Goal: Task Accomplishment & Management: Manage account settings

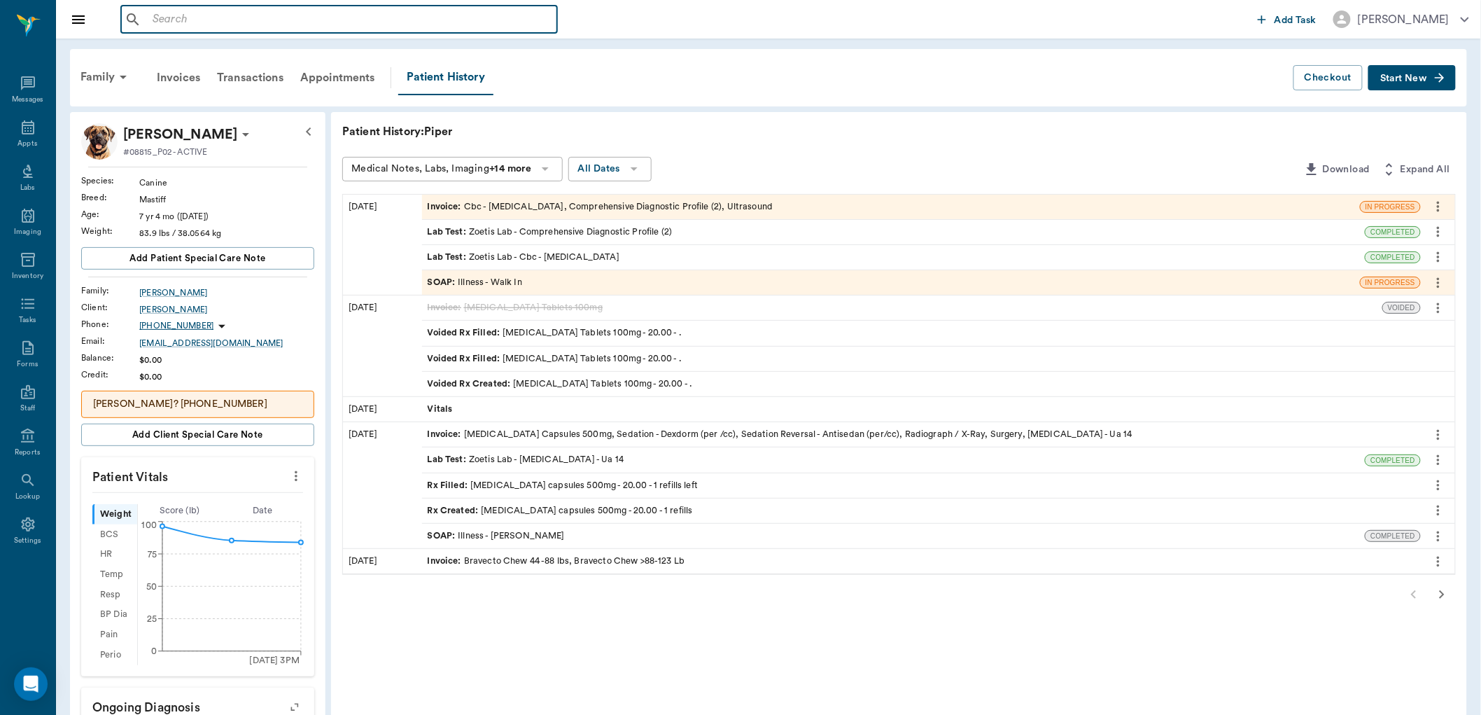
click at [147, 22] on input "text" at bounding box center [349, 20] width 405 height 20
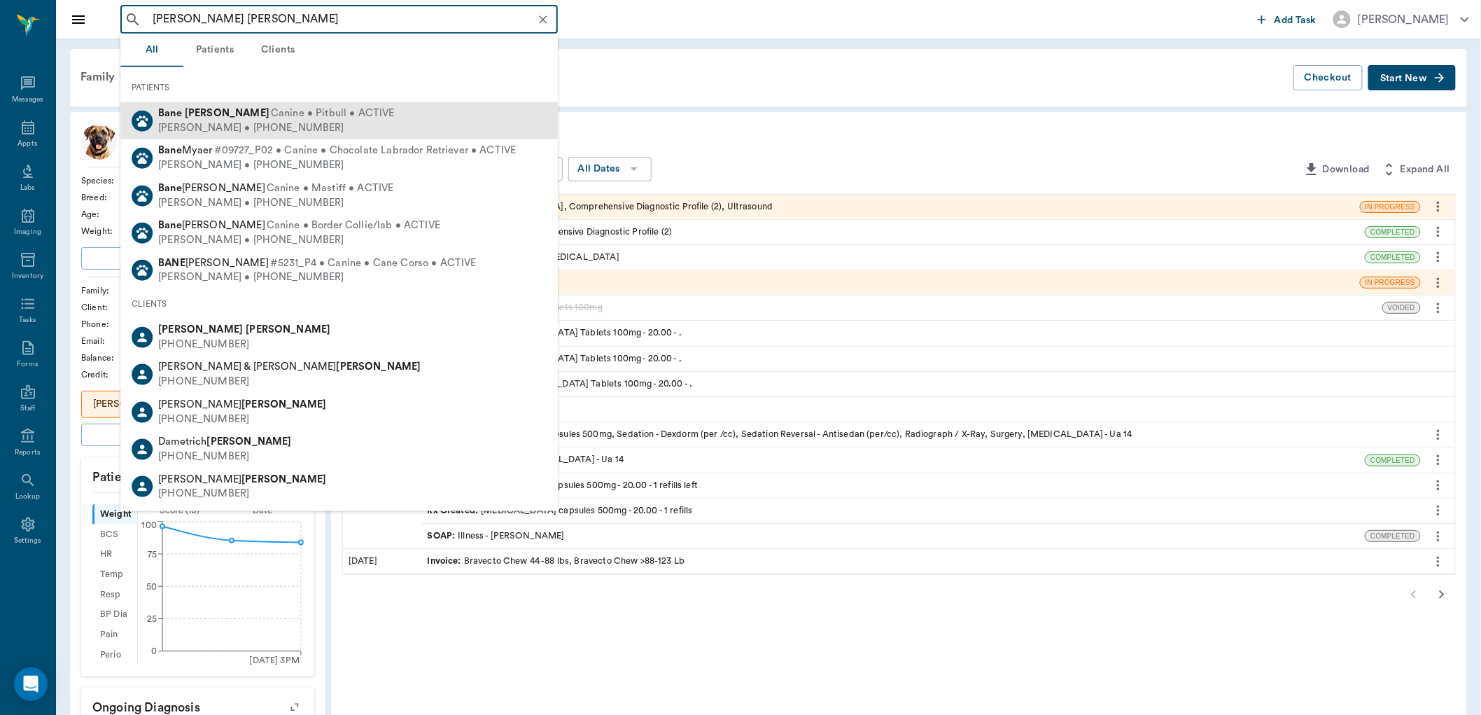
click at [219, 122] on div "[PERSON_NAME] • [PHONE_NUMBER]" at bounding box center [276, 127] width 236 height 15
type input "[PERSON_NAME] [PERSON_NAME]"
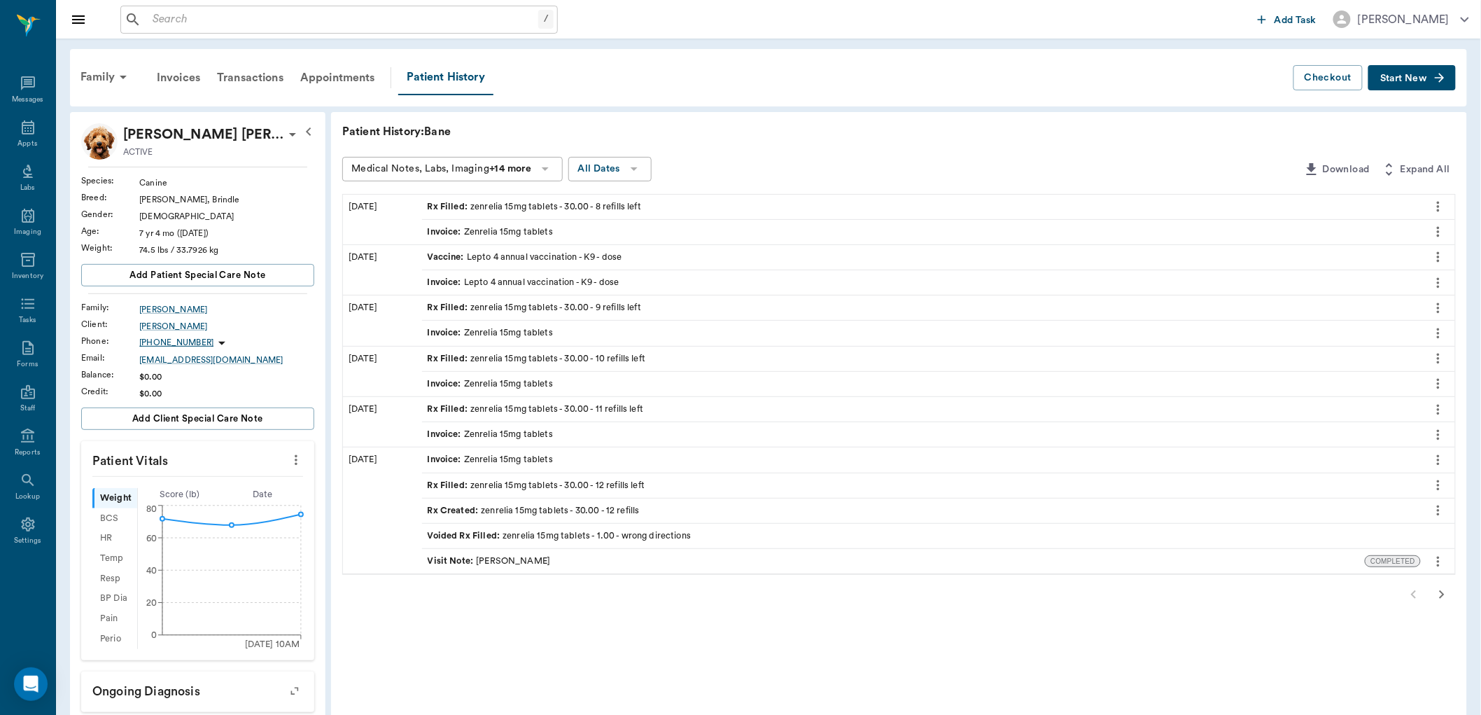
click at [480, 227] on div "Invoice : Zenrelia 15mg tablets" at bounding box center [490, 231] width 125 height 13
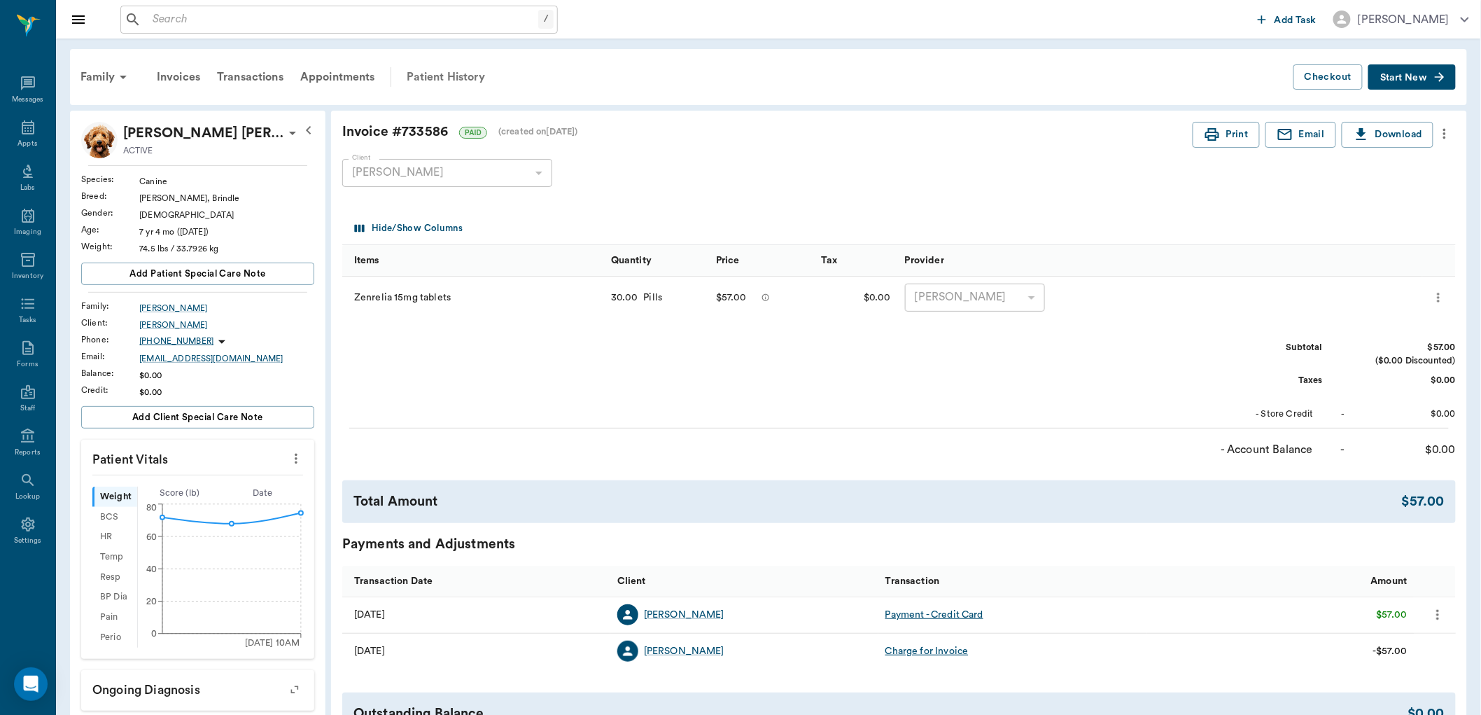
click at [443, 76] on div "Patient History" at bounding box center [445, 77] width 95 height 34
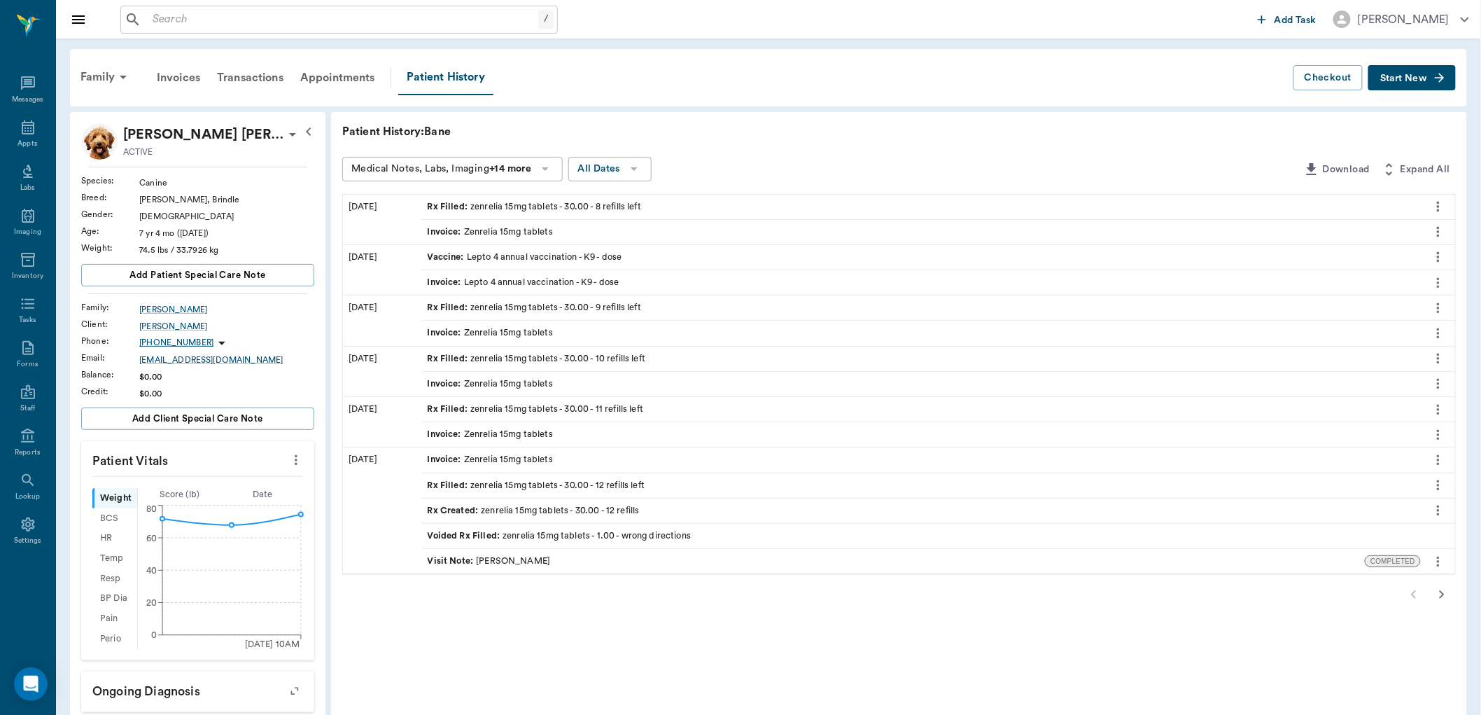
click at [462, 205] on span "Rx Filled :" at bounding box center [449, 206] width 43 height 13
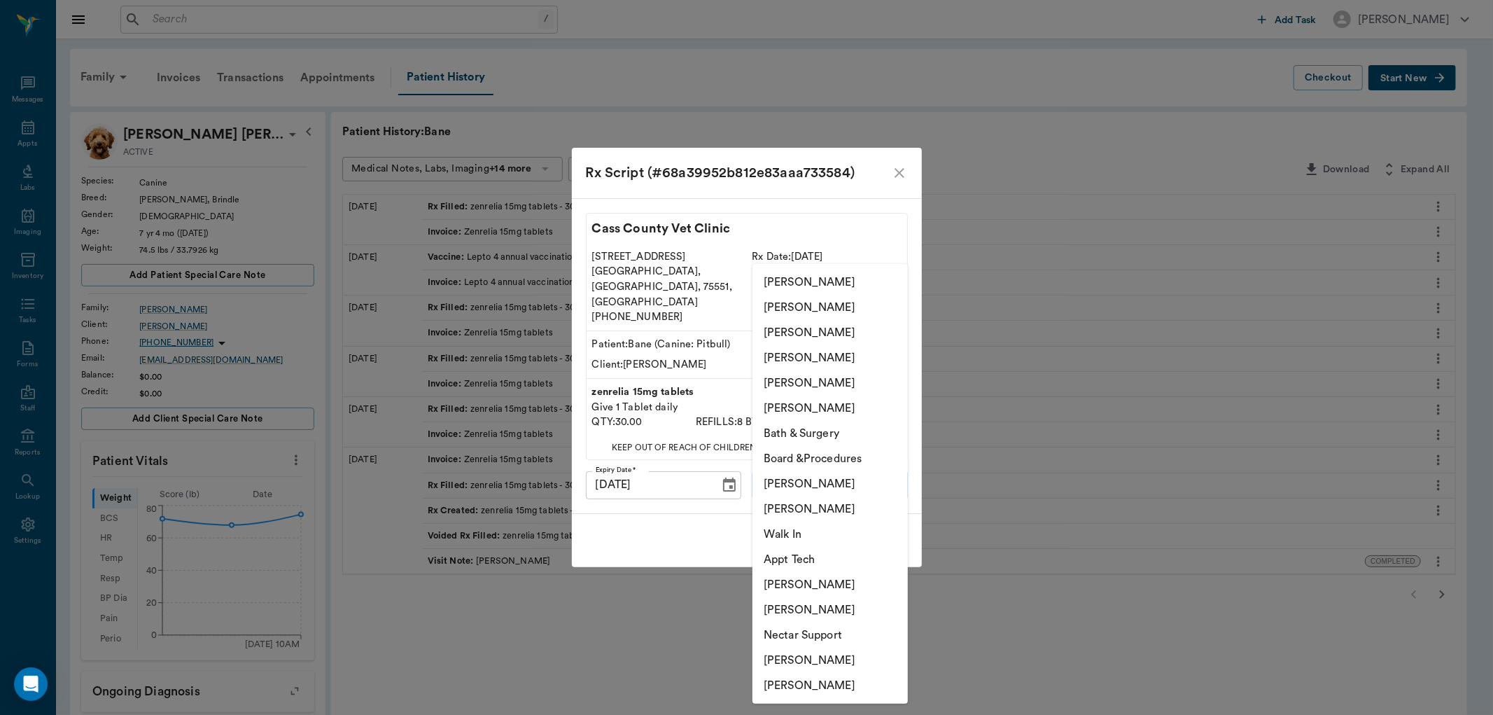
click at [817, 471] on body "/ ​ Add Task [PERSON_NAME] Nectar Messages Appts Labs Imaging Inventory Tasks F…" at bounding box center [746, 497] width 1493 height 995
click at [791, 483] on li "[PERSON_NAME]" at bounding box center [829, 483] width 155 height 25
type input "63ec2ede52e12b0ba117d0d7"
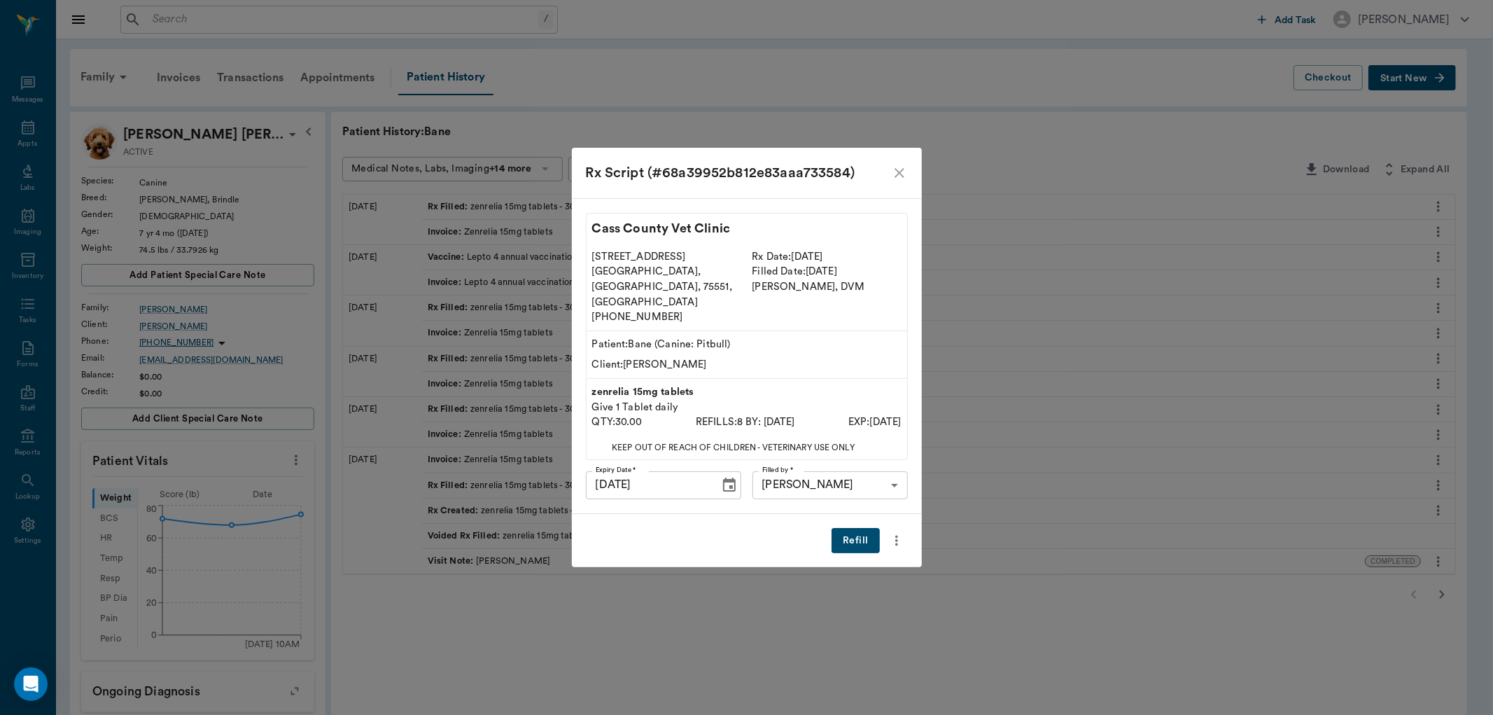
click at [854, 528] on button "Refill" at bounding box center [855, 541] width 48 height 26
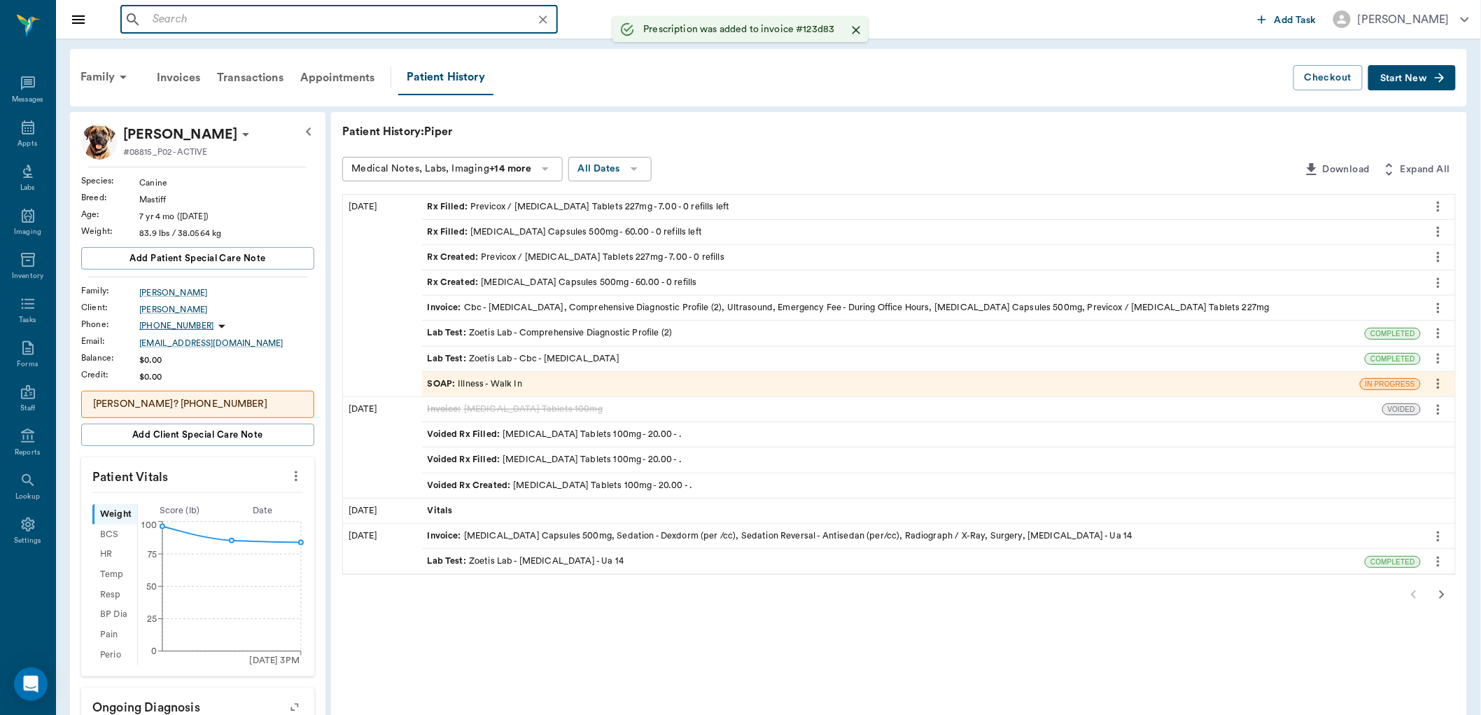
click at [165, 18] on input "text" at bounding box center [350, 20] width 407 height 20
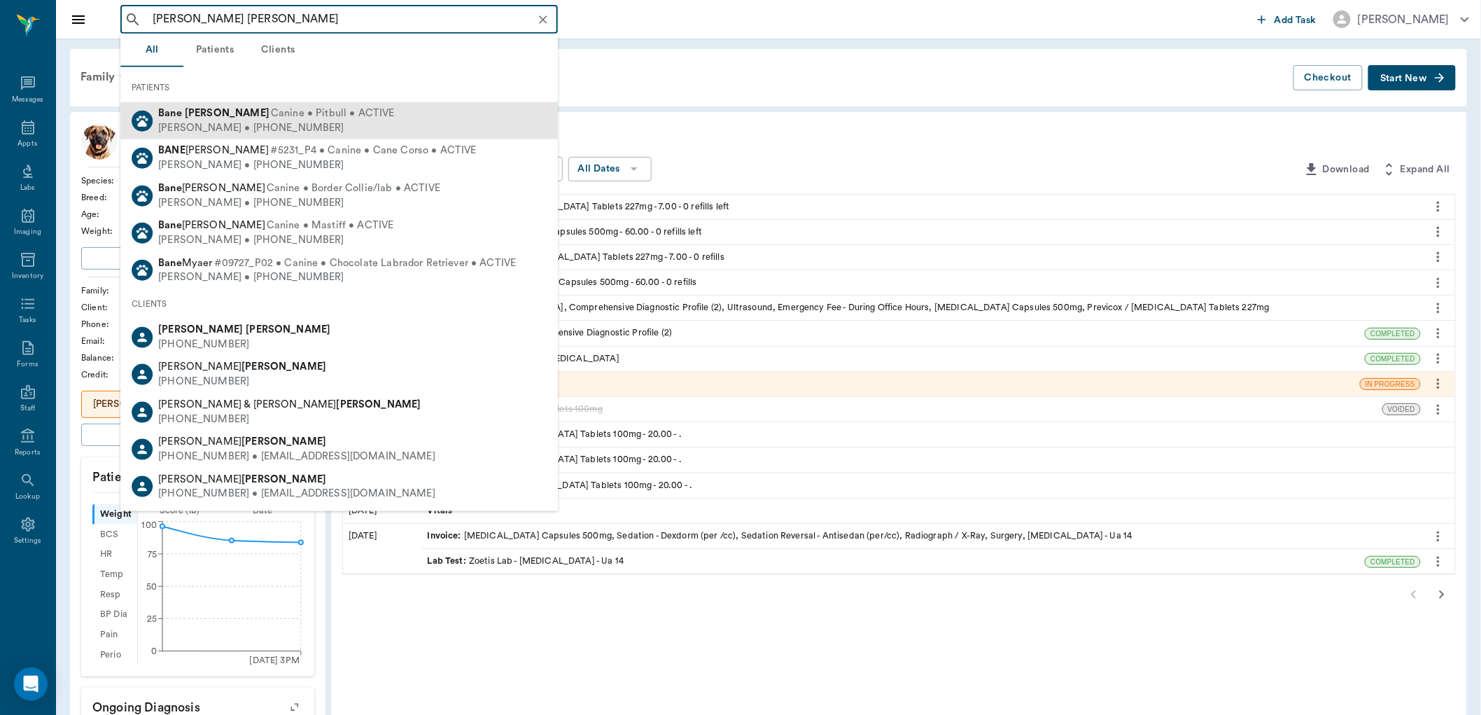
click at [185, 123] on div "[PERSON_NAME] • [PHONE_NUMBER]" at bounding box center [276, 127] width 236 height 15
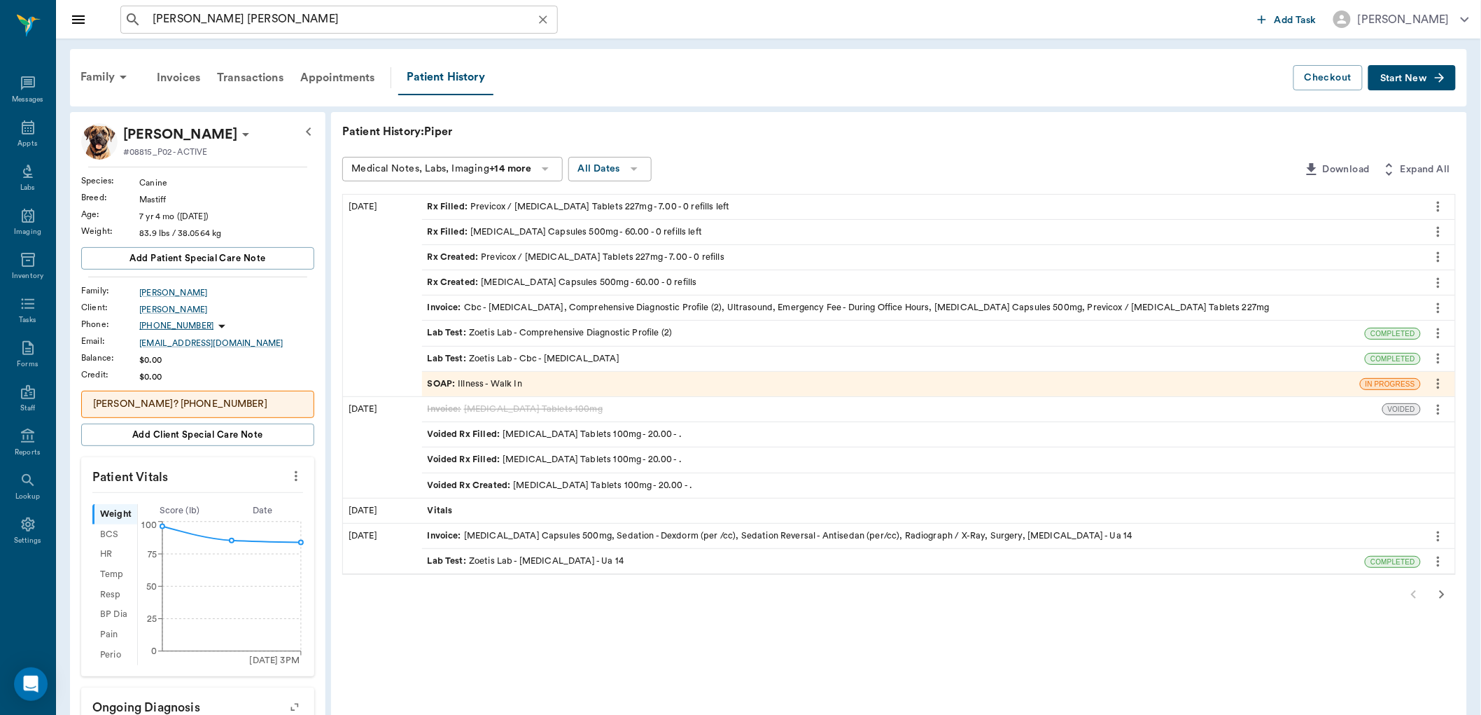
click at [224, 22] on input "[PERSON_NAME] [PERSON_NAME]" at bounding box center [350, 20] width 407 height 20
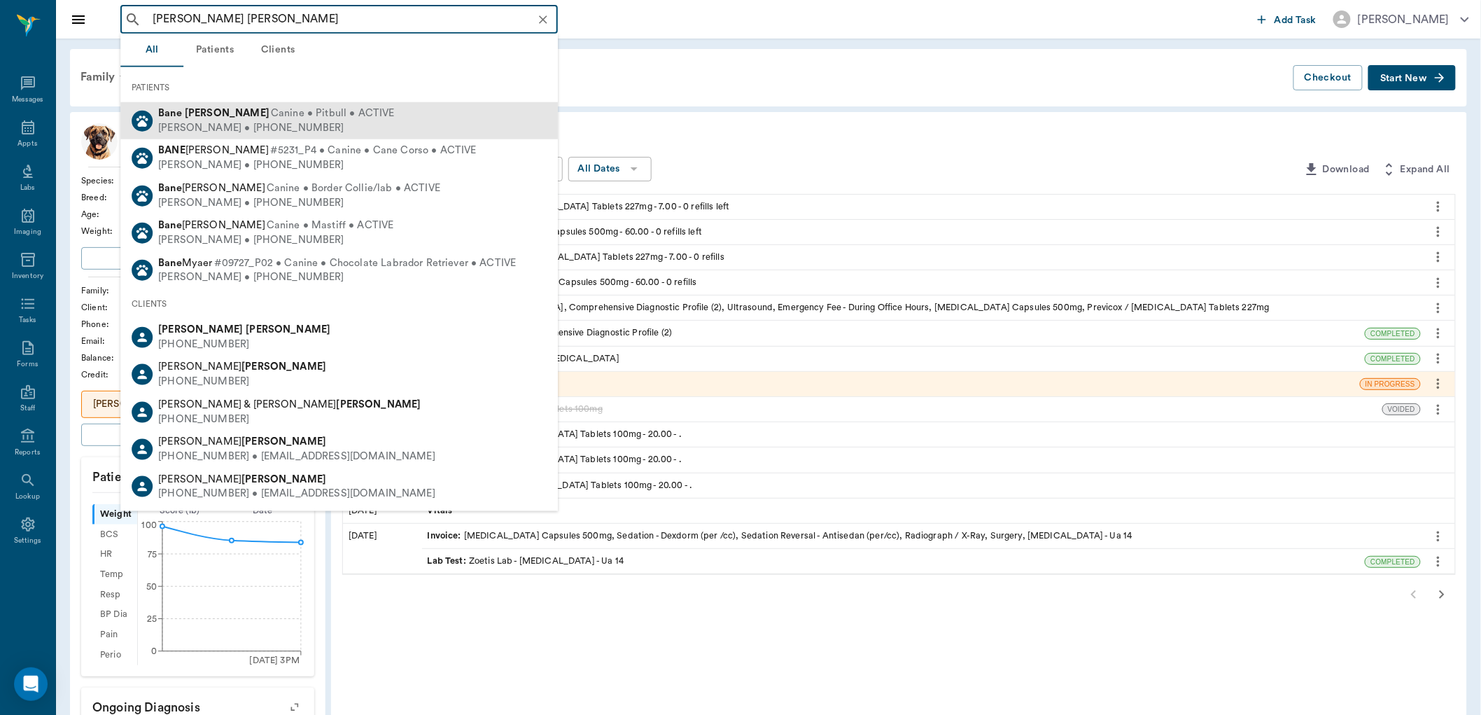
click at [216, 124] on div "[PERSON_NAME] • [PHONE_NUMBER]" at bounding box center [276, 127] width 236 height 15
click at [224, 15] on input "[PERSON_NAME] [PERSON_NAME]" at bounding box center [350, 20] width 407 height 20
click at [212, 127] on div "[PERSON_NAME] • [PHONE_NUMBER]" at bounding box center [276, 127] width 236 height 15
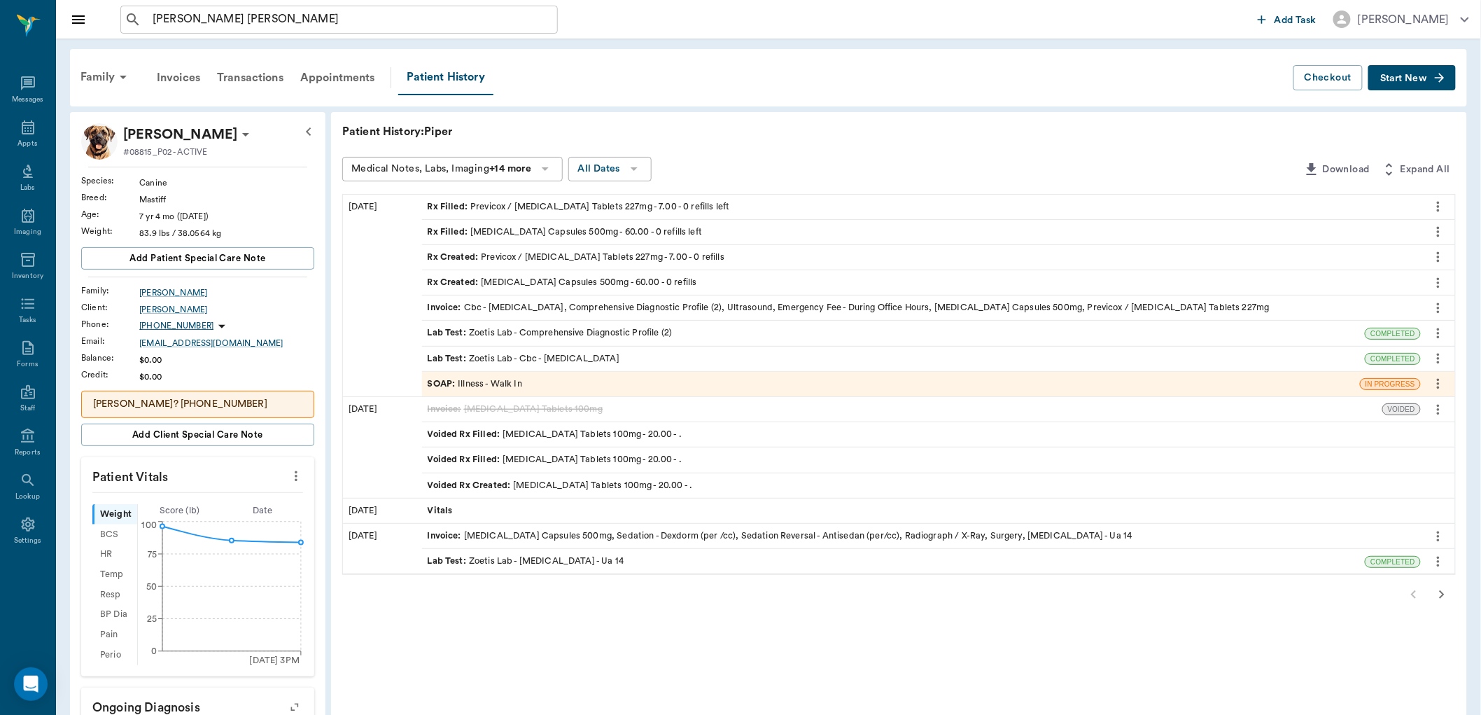
click at [237, 127] on icon at bounding box center [245, 134] width 17 height 17
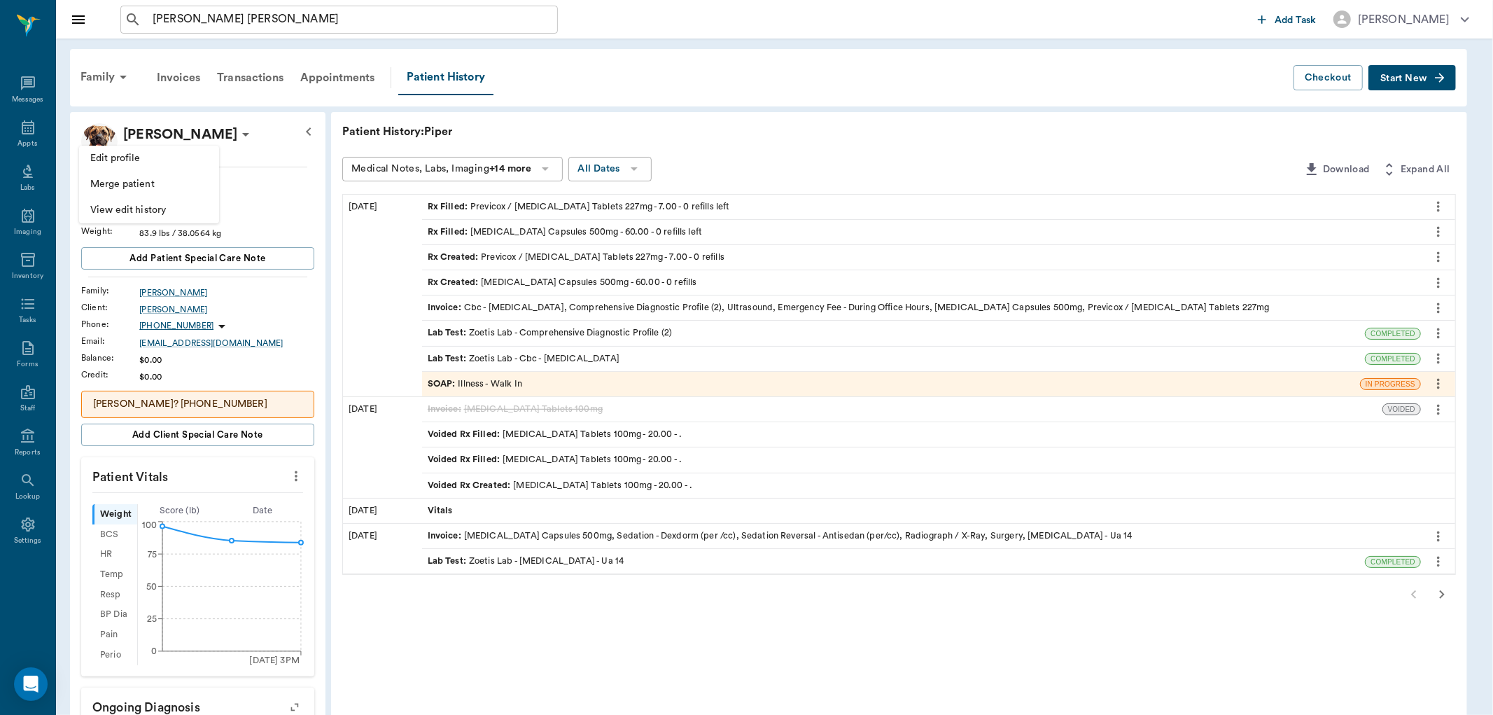
click at [705, 21] on div at bounding box center [746, 357] width 1493 height 715
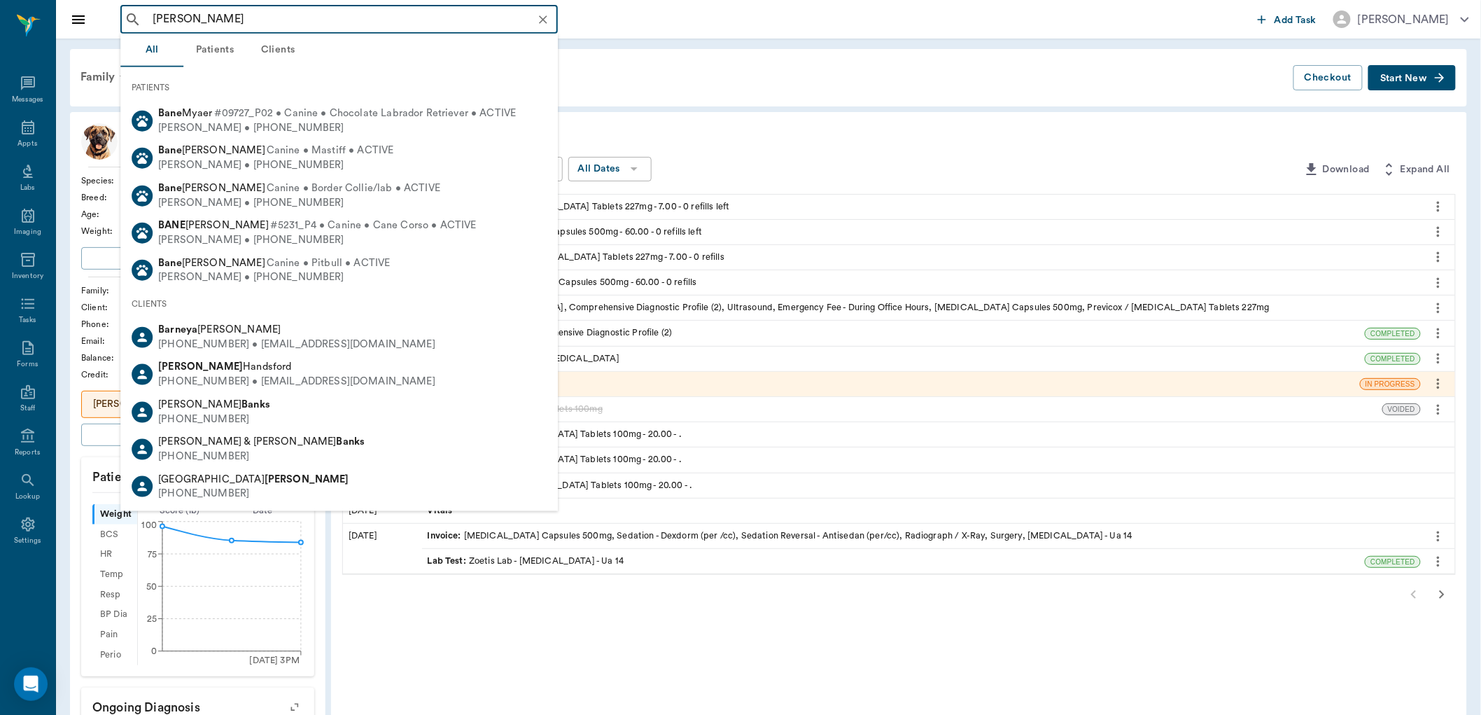
type input "[PERSON_NAME] [PERSON_NAME]"
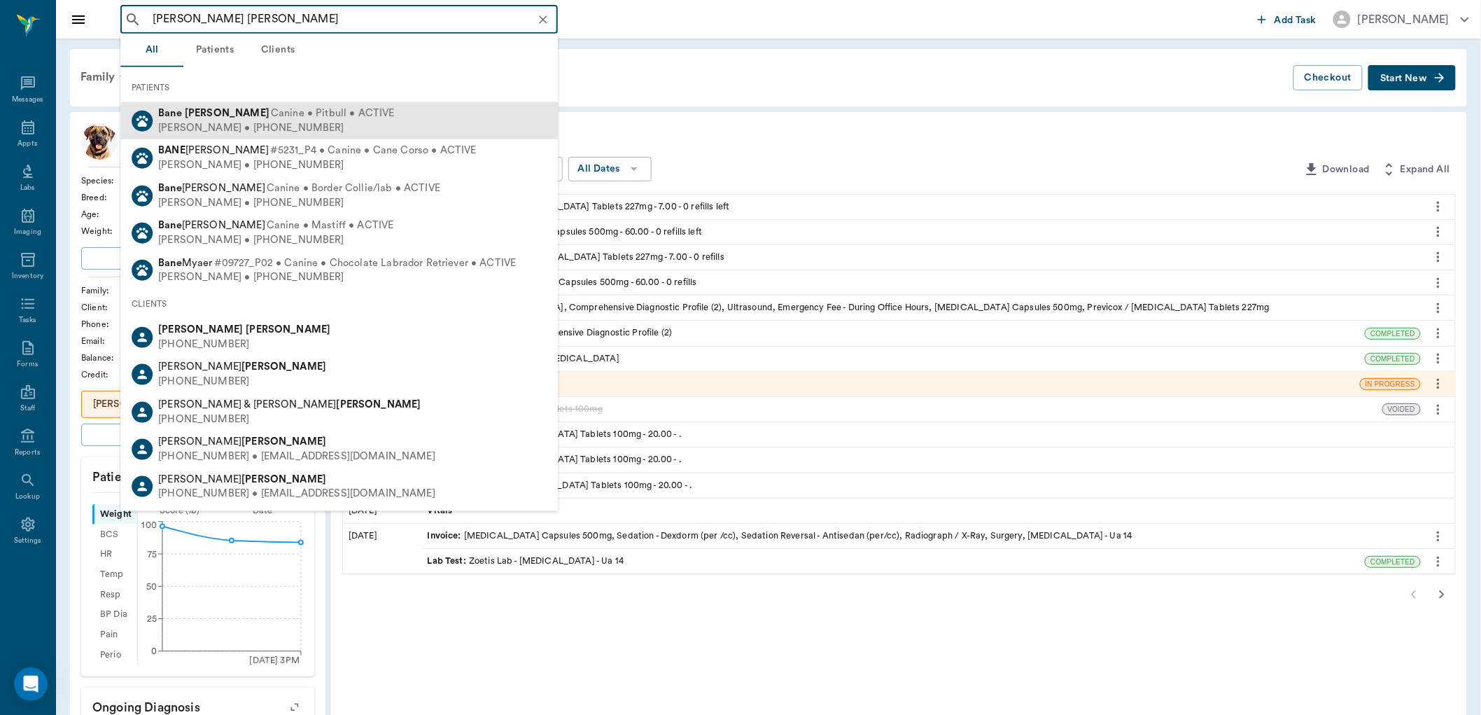
click at [199, 127] on div "[PERSON_NAME] • [PHONE_NUMBER]" at bounding box center [276, 127] width 236 height 15
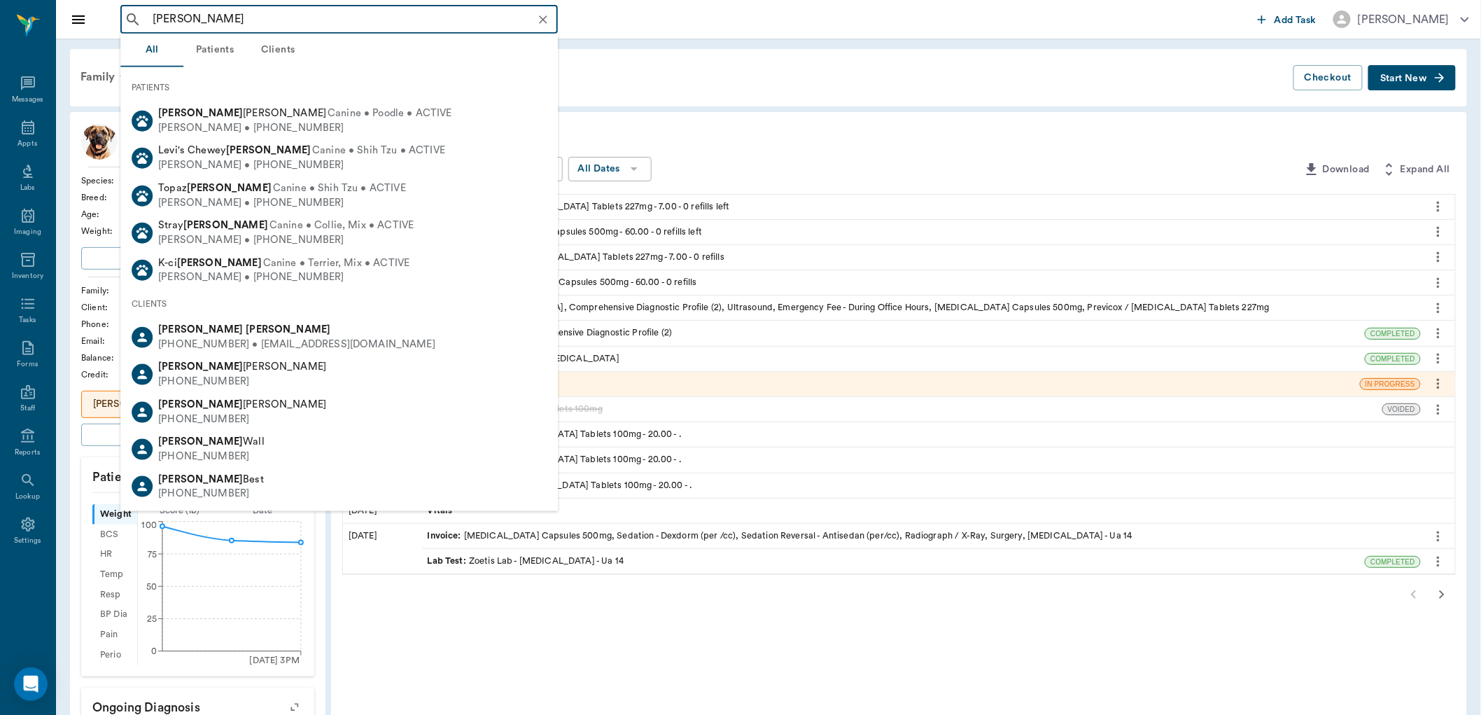
click at [213, 338] on div "[PHONE_NUMBER] • [EMAIL_ADDRESS][DOMAIN_NAME]" at bounding box center [296, 344] width 277 height 15
type input "[PERSON_NAME]"
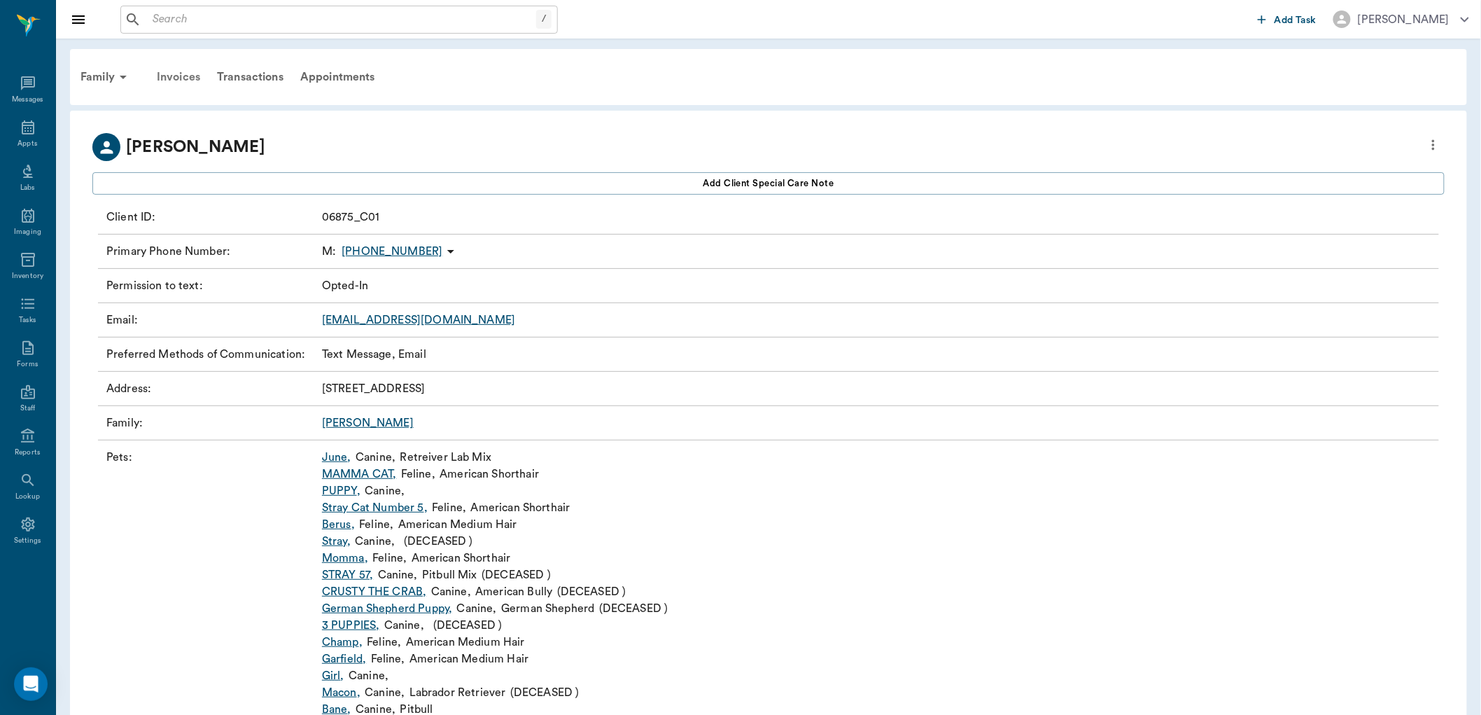
click at [171, 77] on div "Invoices" at bounding box center [178, 77] width 60 height 34
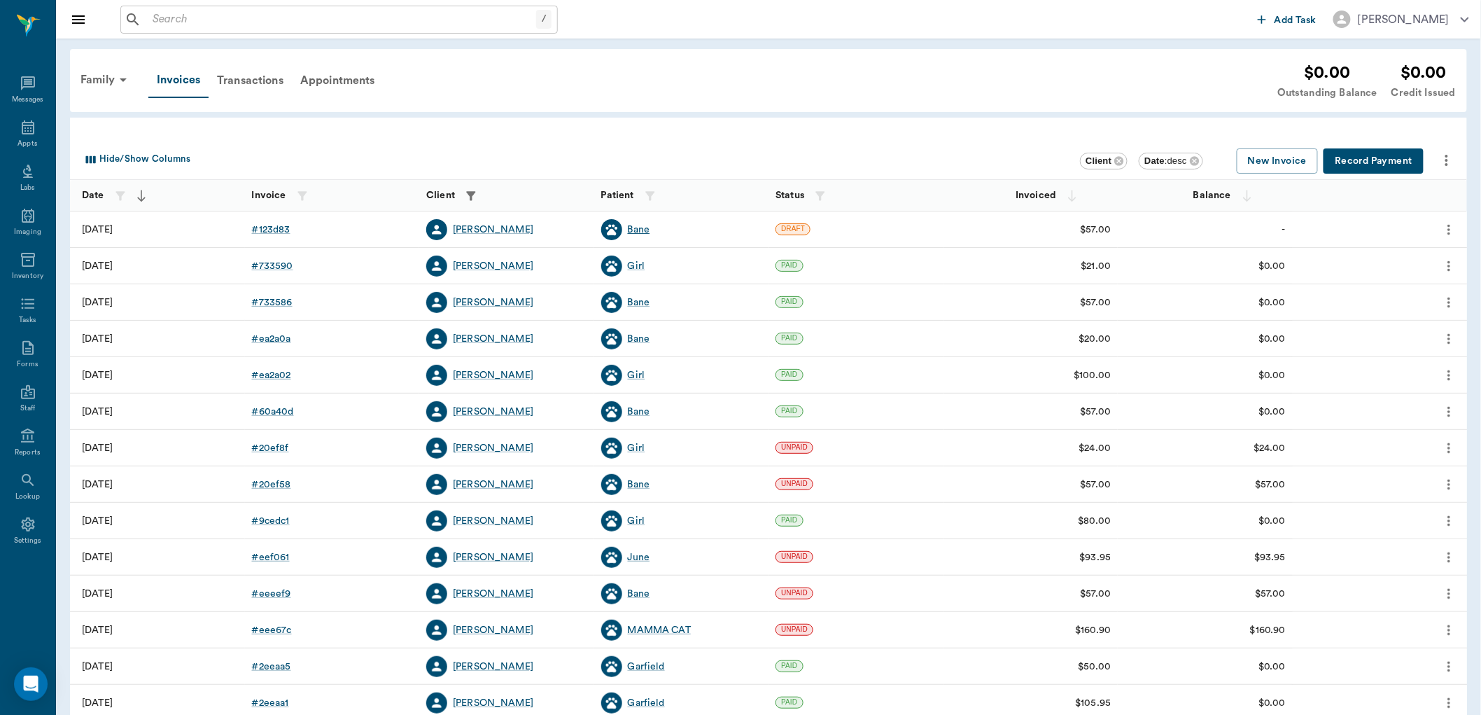
click at [643, 231] on div "Bane" at bounding box center [639, 230] width 22 height 14
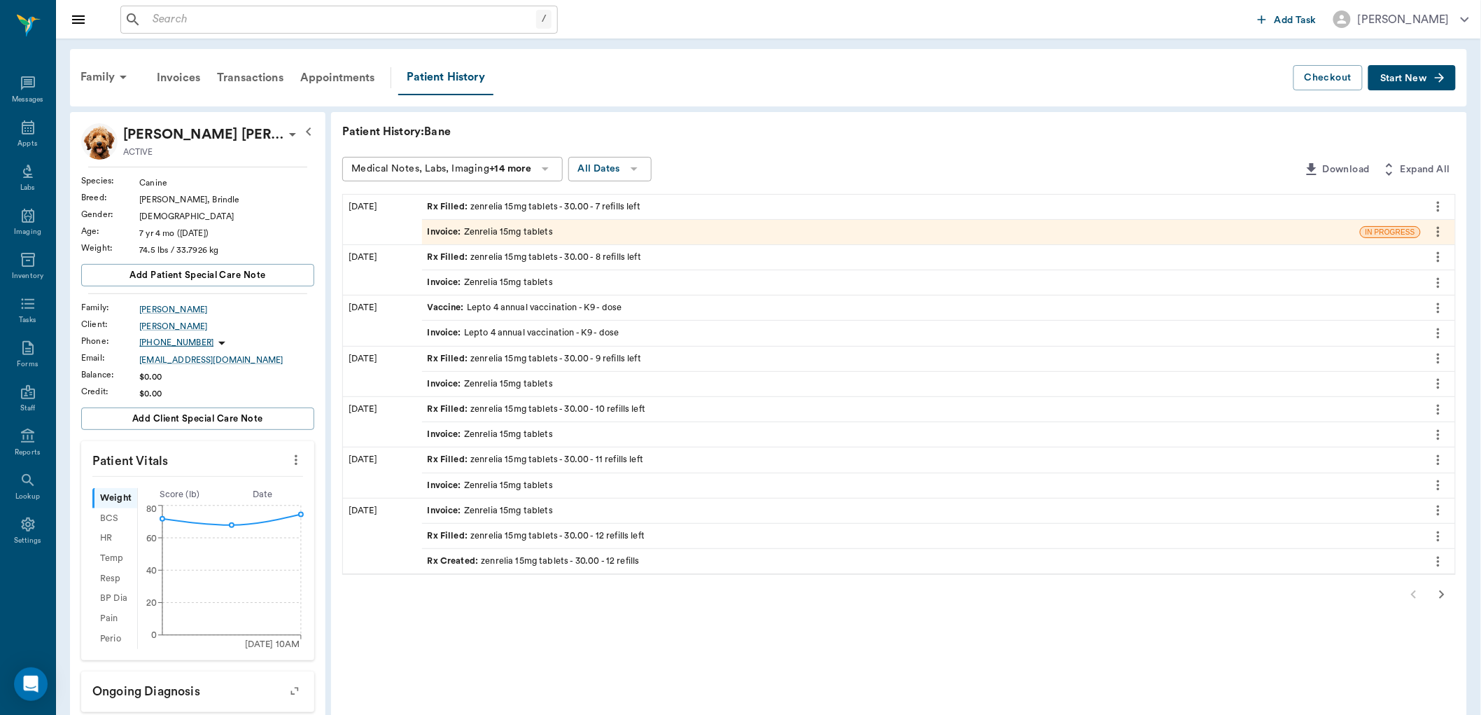
click at [453, 232] on span "Invoice :" at bounding box center [446, 231] width 36 height 13
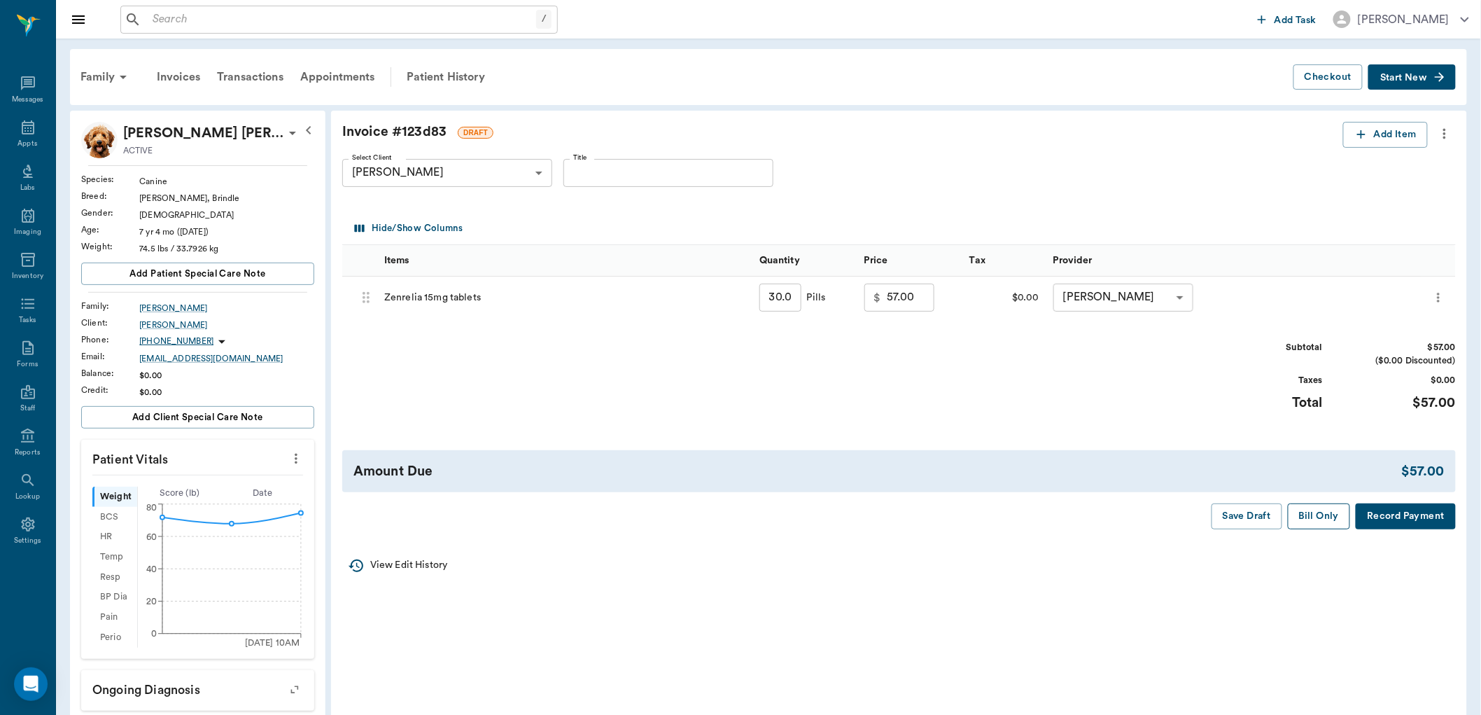
click at [1324, 514] on button "Bill Only" at bounding box center [1319, 516] width 63 height 26
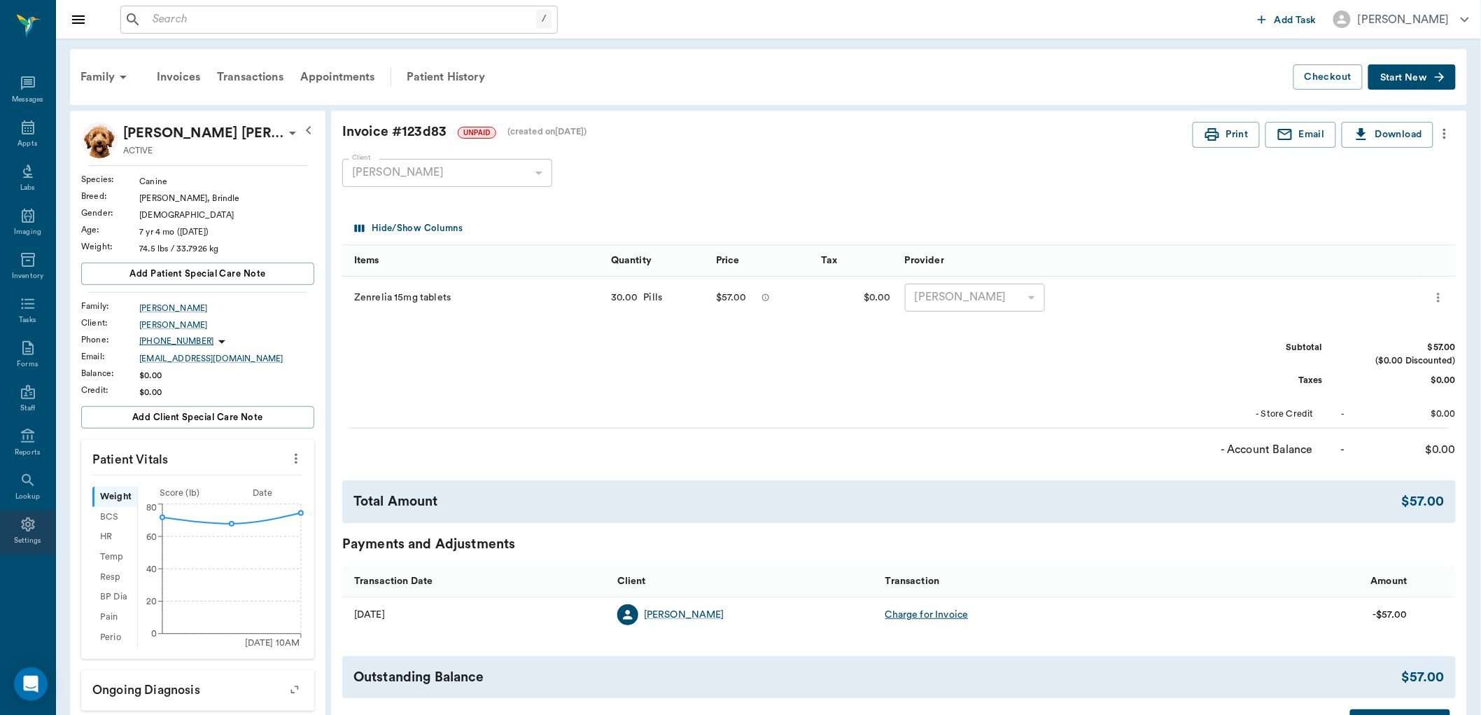
click at [24, 529] on icon at bounding box center [28, 524] width 17 height 17
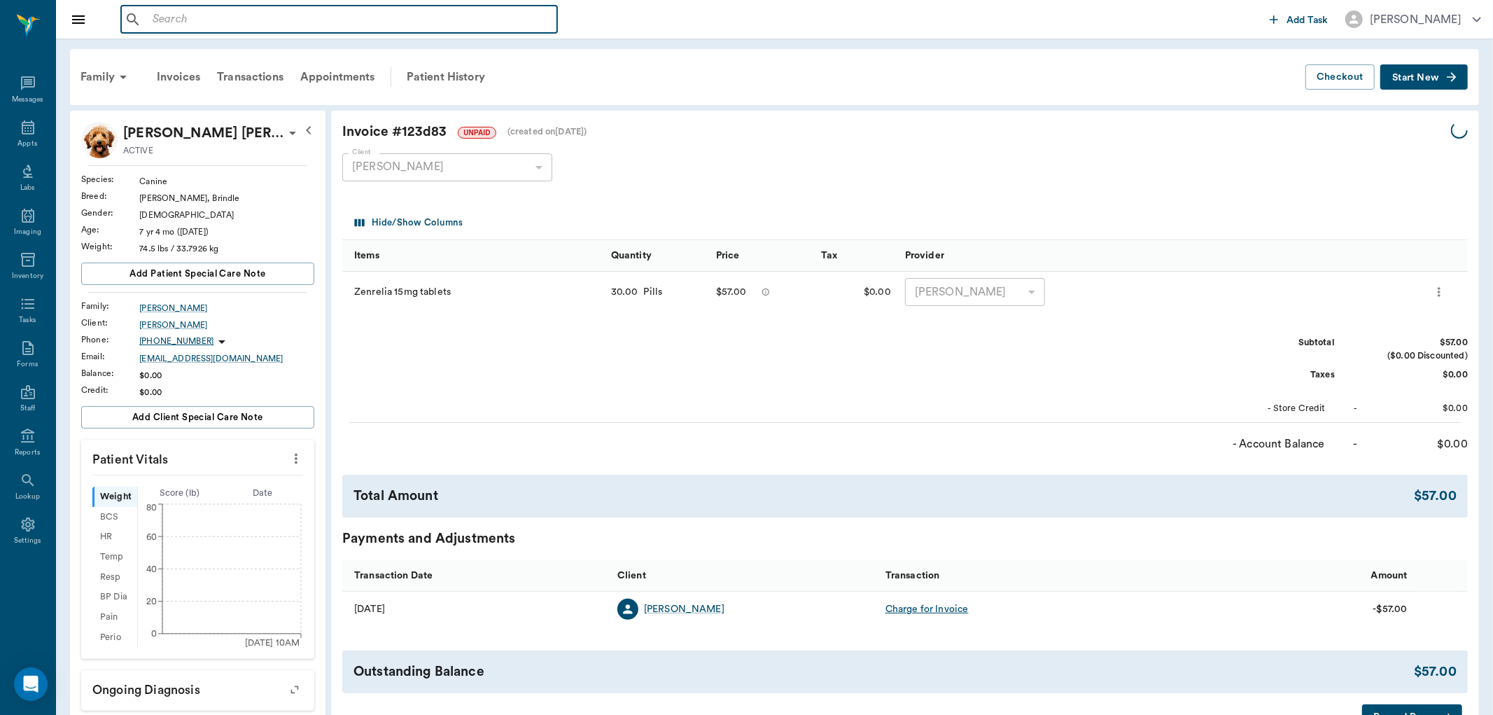
click at [166, 18] on input "text" at bounding box center [349, 20] width 405 height 20
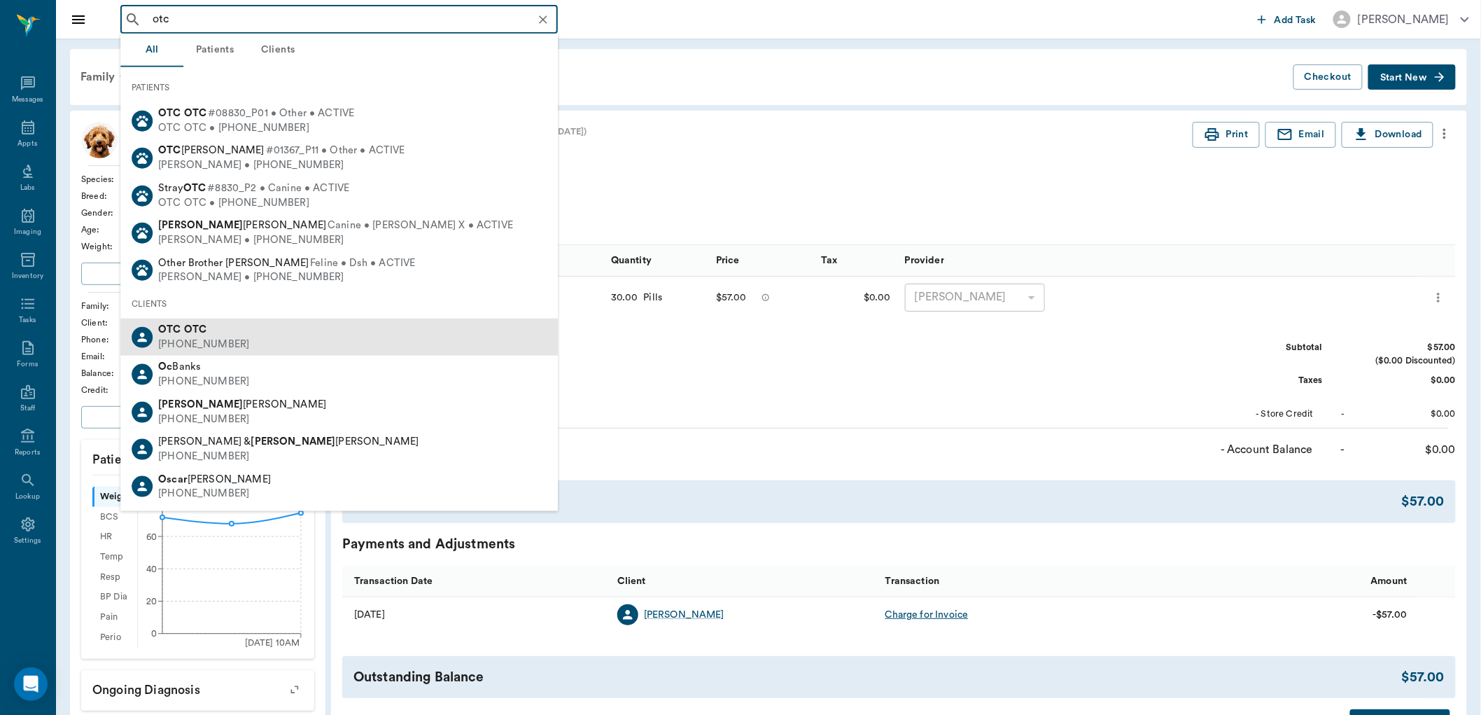
click at [179, 341] on div "[PHONE_NUMBER]" at bounding box center [203, 344] width 91 height 15
type input "otc"
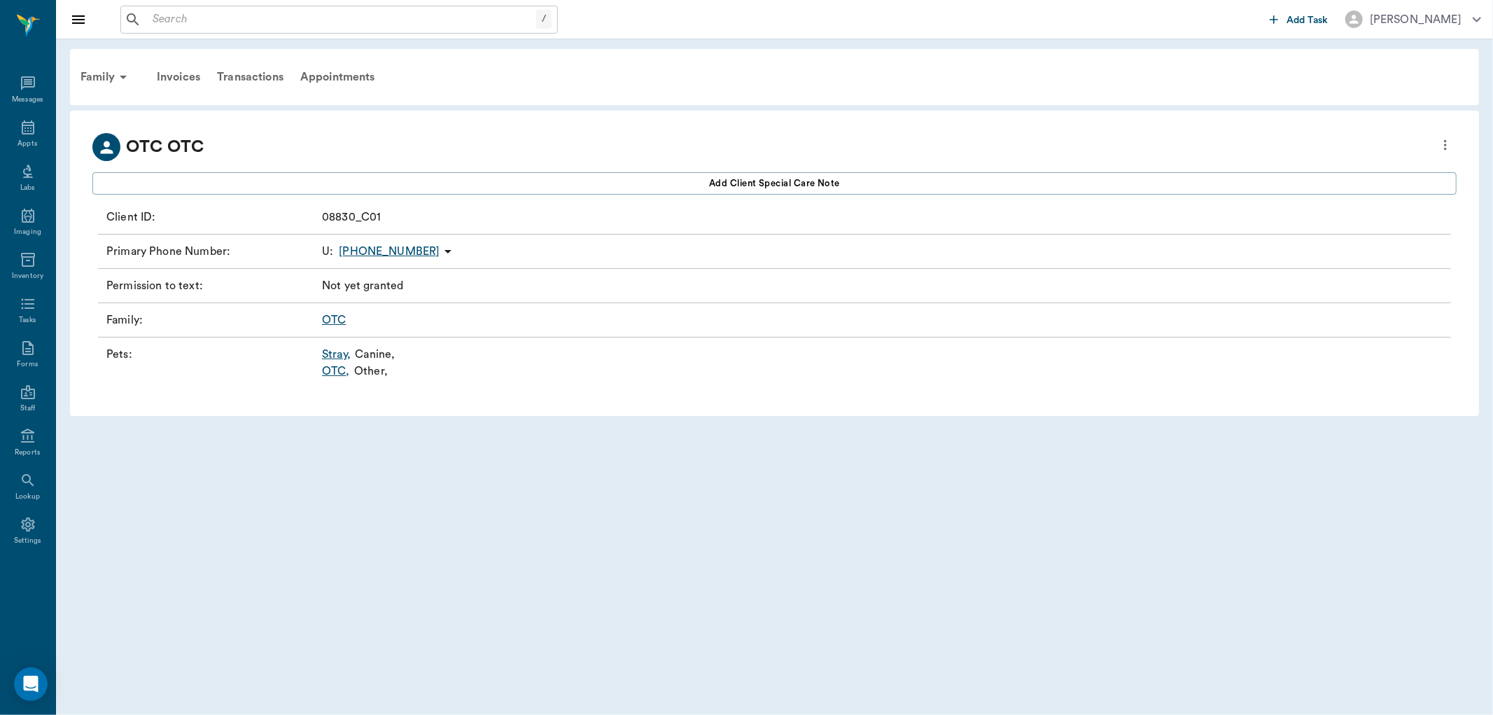
click at [336, 373] on link "OTC ," at bounding box center [336, 371] width 28 height 17
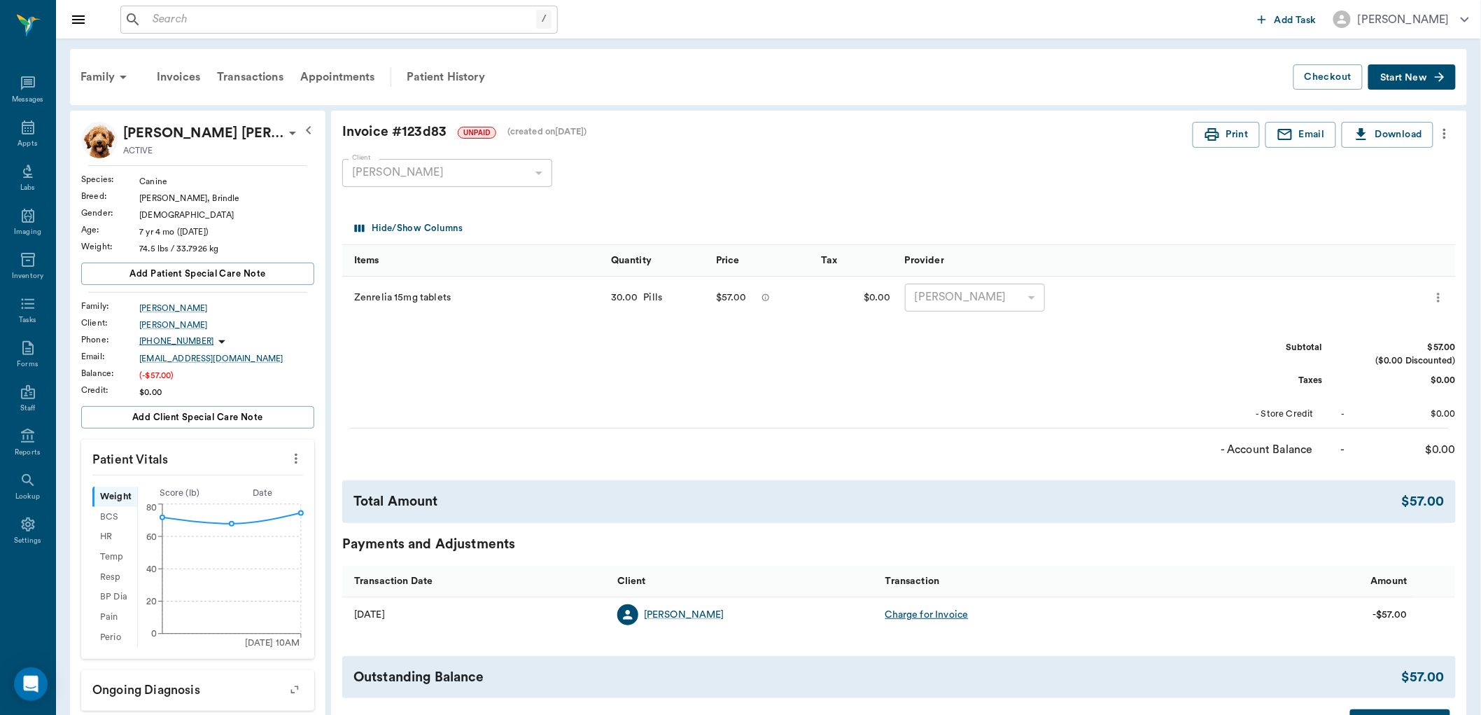
click at [169, 23] on input "text" at bounding box center [341, 20] width 389 height 20
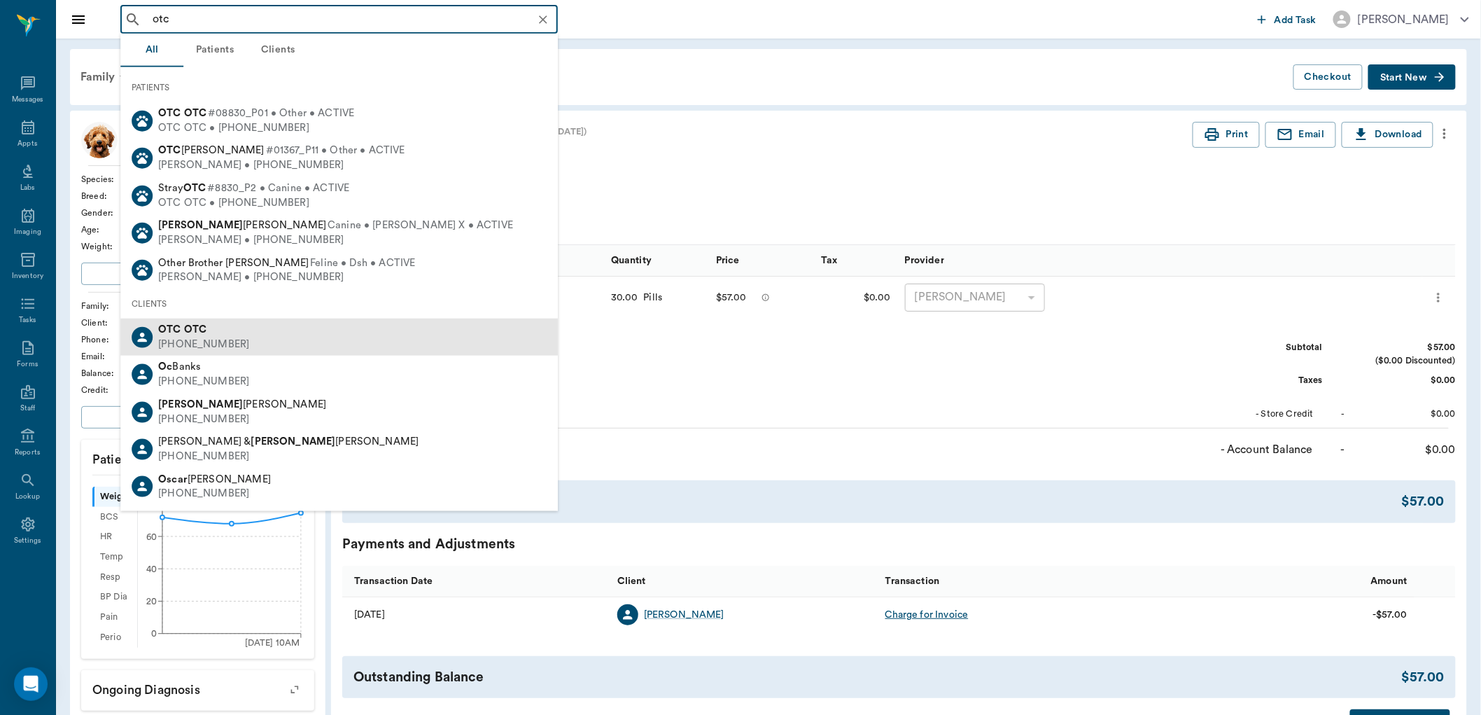
click at [198, 341] on div "[PHONE_NUMBER]" at bounding box center [203, 344] width 91 height 15
type input "otc"
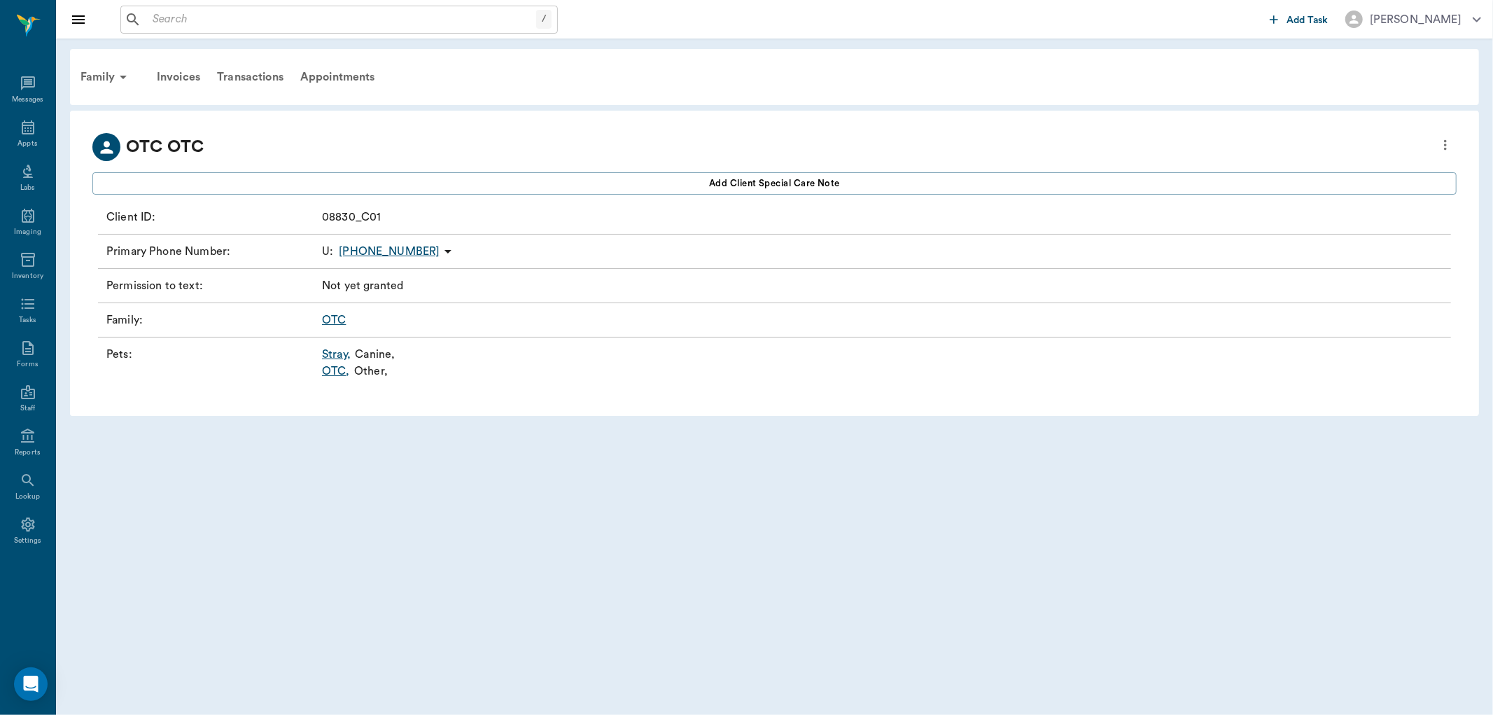
click at [330, 371] on link "OTC ," at bounding box center [336, 371] width 28 height 17
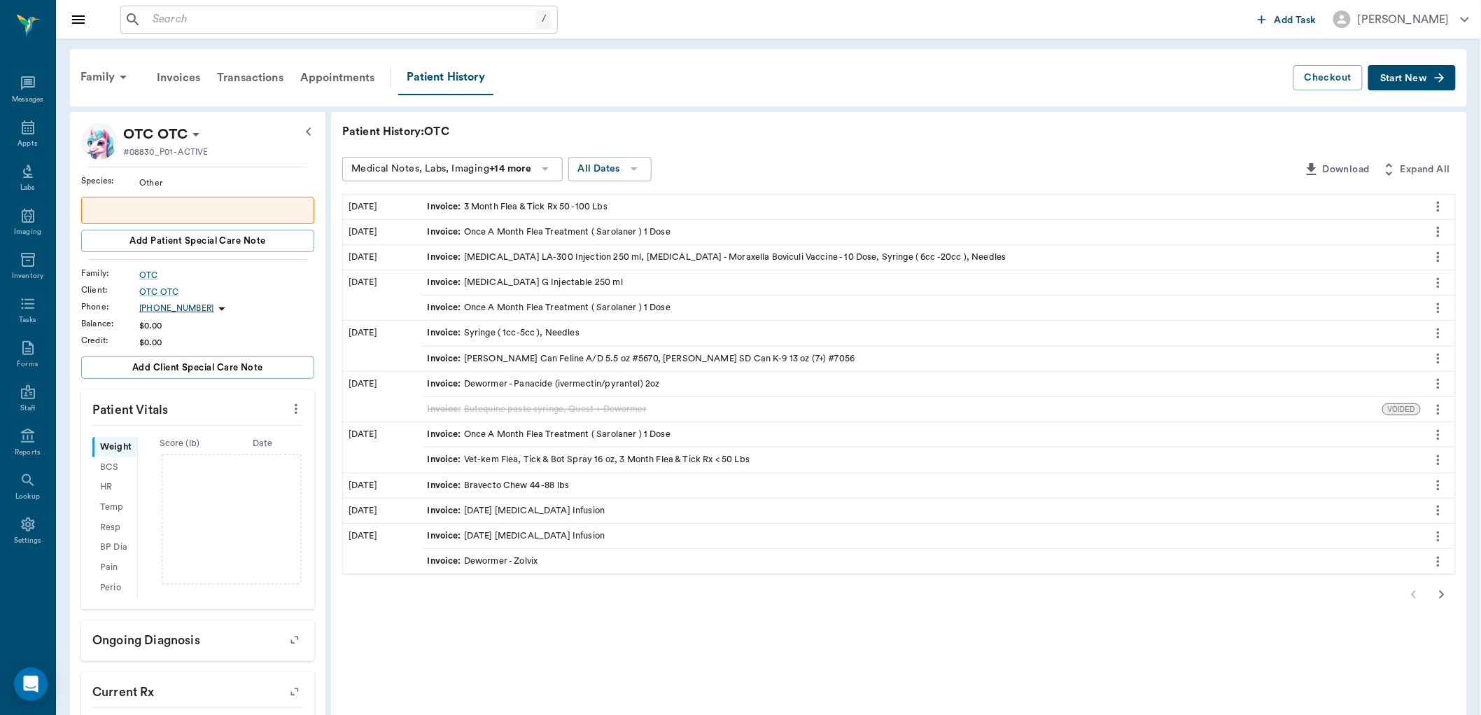
click at [1396, 72] on button "Start New" at bounding box center [1411, 78] width 87 height 26
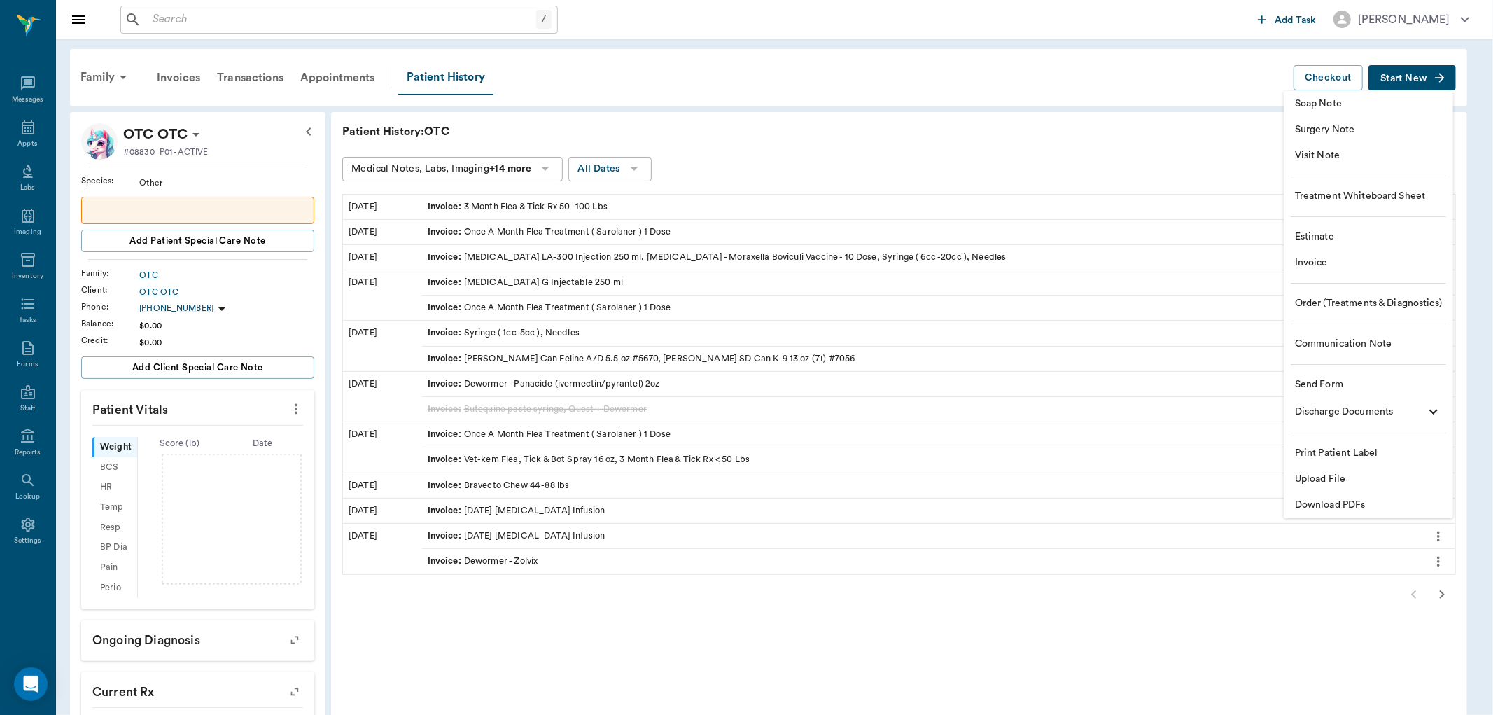
click at [1317, 265] on span "Invoice" at bounding box center [1368, 262] width 147 height 15
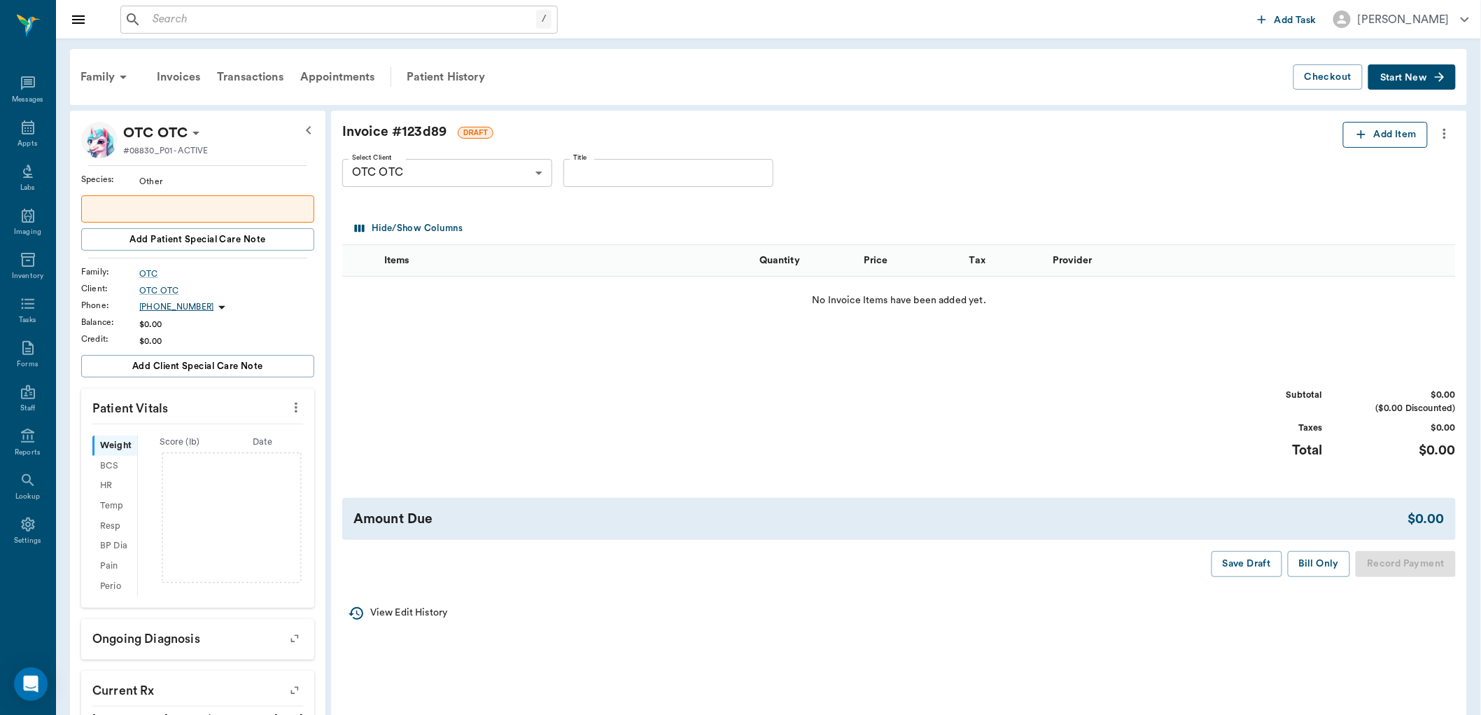
click at [1358, 136] on icon "button" at bounding box center [1361, 134] width 14 height 14
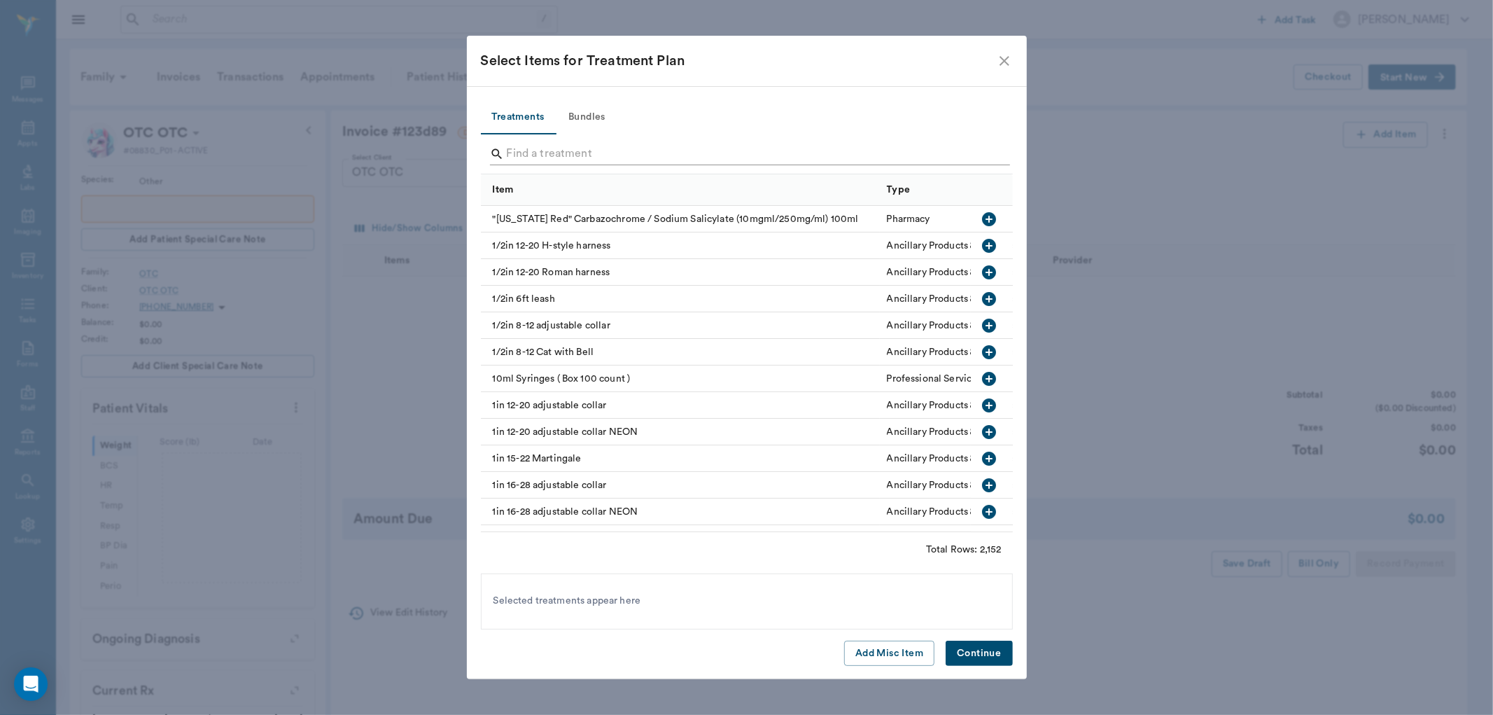
click at [526, 157] on input "Search" at bounding box center [748, 154] width 482 height 22
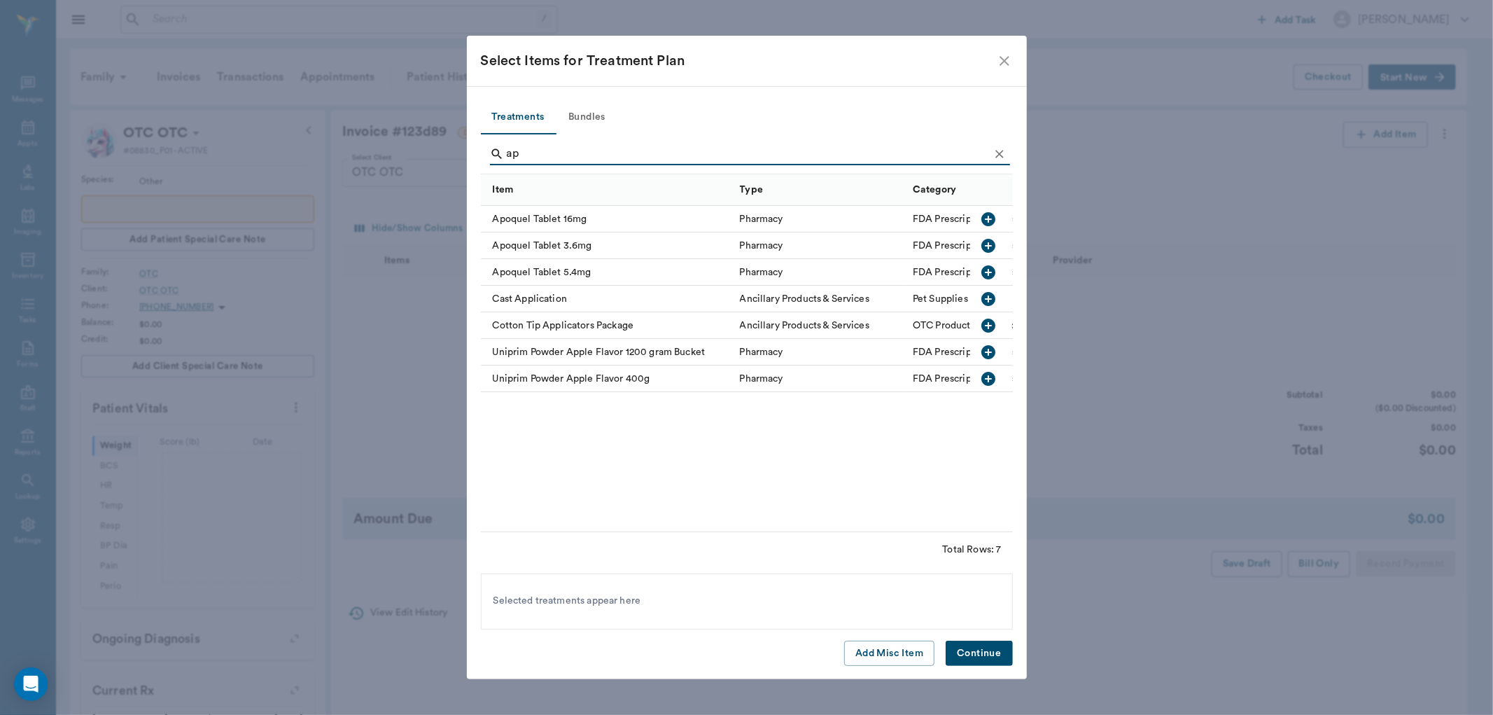
type input "ap"
click at [988, 217] on icon "button" at bounding box center [989, 219] width 17 height 17
drag, startPoint x: 987, startPoint y: 648, endPoint x: 925, endPoint y: 575, distance: 95.9
click at [988, 648] on button "Continue" at bounding box center [979, 653] width 66 height 26
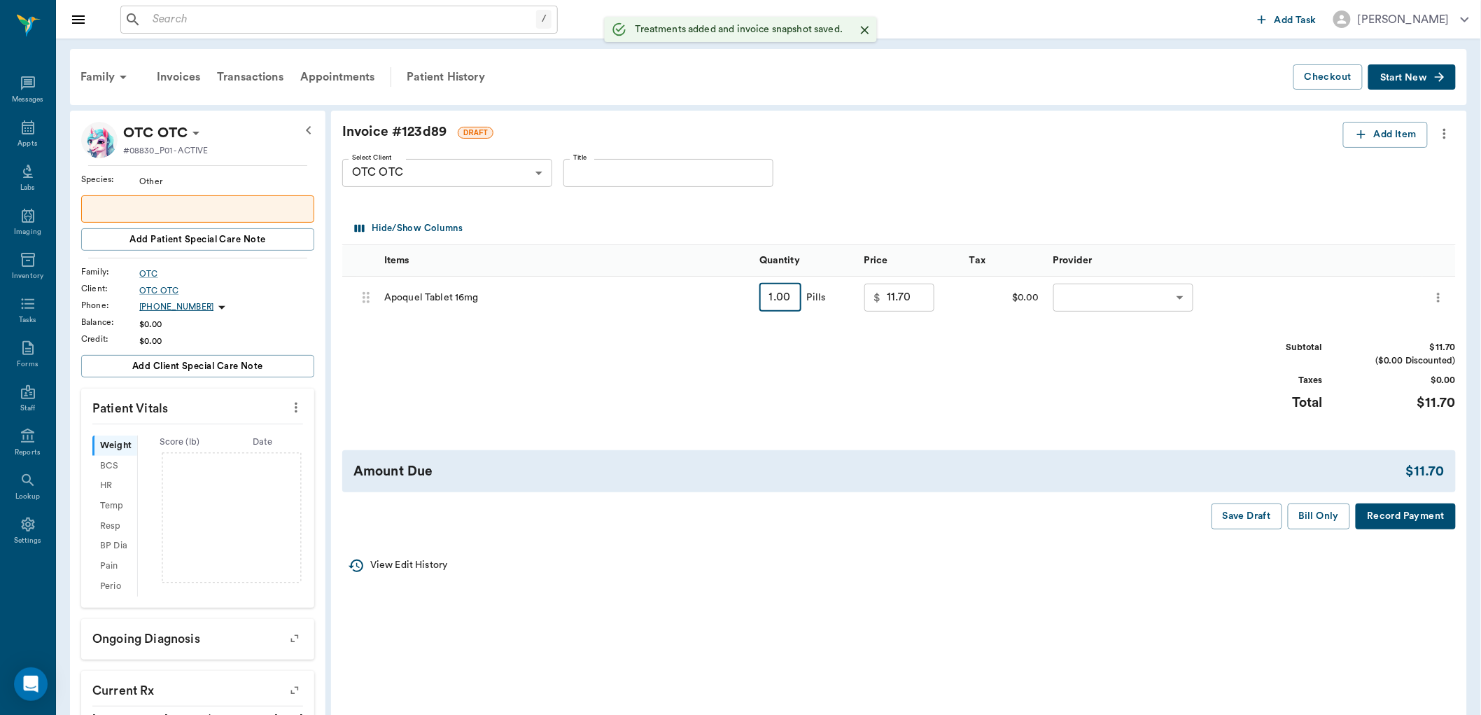
click at [792, 304] on input "1.00" at bounding box center [780, 297] width 42 height 28
type input "3"
type input "17.10"
type input "30"
type input "90.00"
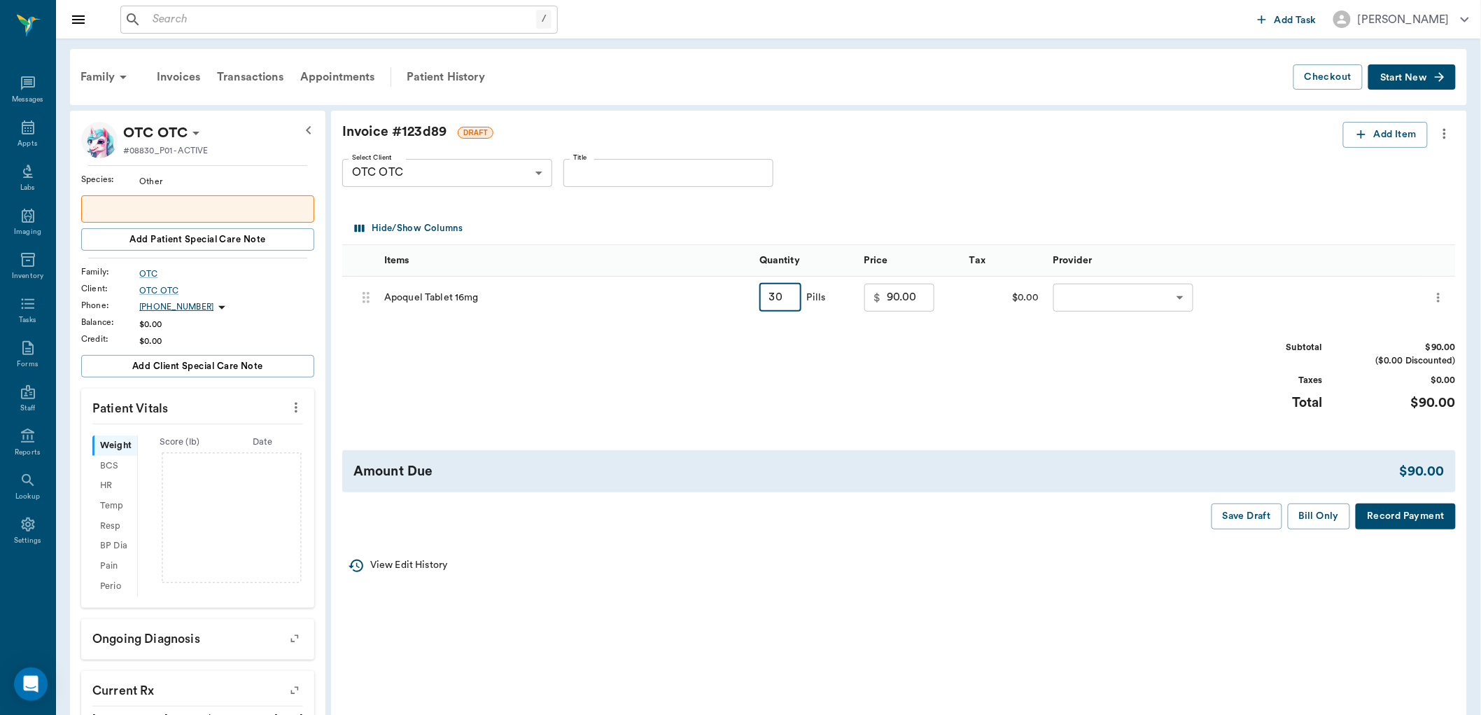
type input "30"
click at [1445, 135] on icon "more" at bounding box center [1444, 133] width 15 height 17
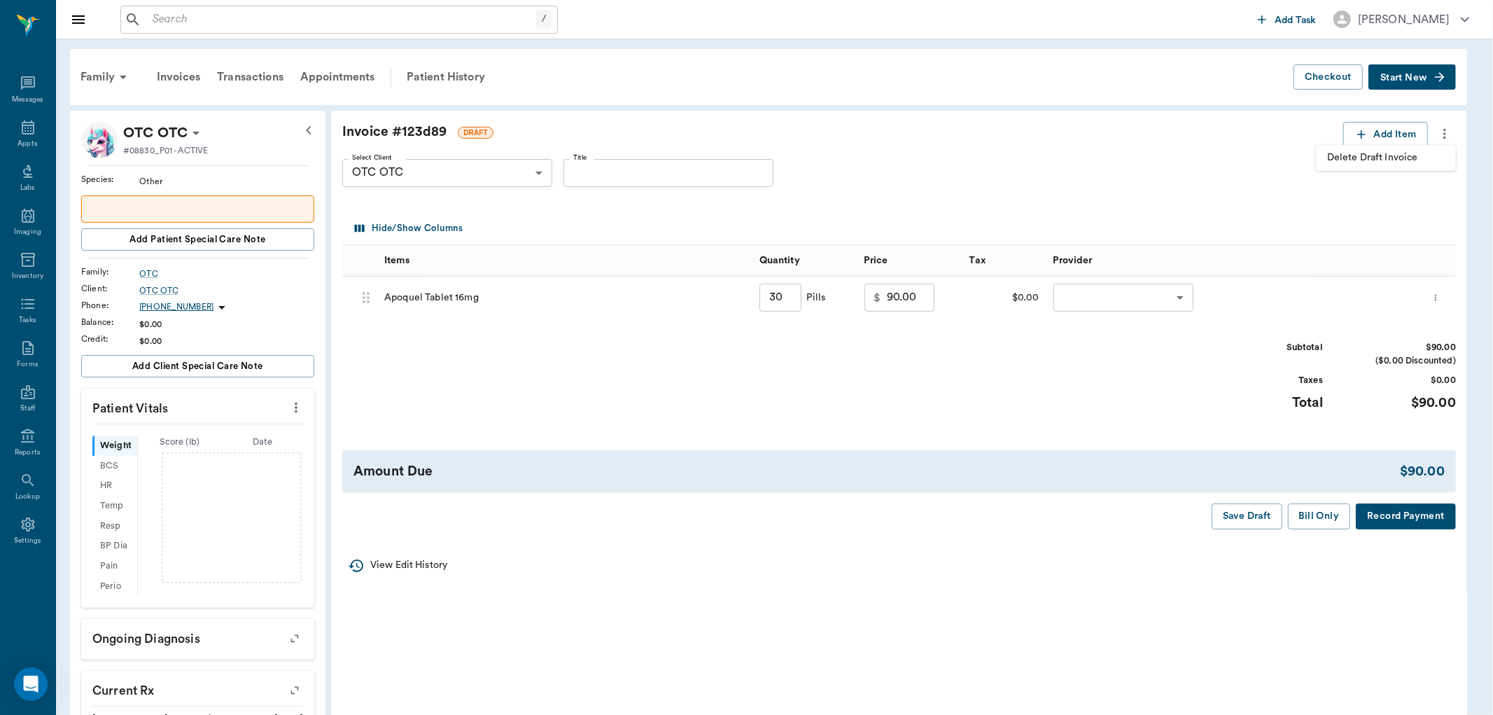
click at [1389, 159] on span "Delete Draft Invoice" at bounding box center [1386, 157] width 118 height 15
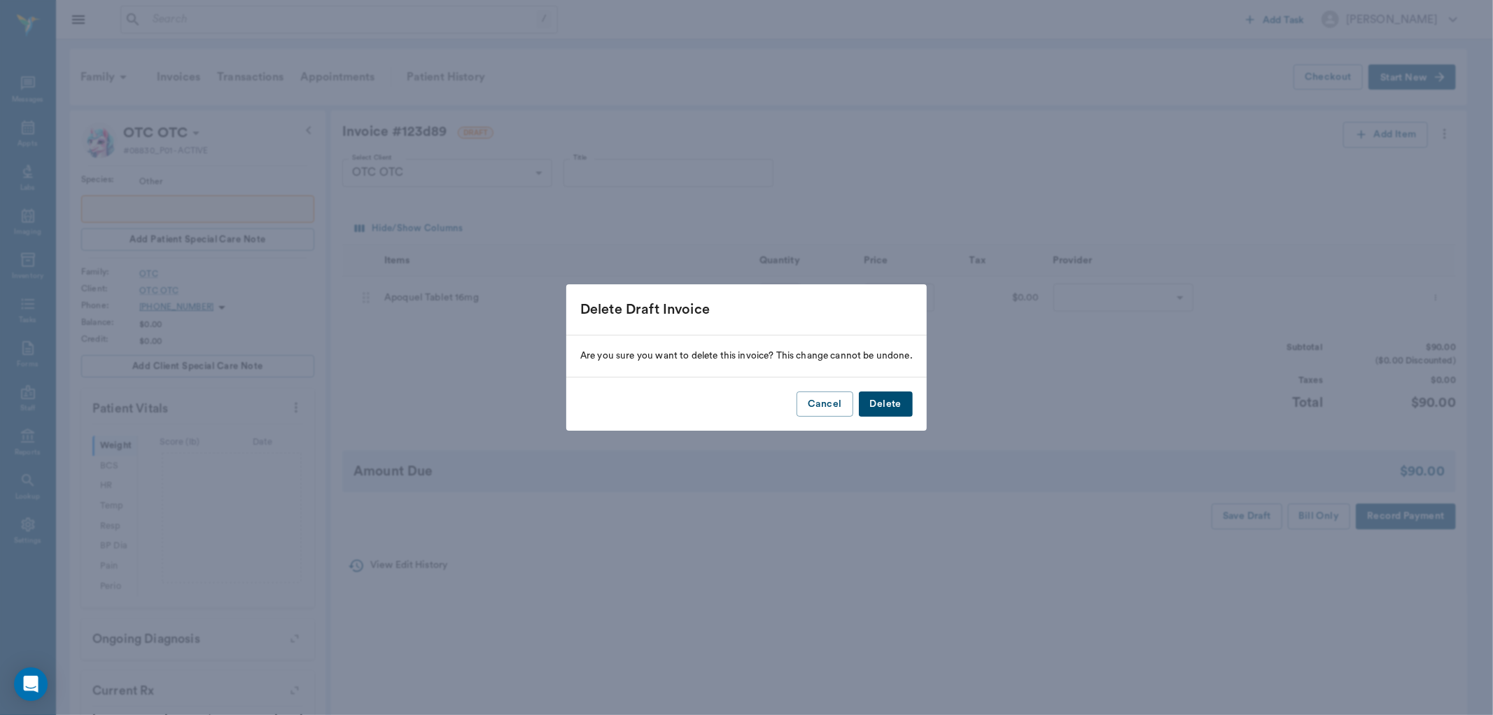
click at [896, 404] on button "Delete" at bounding box center [886, 404] width 54 height 26
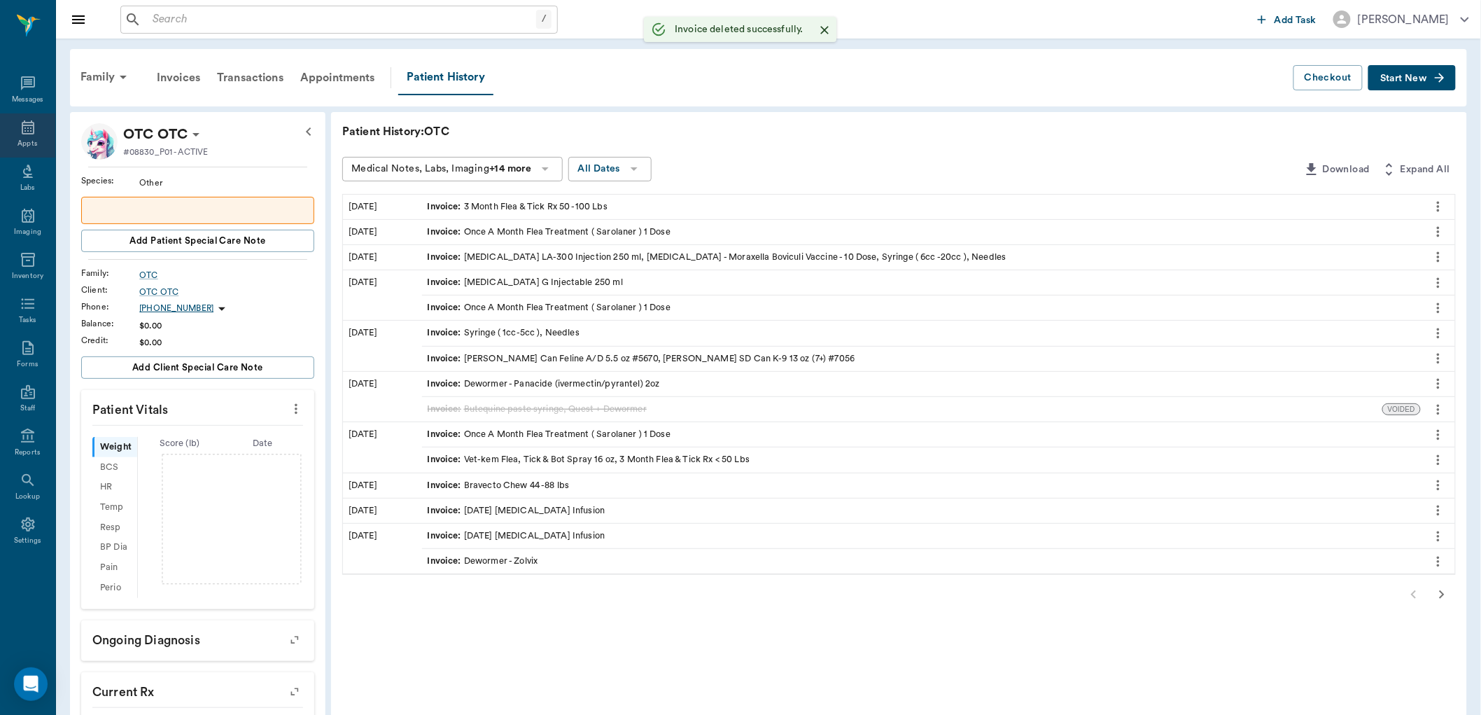
click at [26, 127] on icon at bounding box center [28, 127] width 17 height 17
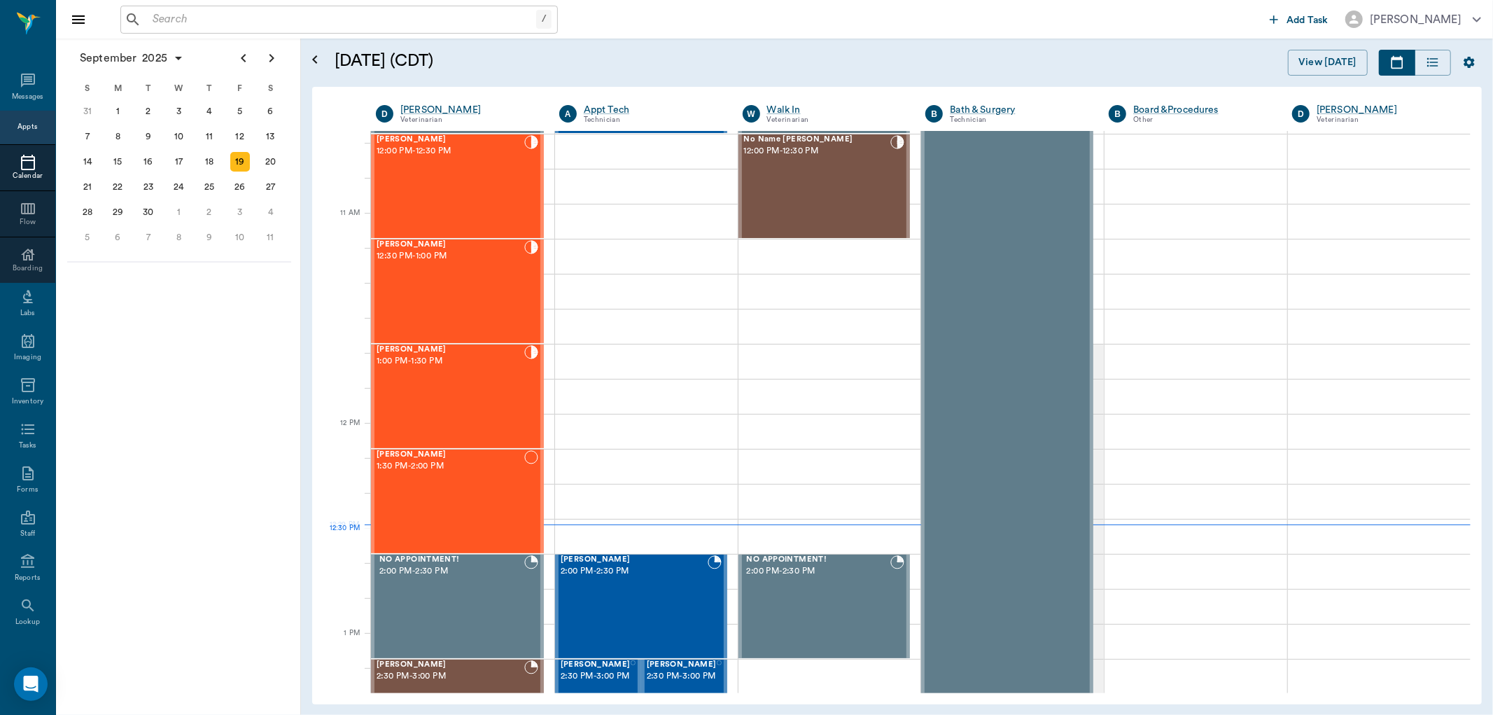
scroll to position [532, 0]
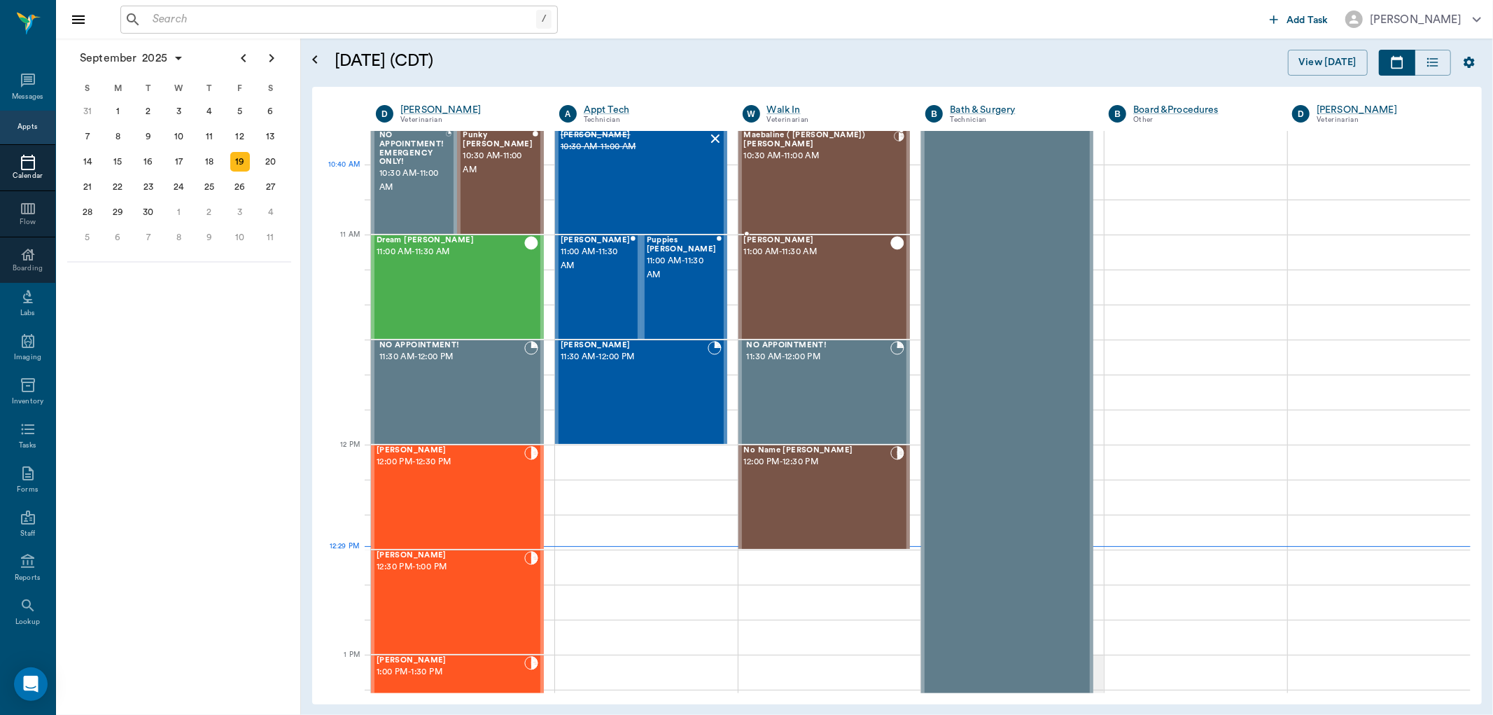
click at [838, 168] on div "Maebaline ( [PERSON_NAME]) [PERSON_NAME] 10:30 AM - 11:00 AM" at bounding box center [819, 182] width 150 height 102
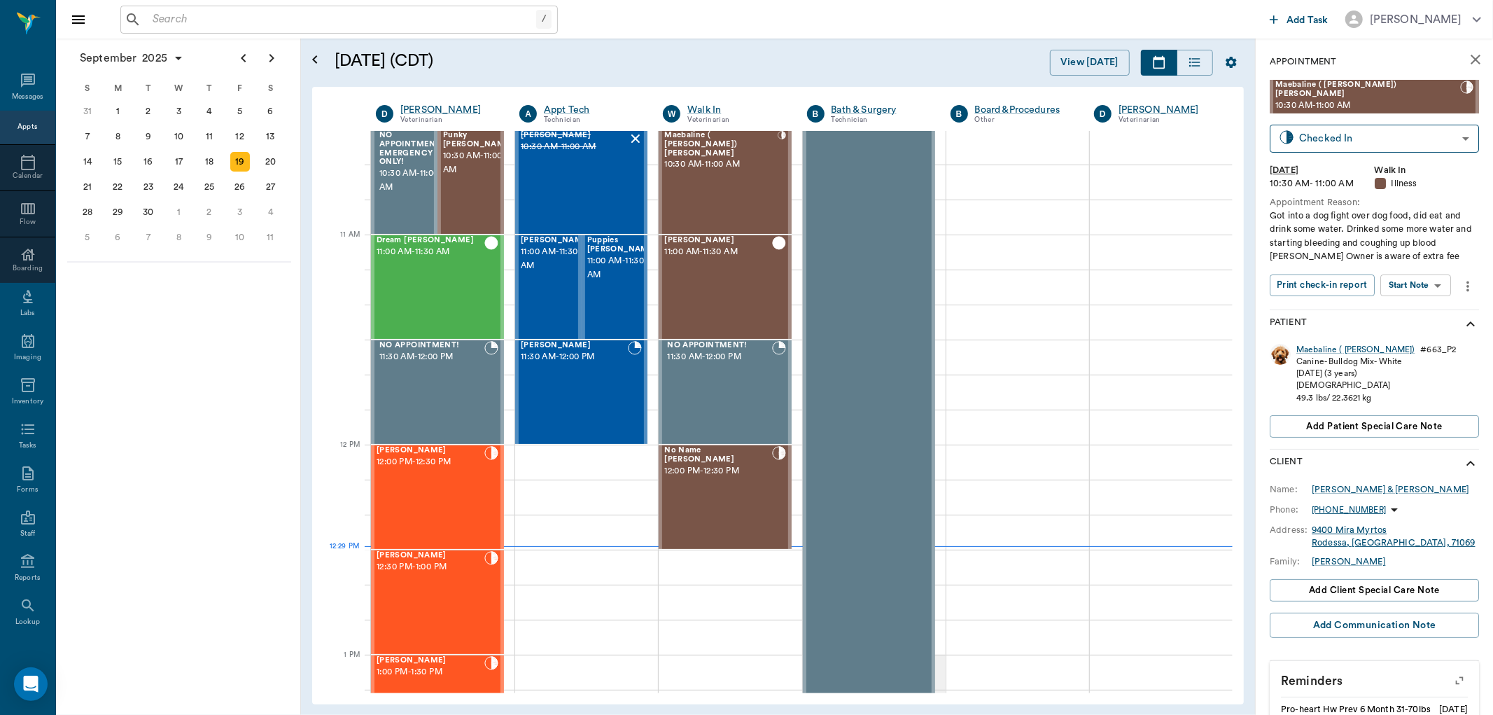
click at [1424, 278] on body "/ ​ Add Task [PERSON_NAME] Nectar Messages Appts Calendar Flow Boarding Labs Im…" at bounding box center [746, 357] width 1493 height 715
click at [1400, 302] on button "View SOAP" at bounding box center [1401, 305] width 48 height 16
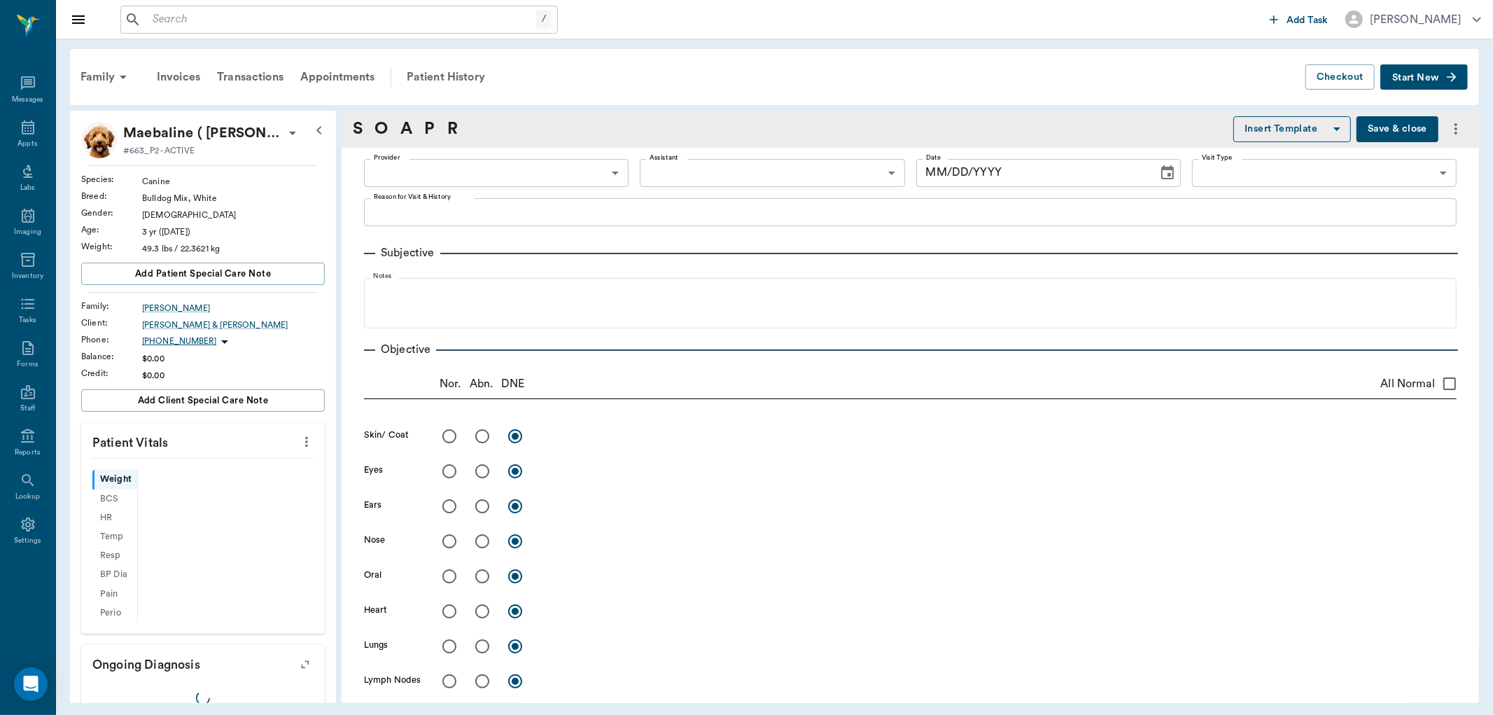
type input "63ec2f075fda476ae8351a4d"
type input "65d2be4f46e3a538d89b8c15"
type textarea "Got into a dog fight over dog food, did eat and drink some water. Drinked some …"
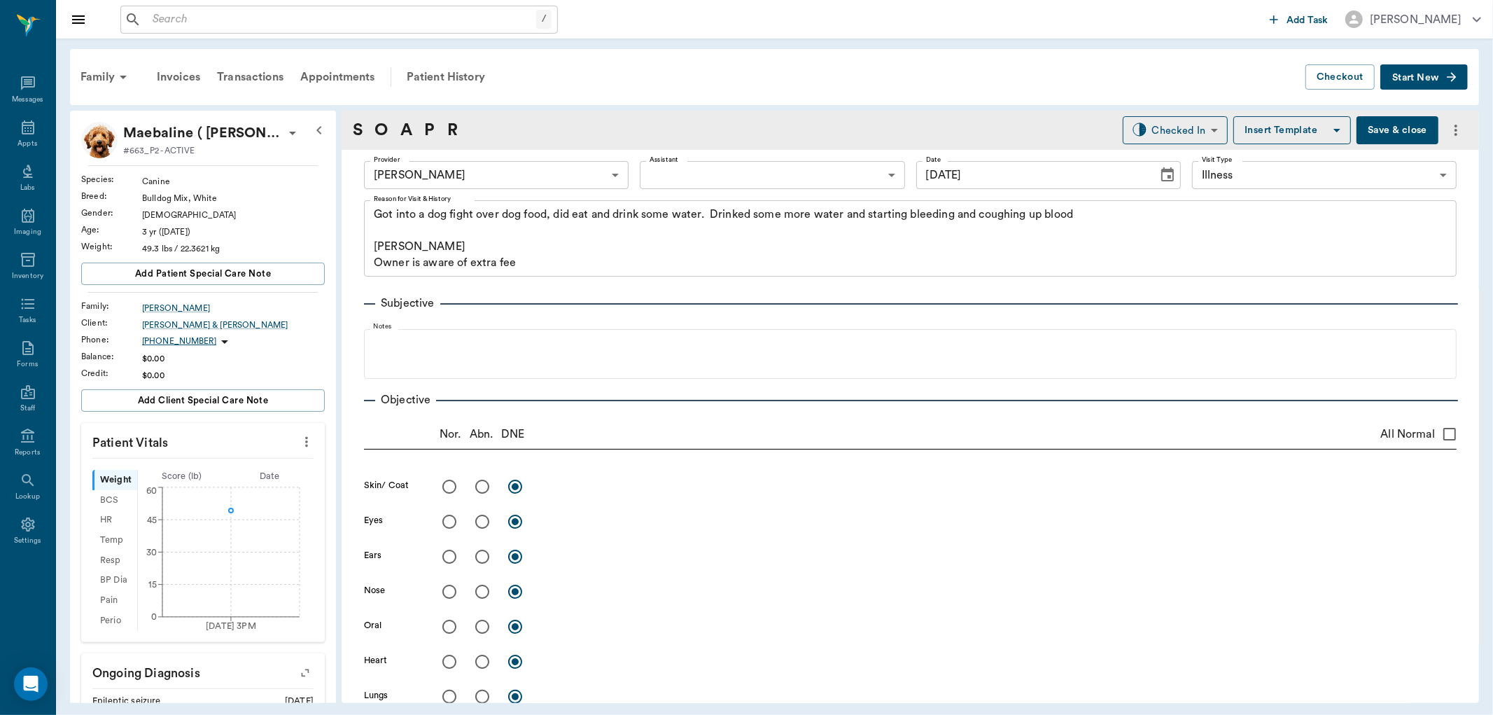
type input "[DATE]"
click at [299, 437] on icon "more" at bounding box center [306, 441] width 15 height 17
click at [248, 459] on span "Enter Vitals" at bounding box center [236, 465] width 118 height 15
click at [218, 479] on input "text" at bounding box center [202, 484] width 122 height 28
type input "7"
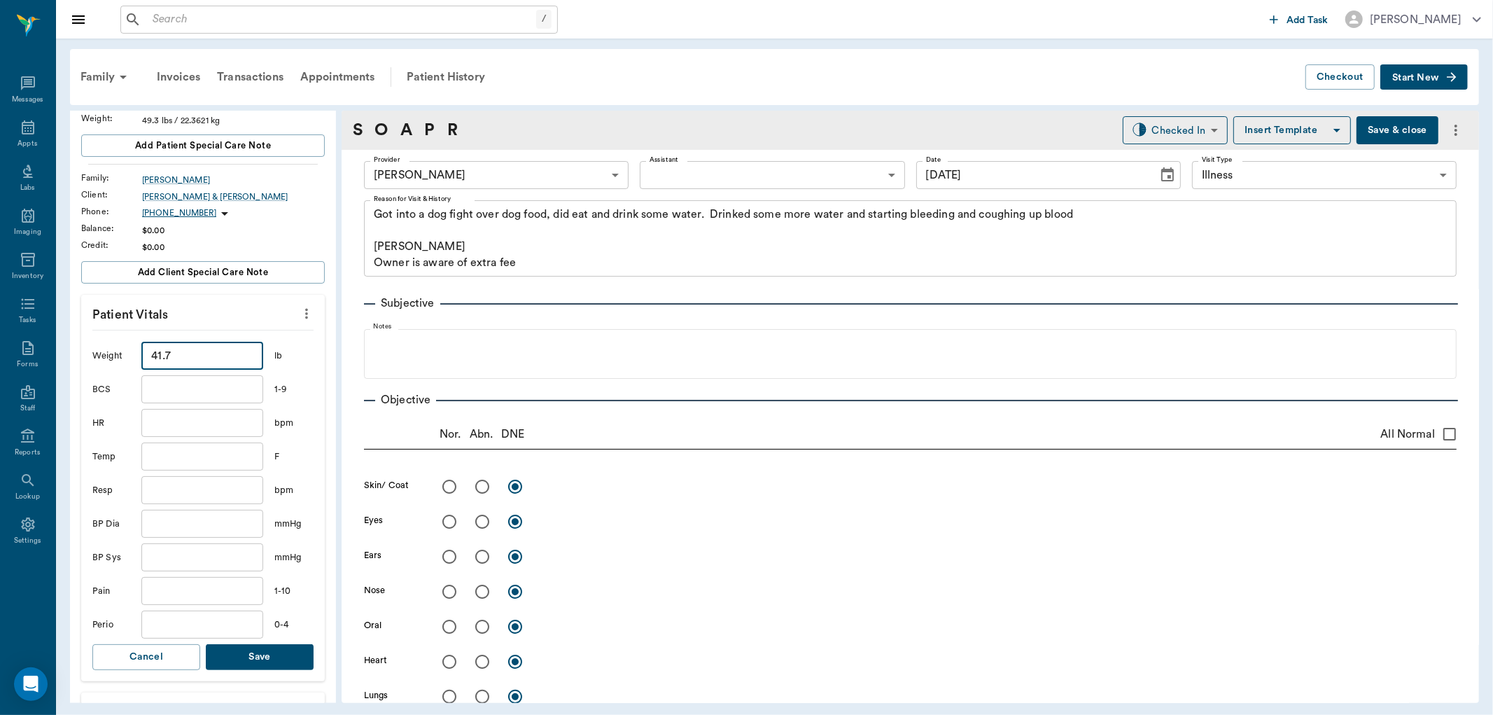
scroll to position [155, 0]
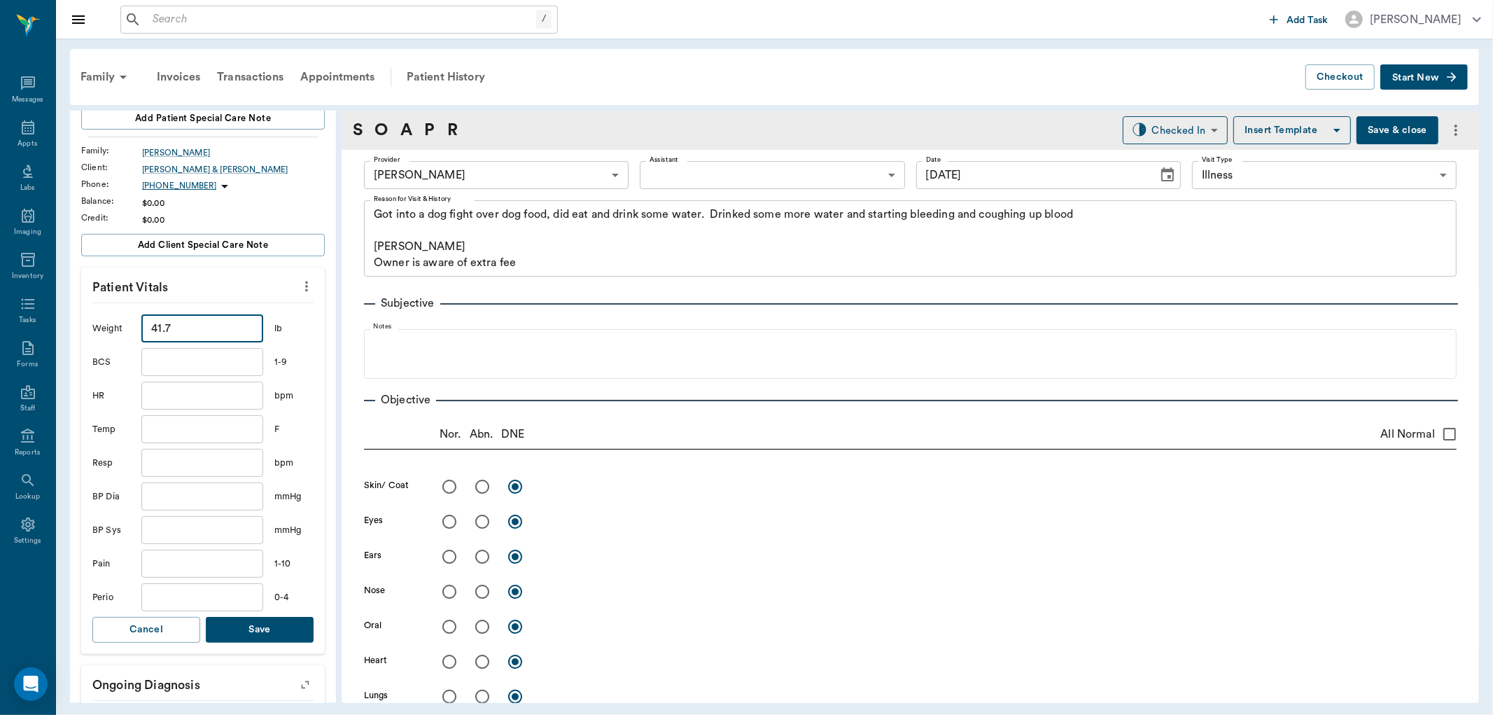
type input "41.7"
click at [234, 633] on button "Save" at bounding box center [260, 630] width 108 height 26
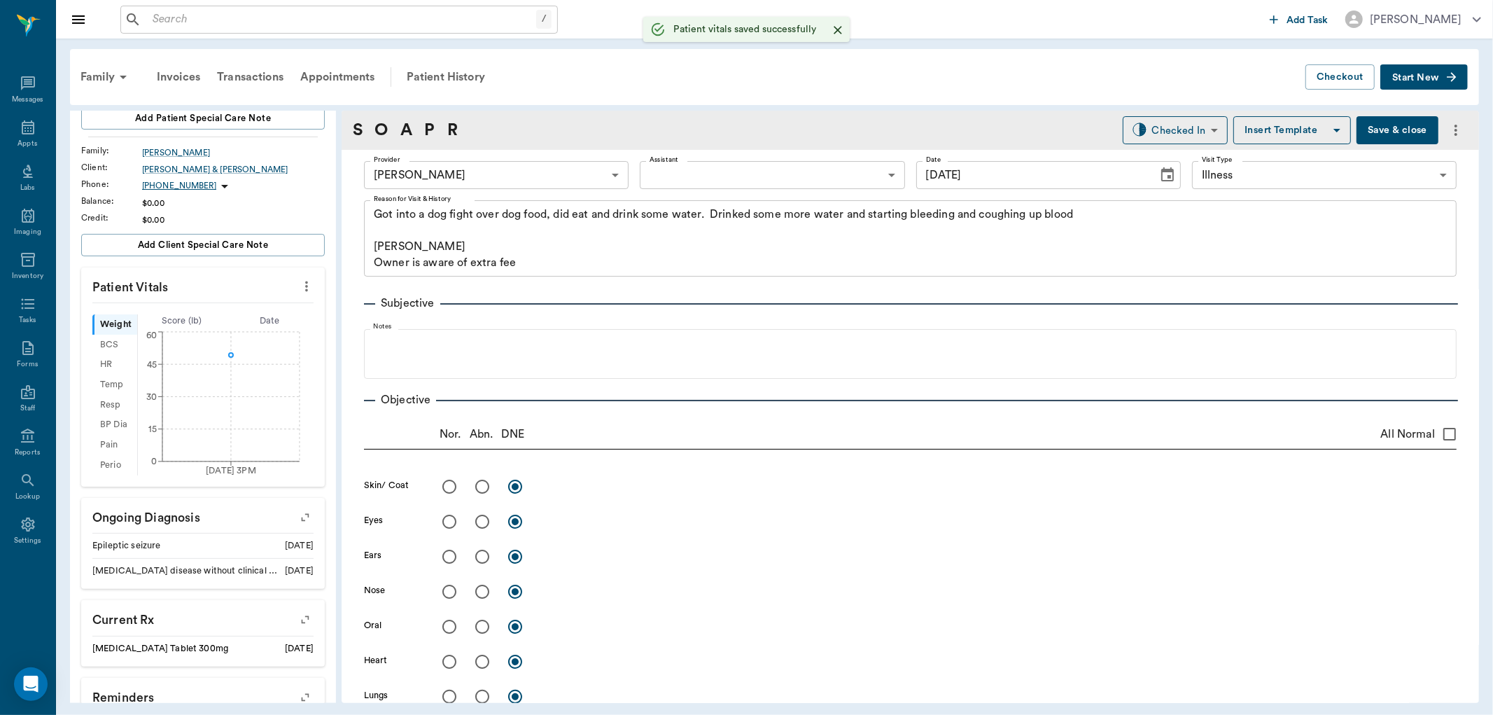
click at [722, 177] on body "/ ​ Add Task [PERSON_NAME] Nectar Messages Appts Labs Imaging Inventory Tasks F…" at bounding box center [746, 357] width 1493 height 715
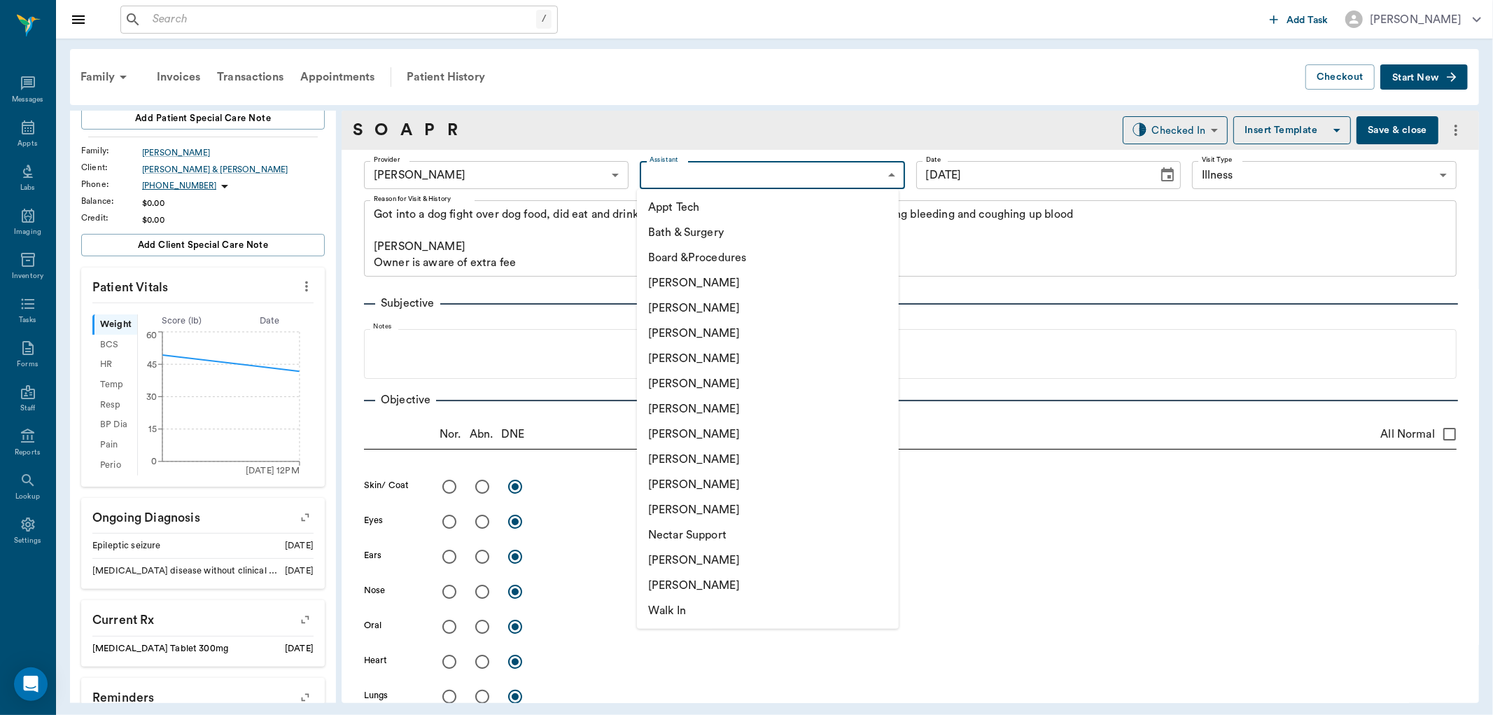
click at [659, 460] on li "[PERSON_NAME]" at bounding box center [768, 459] width 262 height 25
type input "63ec2e7e52e12b0ba117b124"
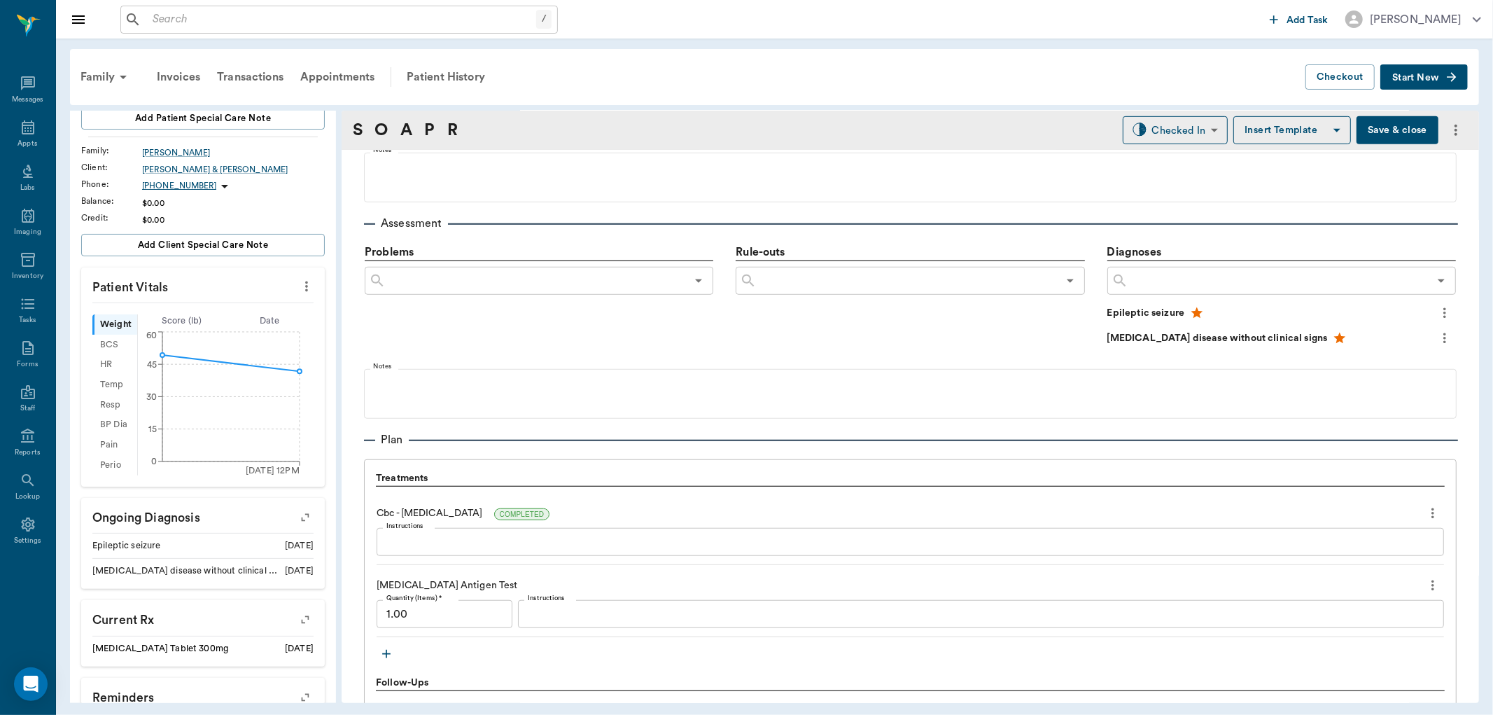
scroll to position [855, 0]
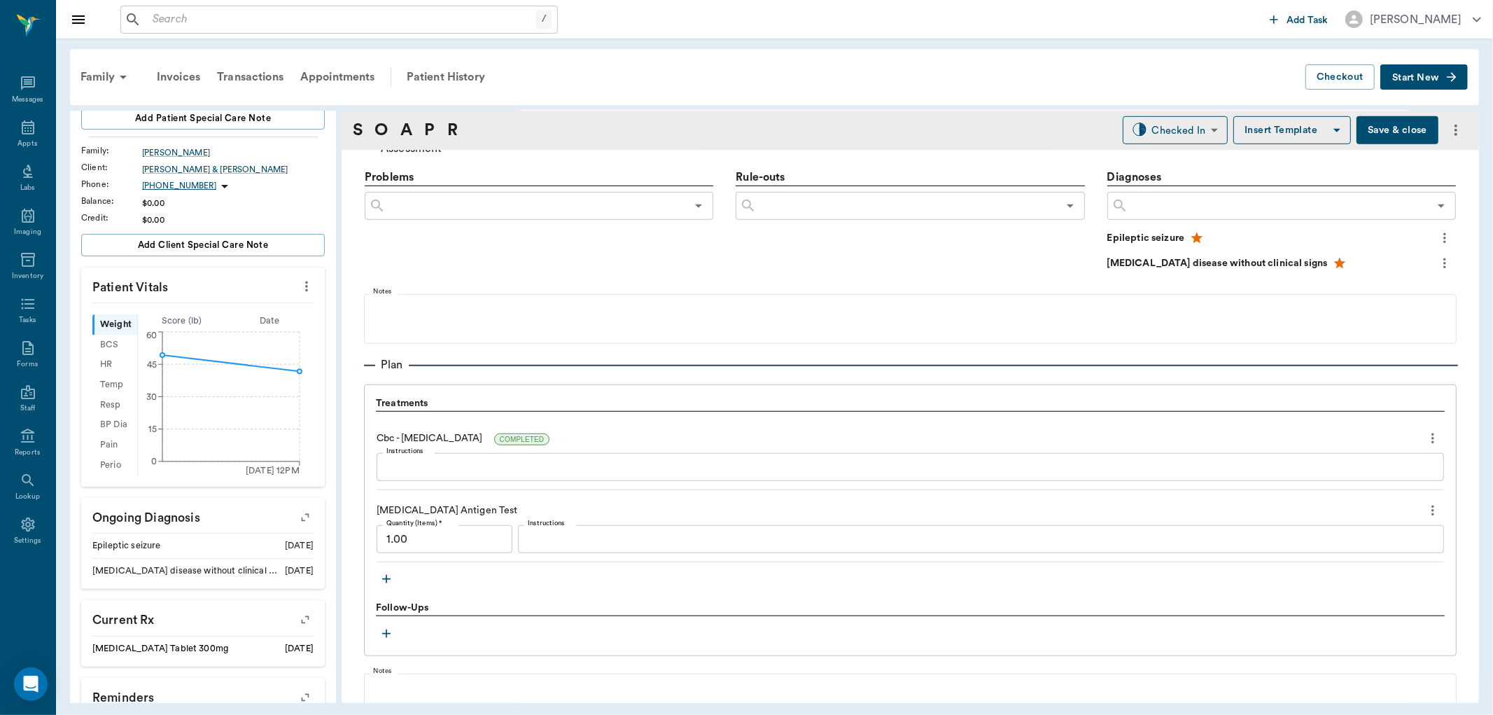
click at [547, 535] on textarea "Instructions" at bounding box center [981, 539] width 906 height 16
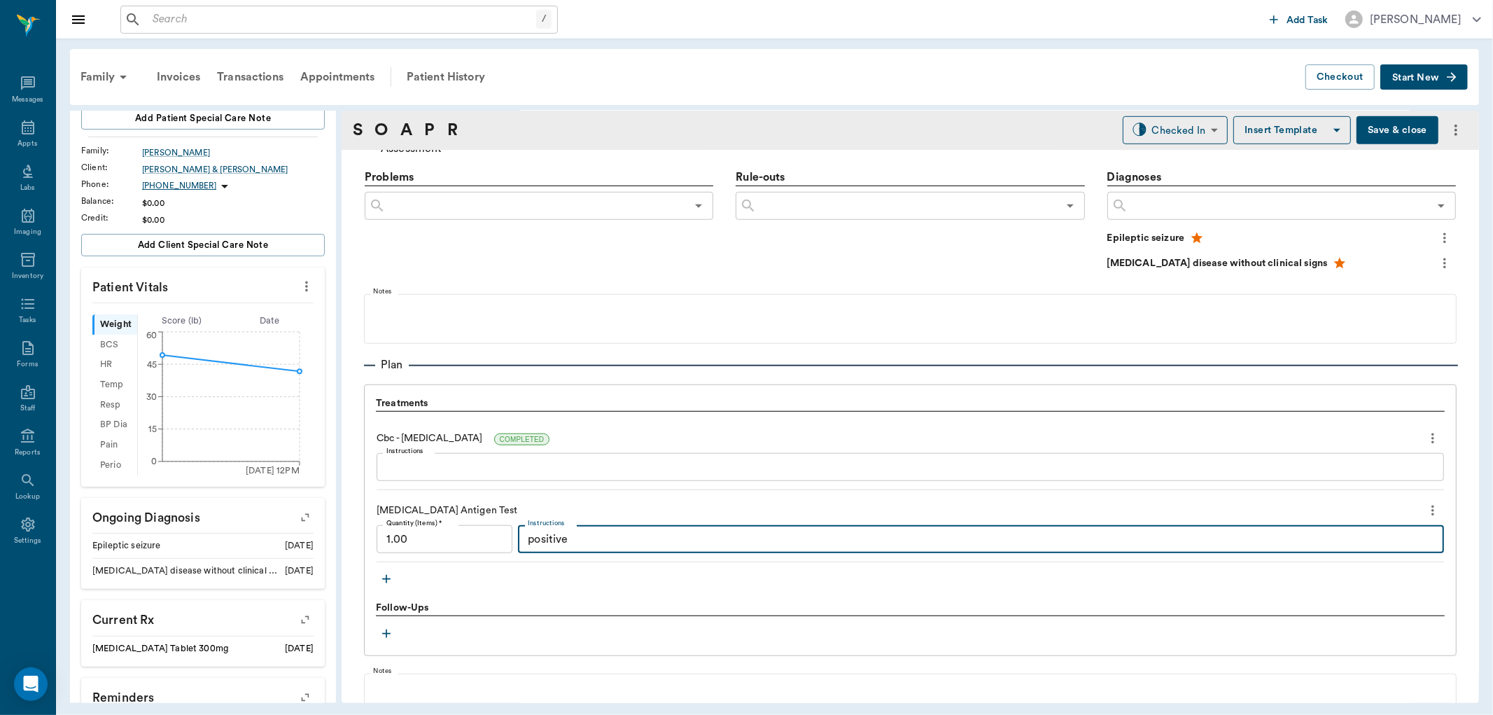
type textarea "positive"
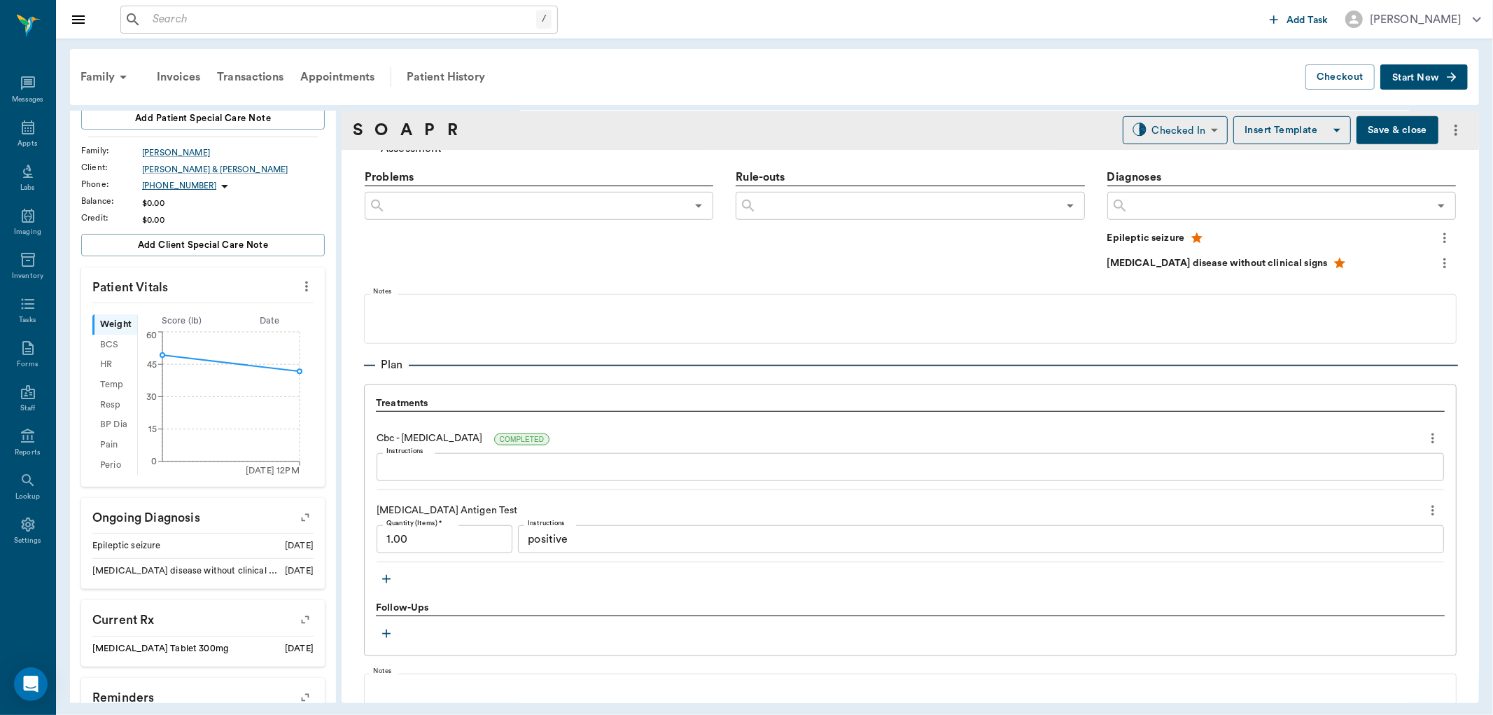
click at [389, 580] on icon "button" at bounding box center [386, 579] width 14 height 14
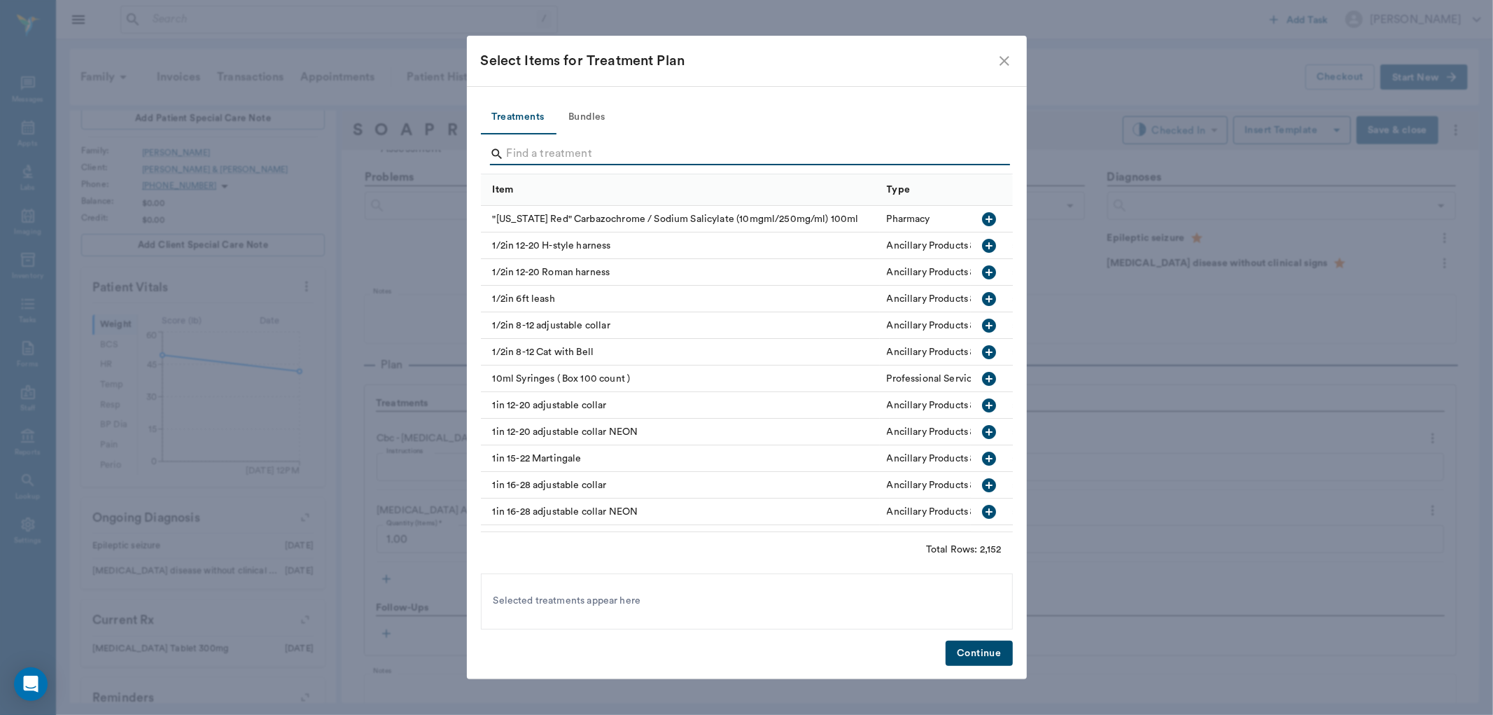
click at [539, 148] on input "Search" at bounding box center [748, 154] width 482 height 22
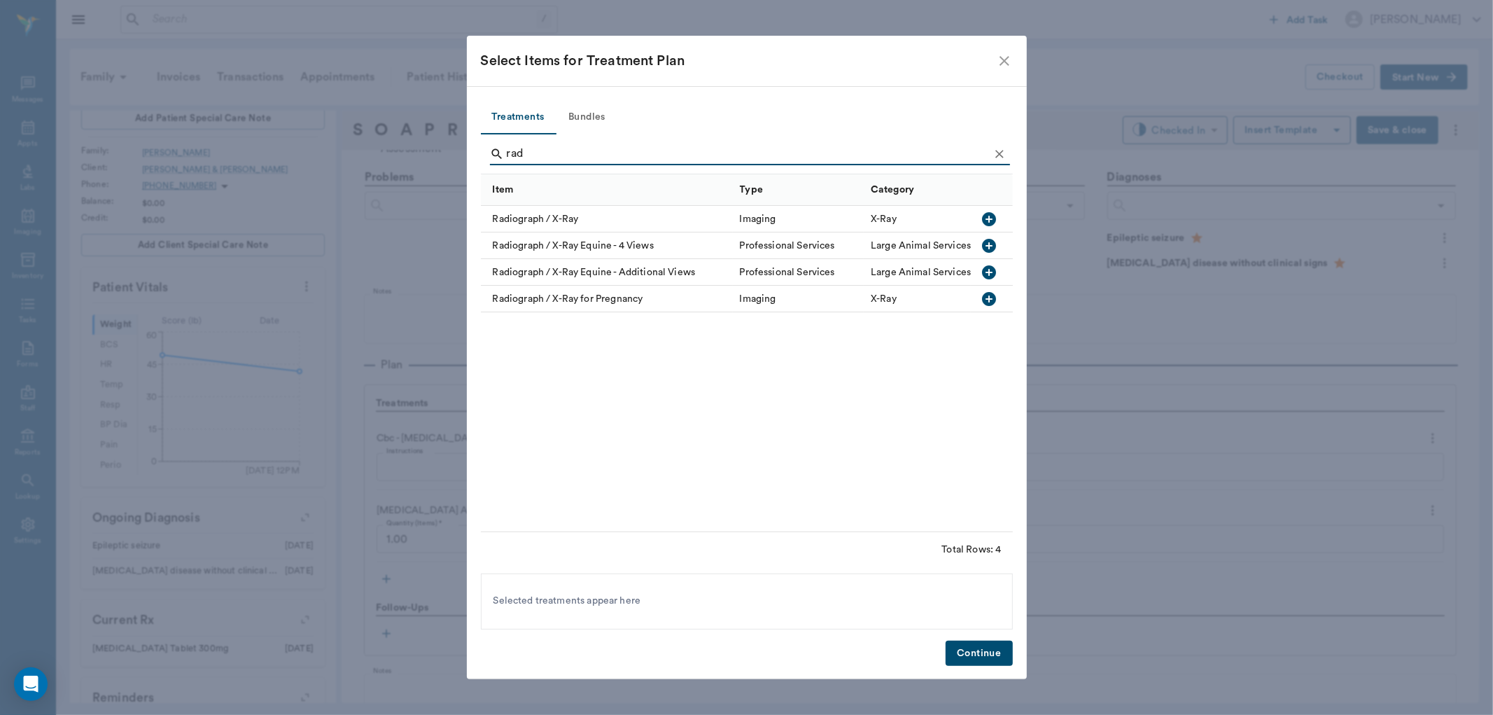
type input "rad"
click at [985, 218] on icon "button" at bounding box center [989, 219] width 14 height 14
click at [988, 652] on button "Continue" at bounding box center [979, 653] width 66 height 26
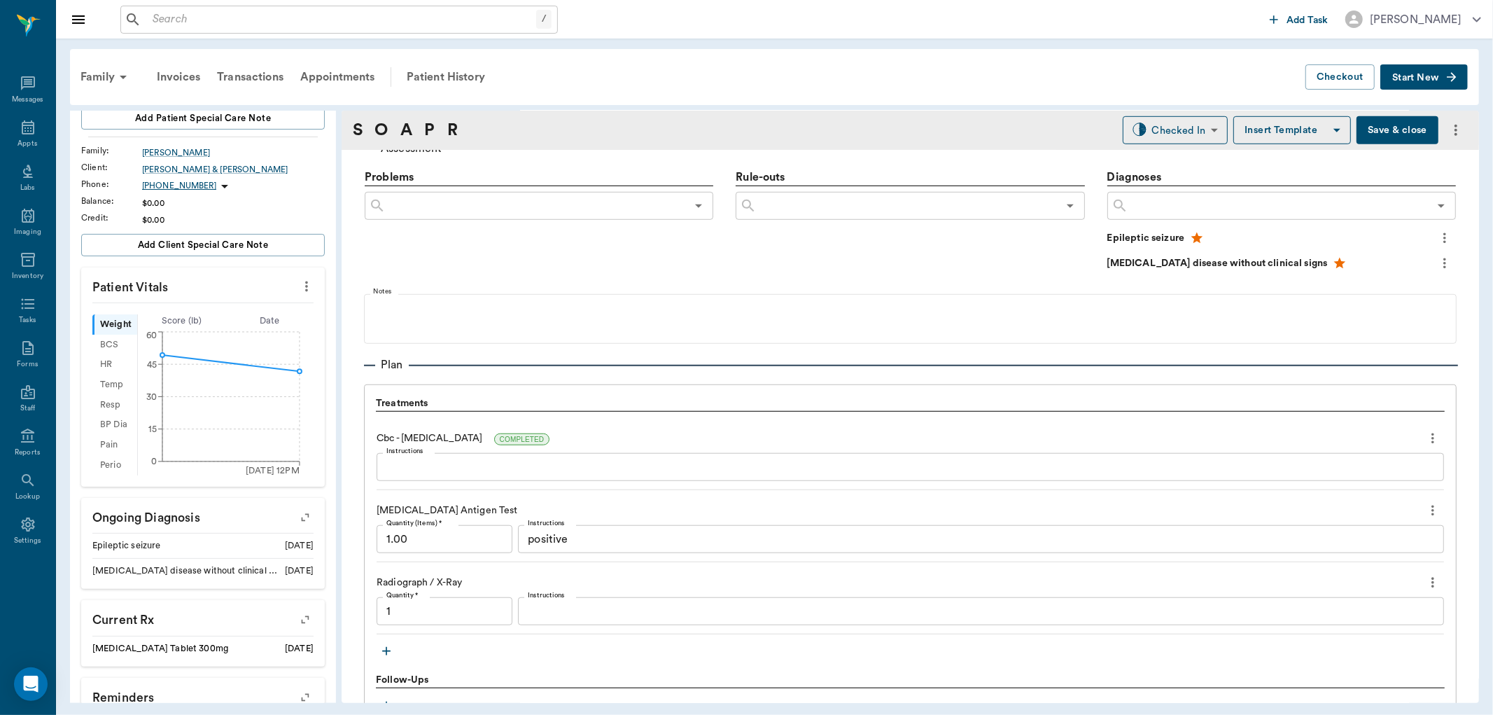
type input "1.00"
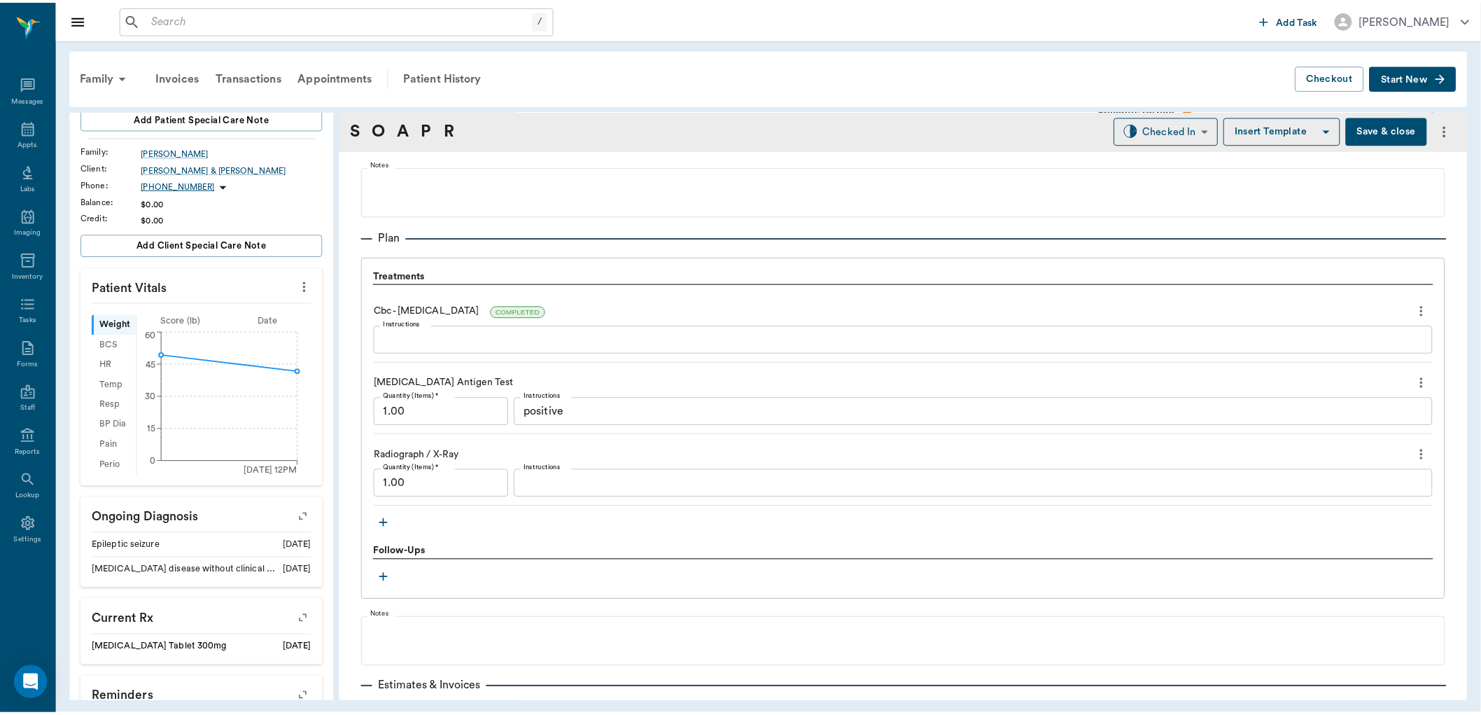
scroll to position [1011, 0]
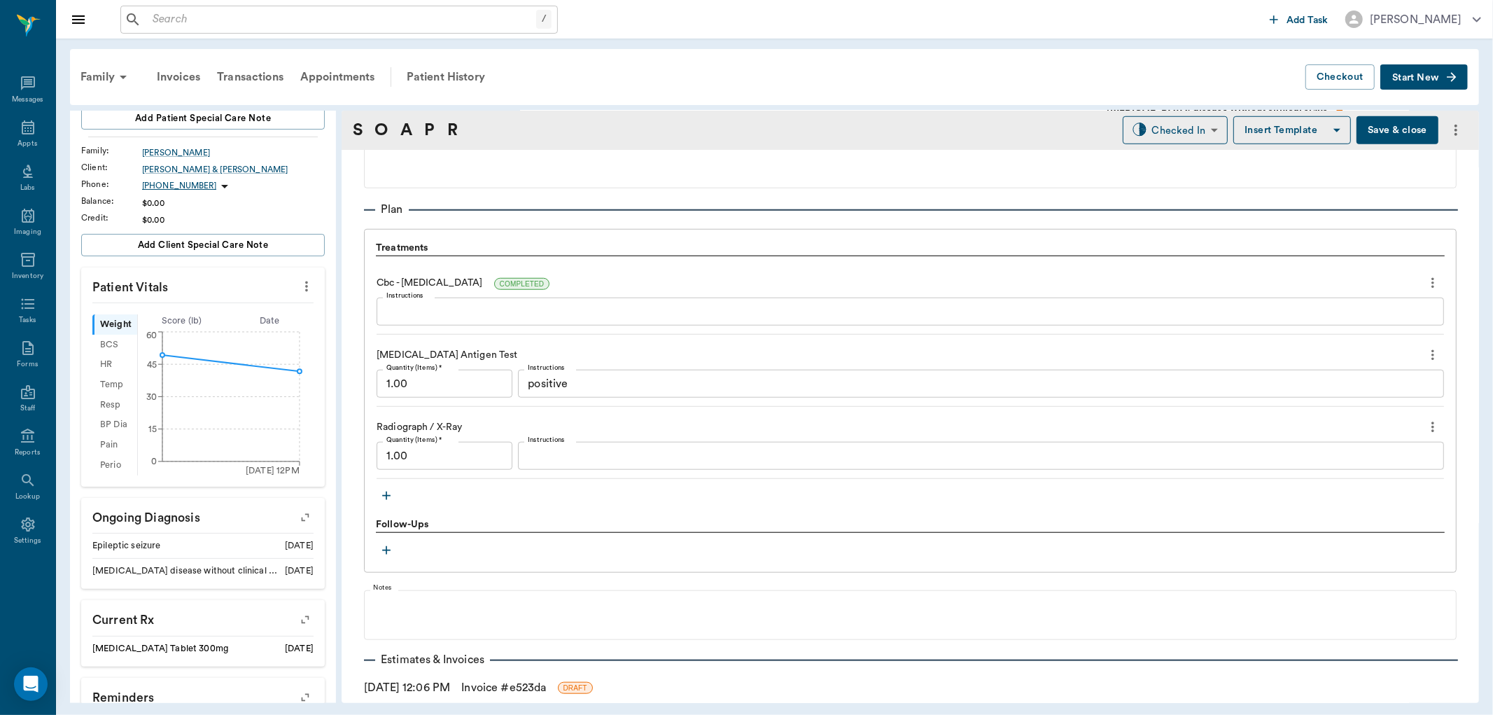
click at [382, 493] on icon "button" at bounding box center [386, 496] width 14 height 14
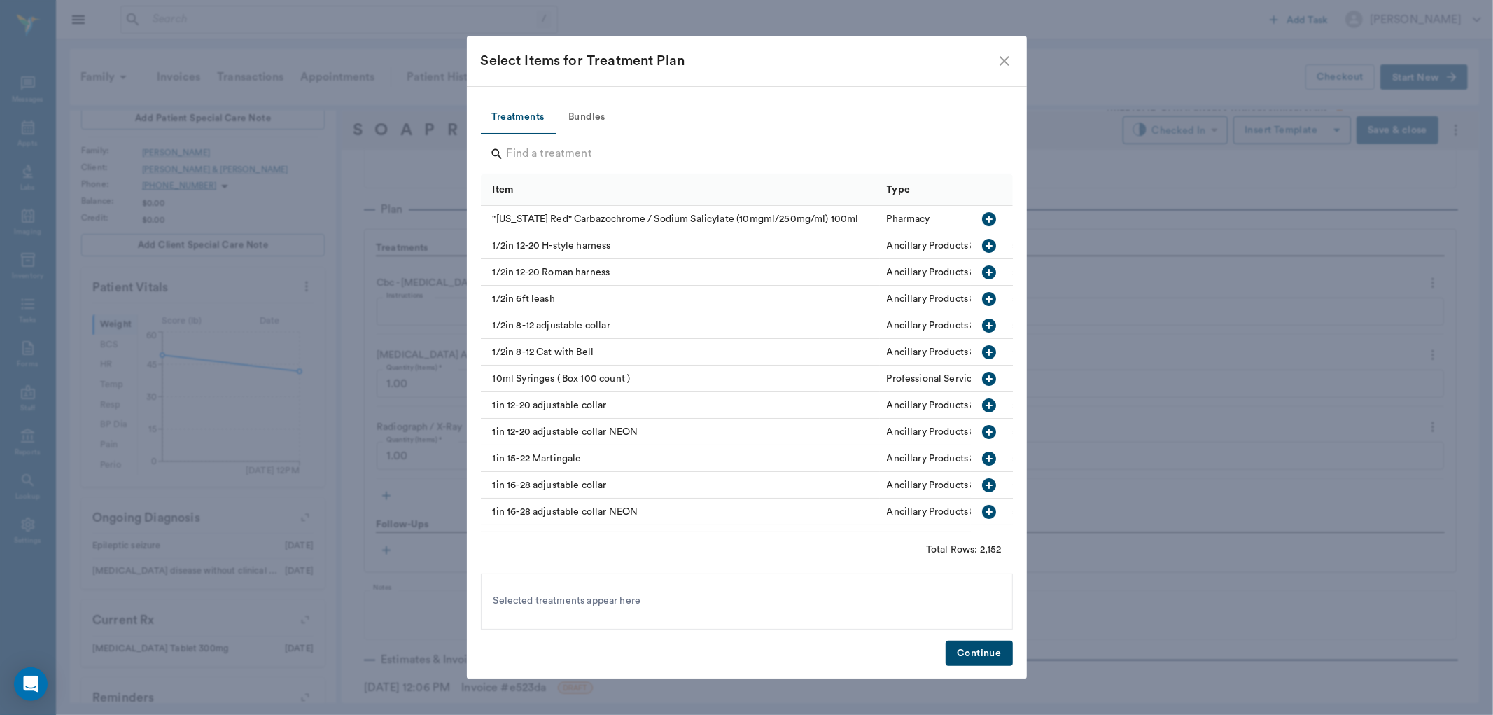
click at [547, 147] on input "Search" at bounding box center [748, 154] width 482 height 22
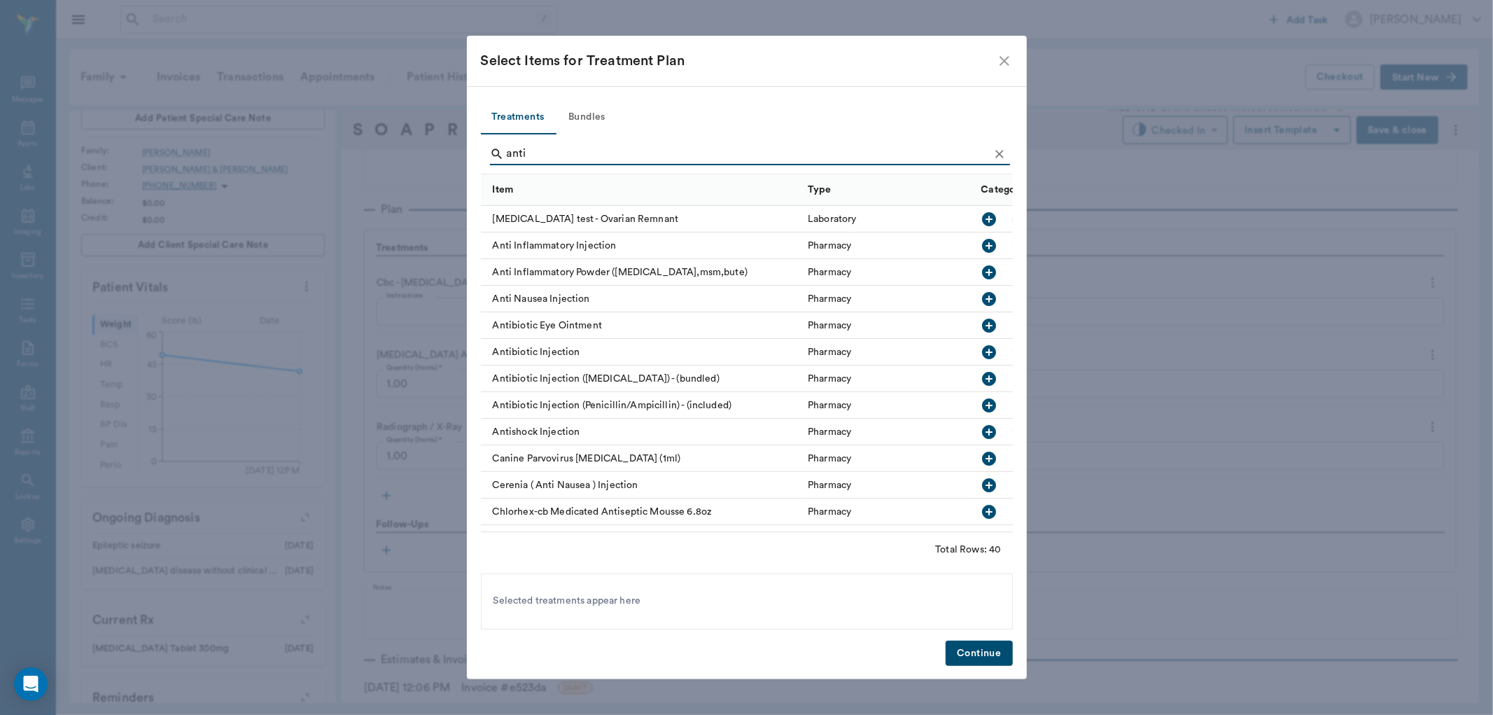
type input "anti"
click at [982, 242] on icon "button" at bounding box center [989, 246] width 14 height 14
click at [971, 654] on button "Continue" at bounding box center [979, 653] width 66 height 26
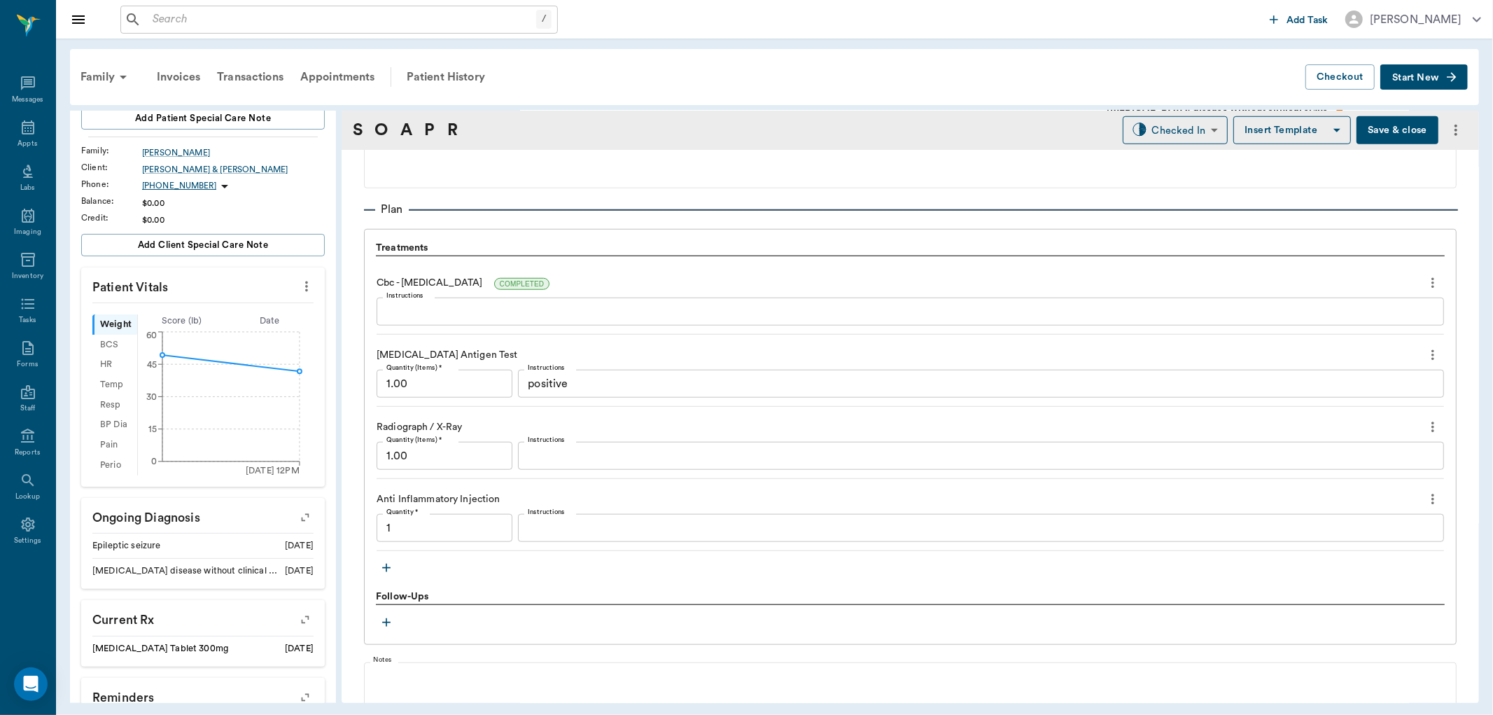
type input "1.00"
click at [539, 520] on textarea "Instructions" at bounding box center [981, 528] width 906 height 16
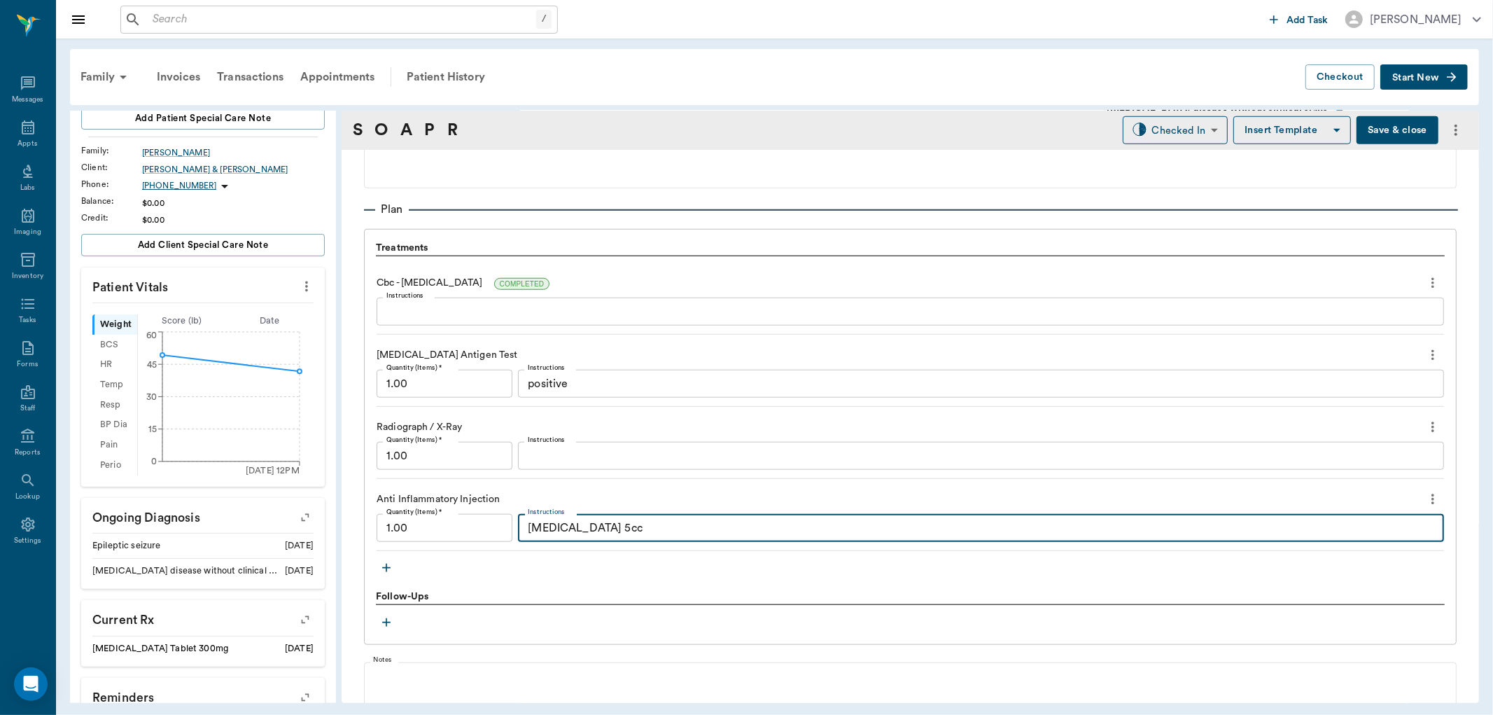
type textarea "[MEDICAL_DATA] 5cc"
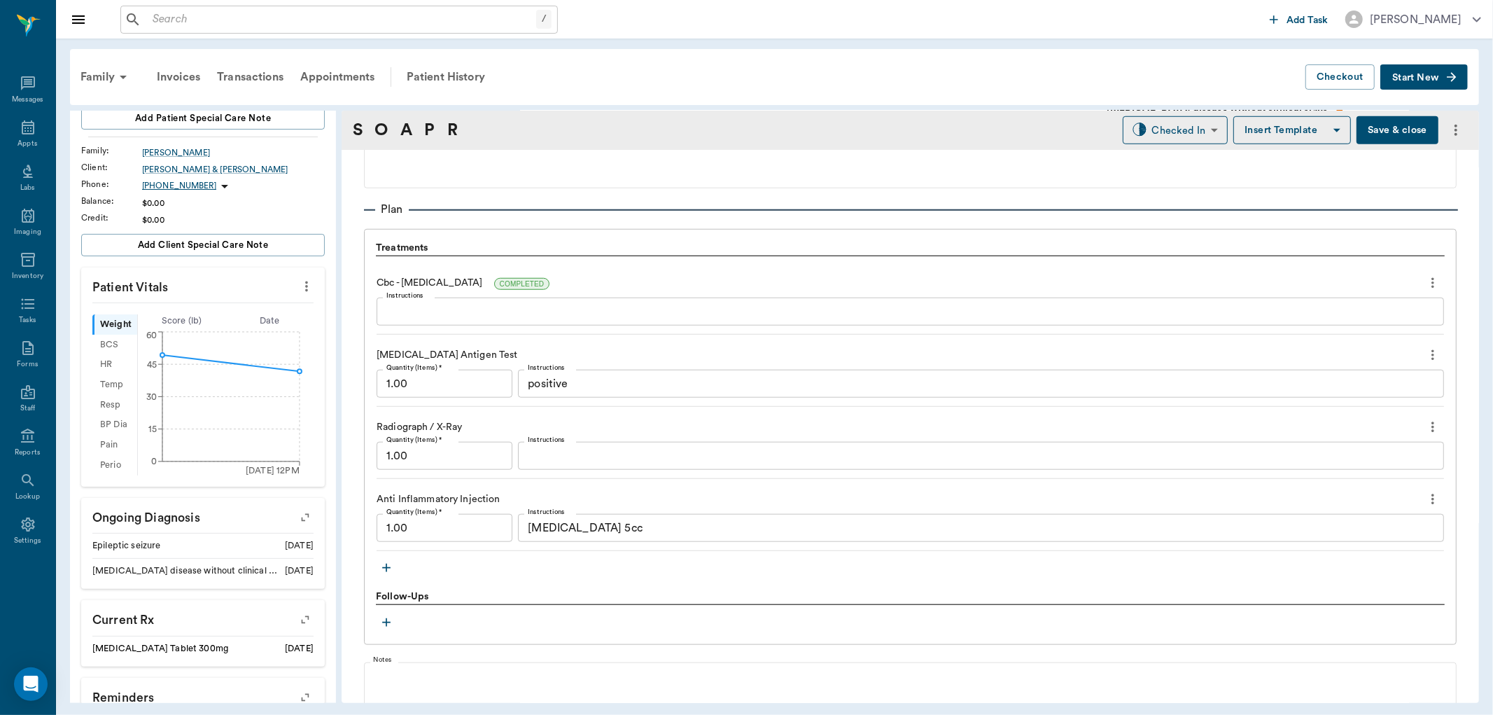
click at [1393, 137] on button "Save & close" at bounding box center [1397, 130] width 82 height 28
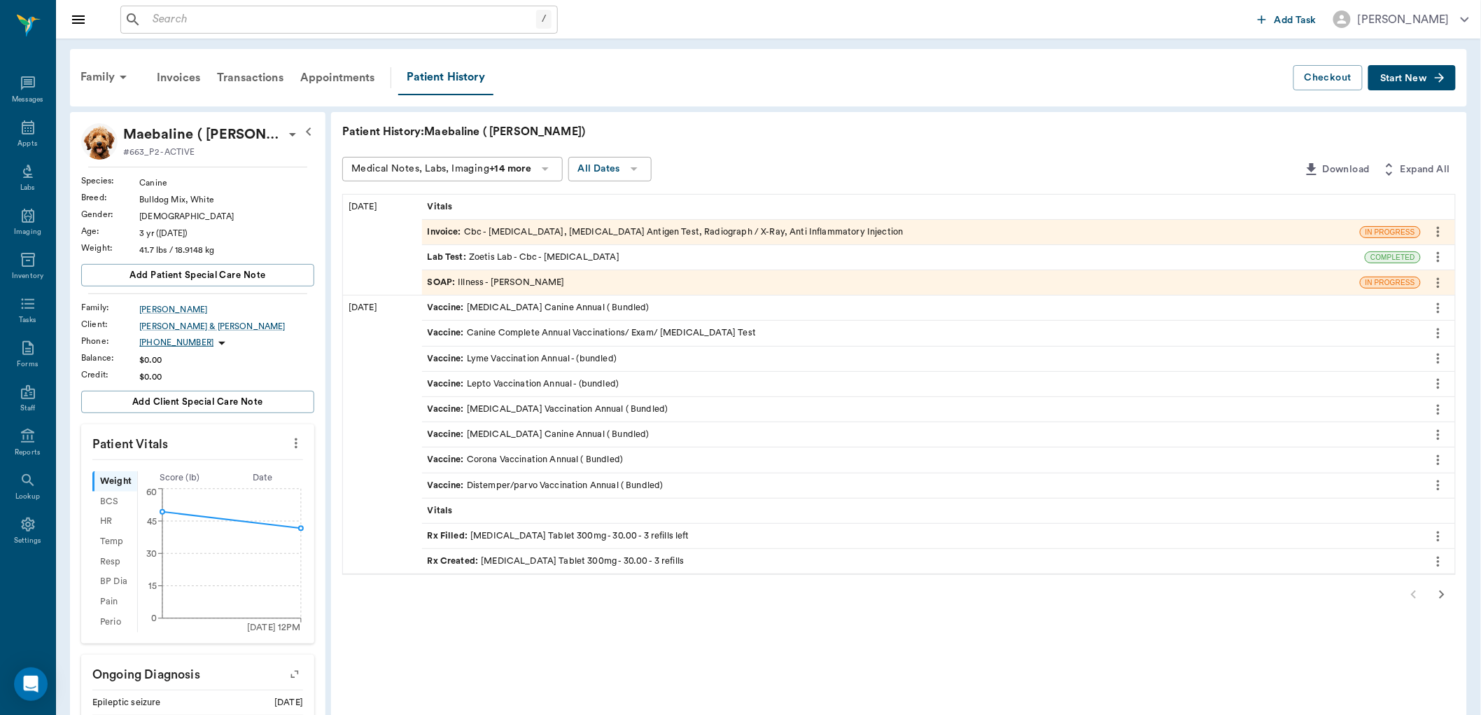
click at [162, 19] on input "text" at bounding box center [341, 20] width 389 height 20
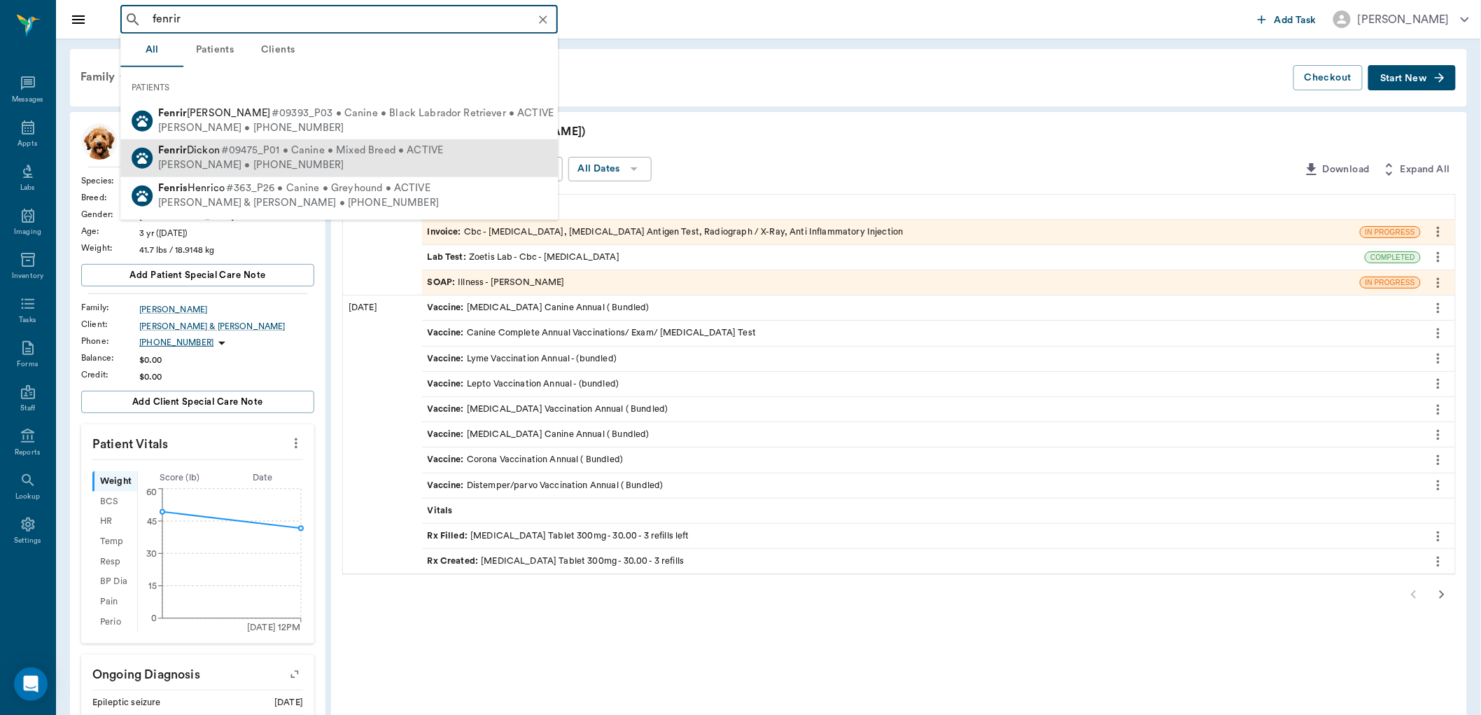
click at [255, 151] on span "#09475_P01 • Canine • Mixed Breed • ACTIVE" at bounding box center [332, 150] width 222 height 15
type input "fenrir"
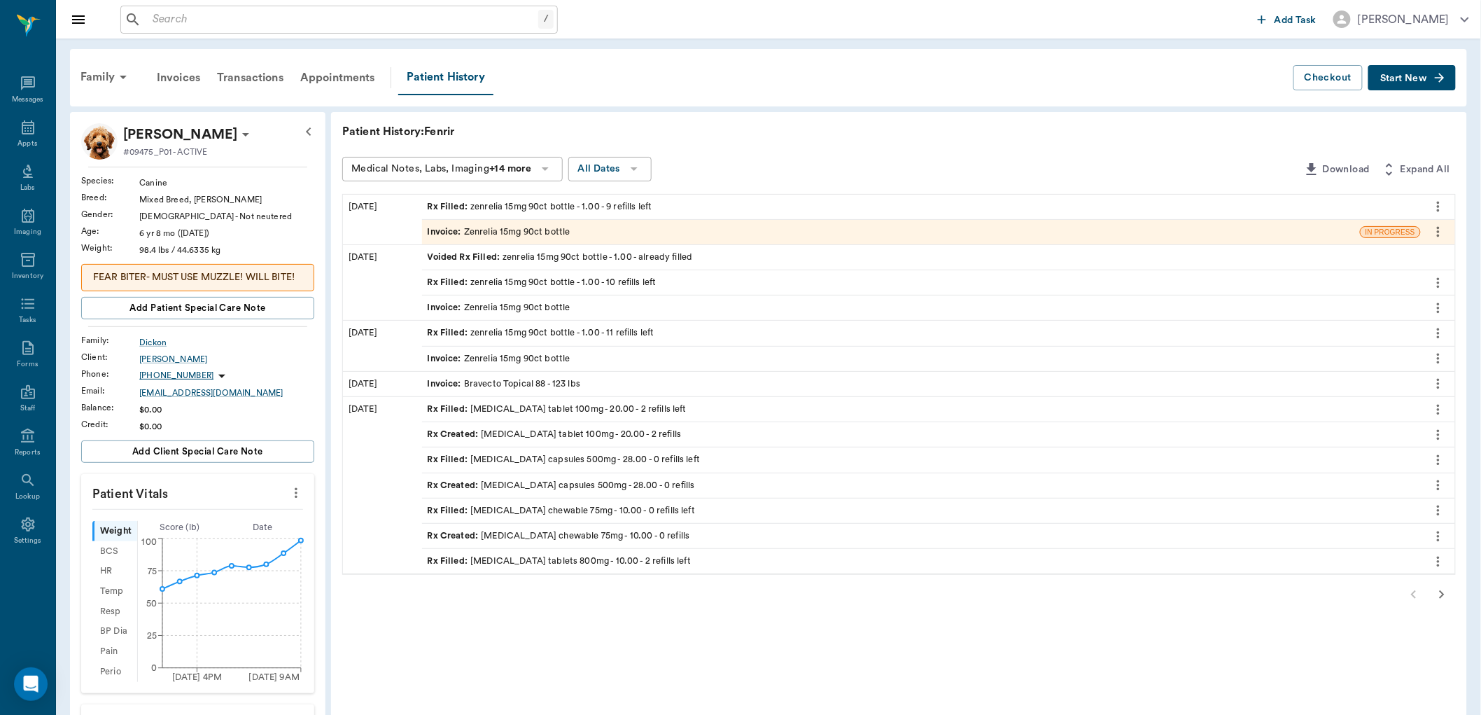
click at [485, 232] on div "Invoice : Zenrelia 15mg 90ct bottle" at bounding box center [499, 231] width 143 height 13
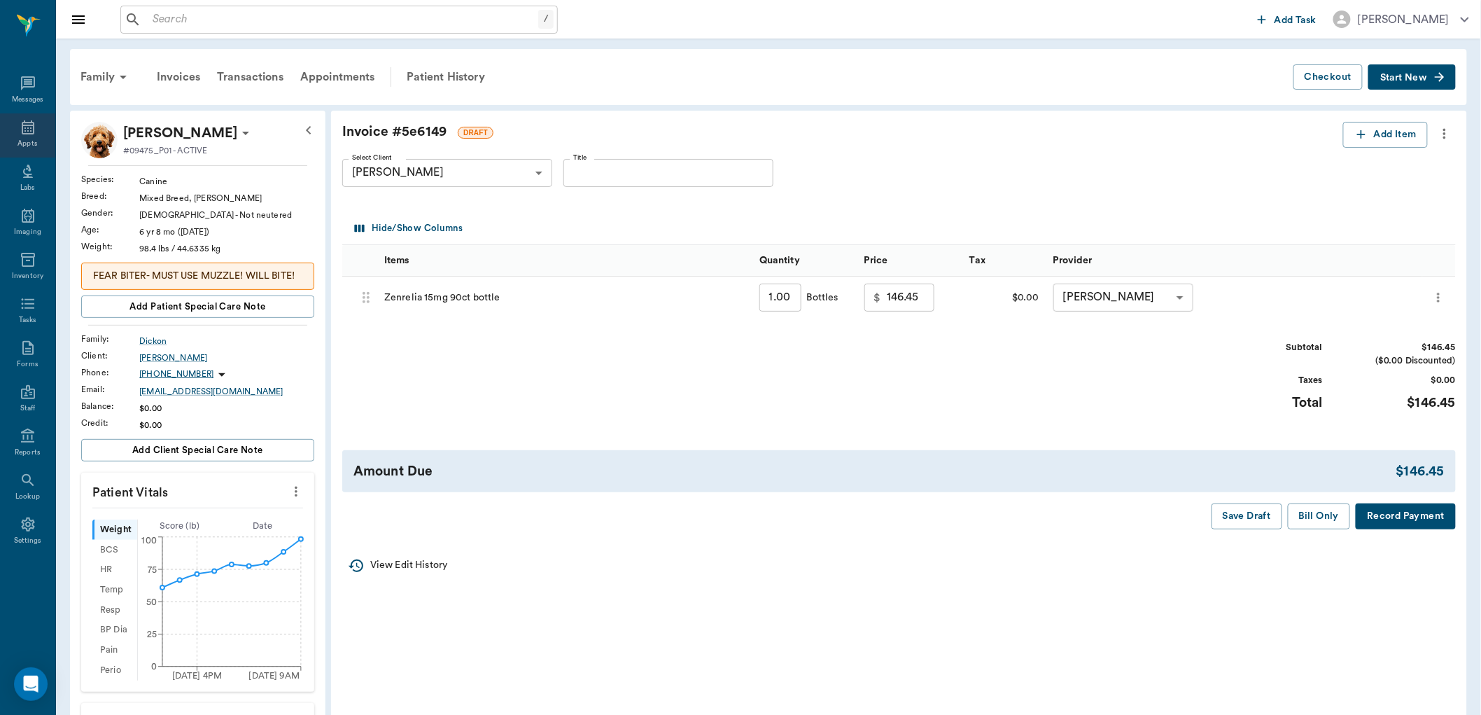
click at [25, 130] on icon at bounding box center [28, 127] width 17 height 17
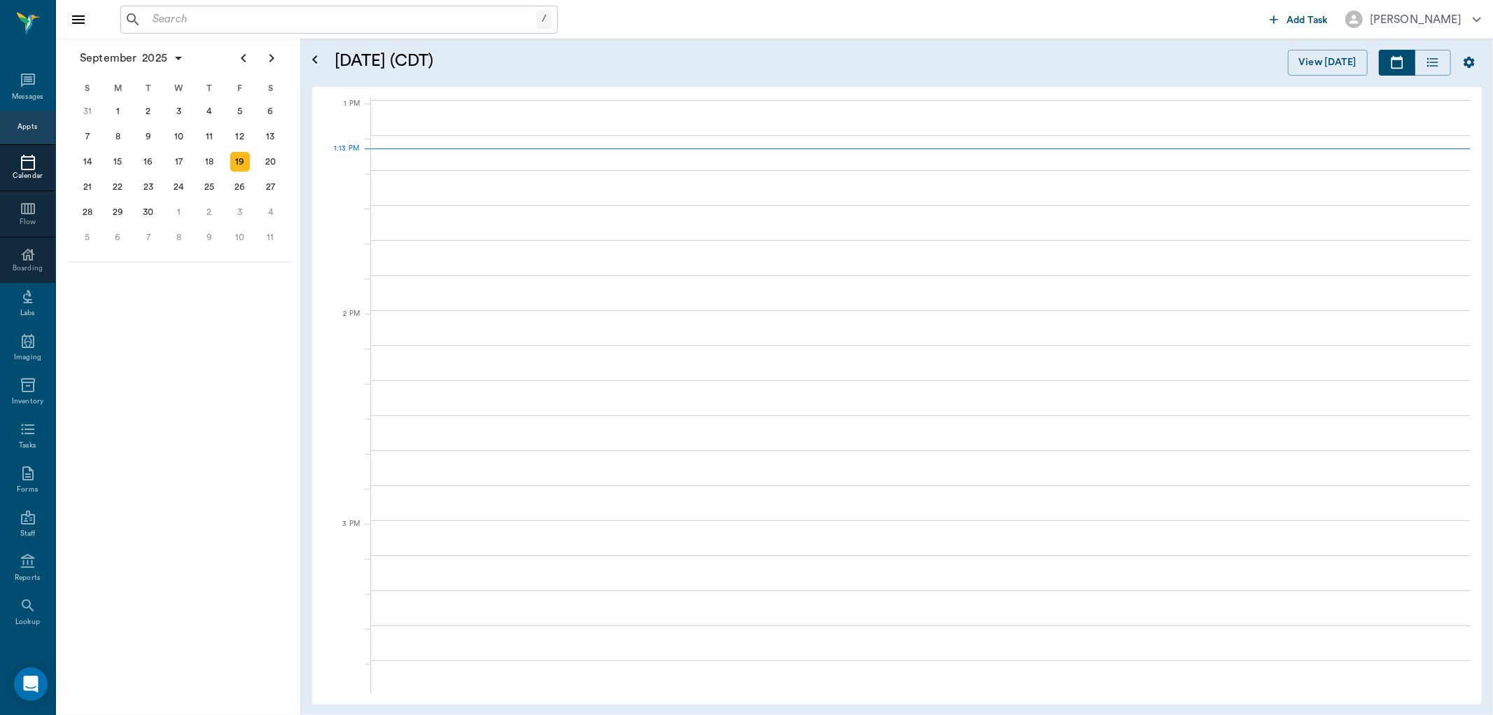
scroll to position [1050, 0]
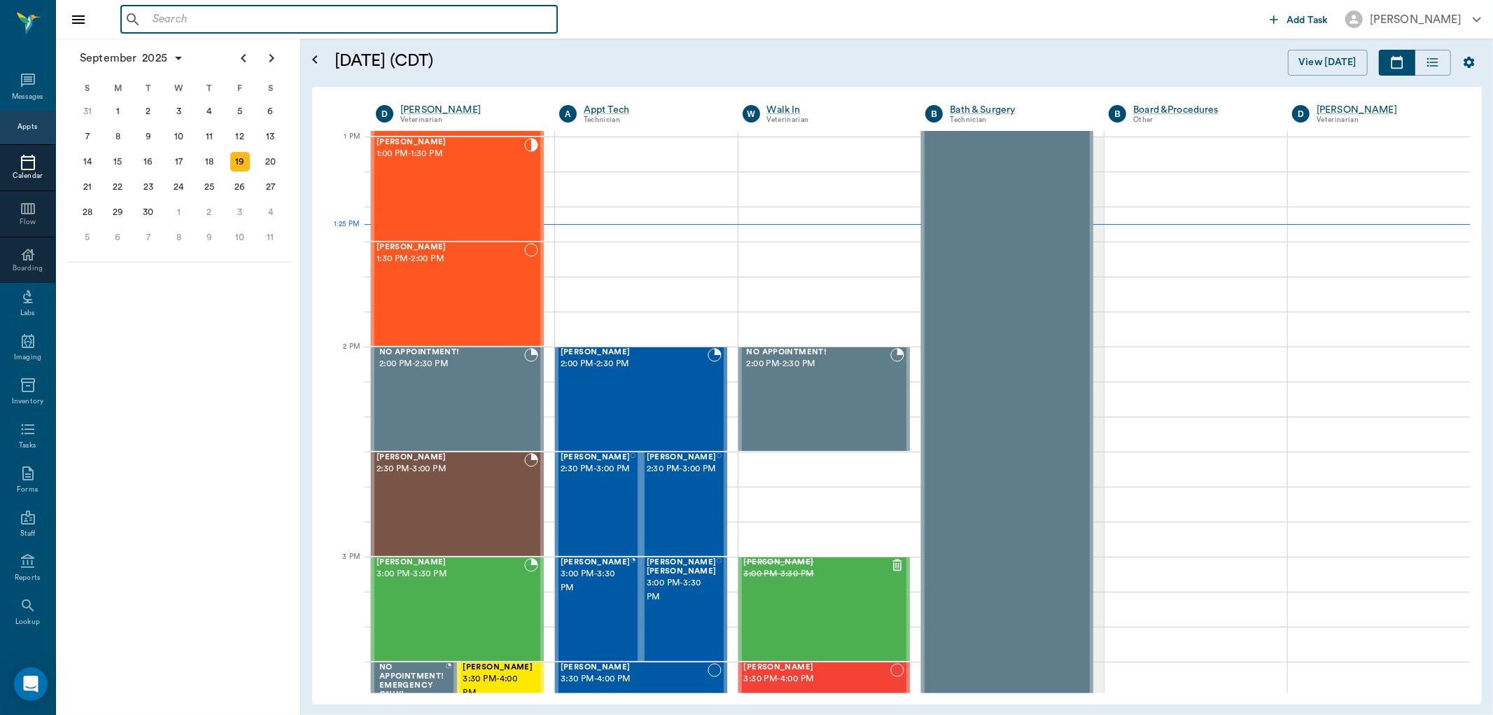
click at [153, 17] on input "text" at bounding box center [349, 20] width 405 height 20
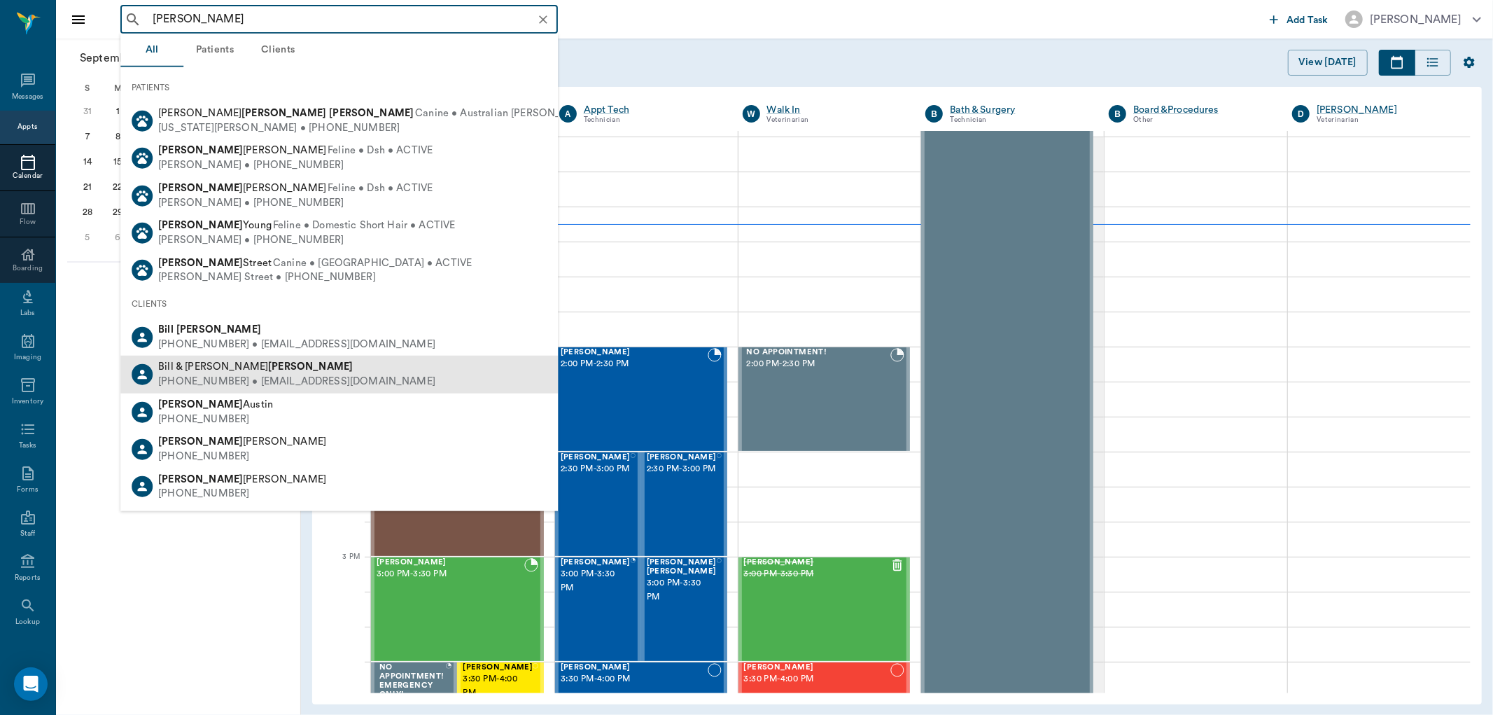
click at [227, 379] on div "[PHONE_NUMBER] • [EMAIL_ADDRESS][DOMAIN_NAME]" at bounding box center [296, 381] width 277 height 15
type input "[PERSON_NAME]"
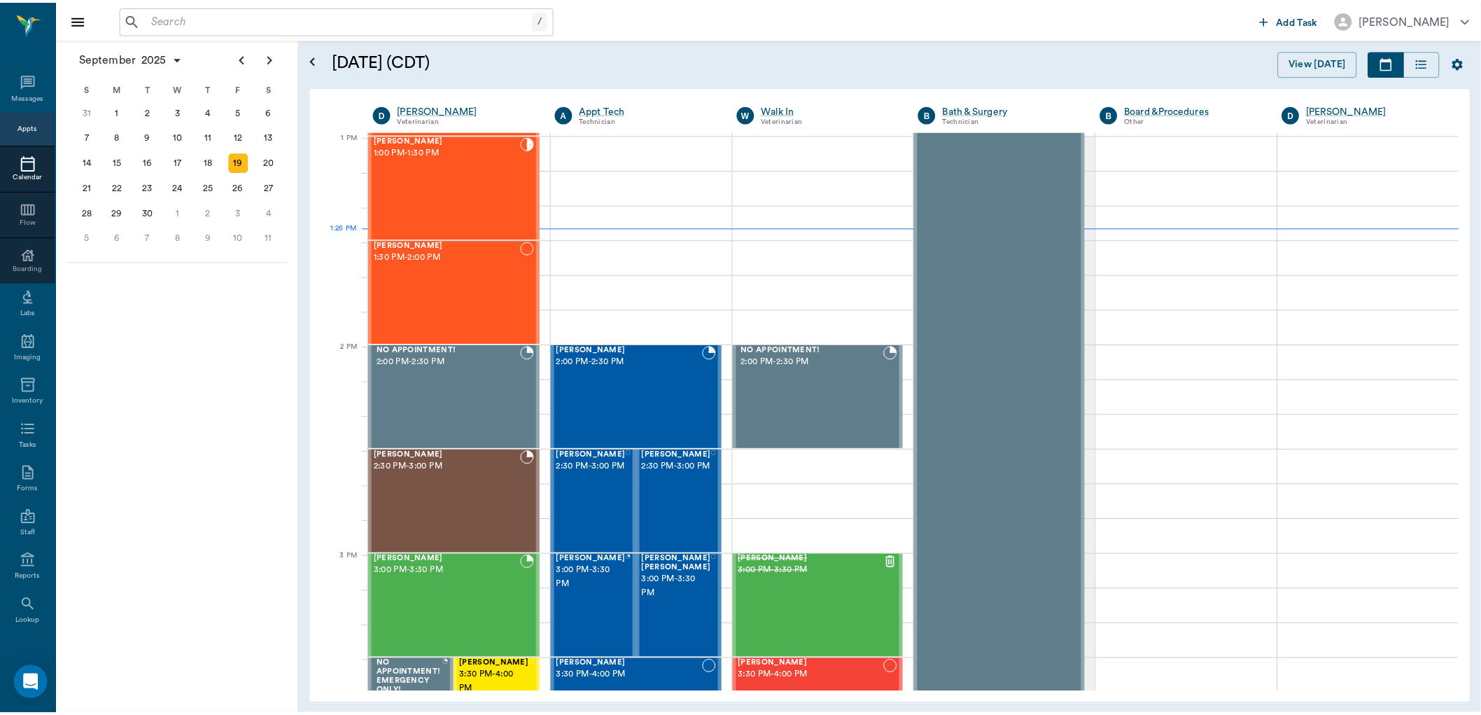
scroll to position [1050, 0]
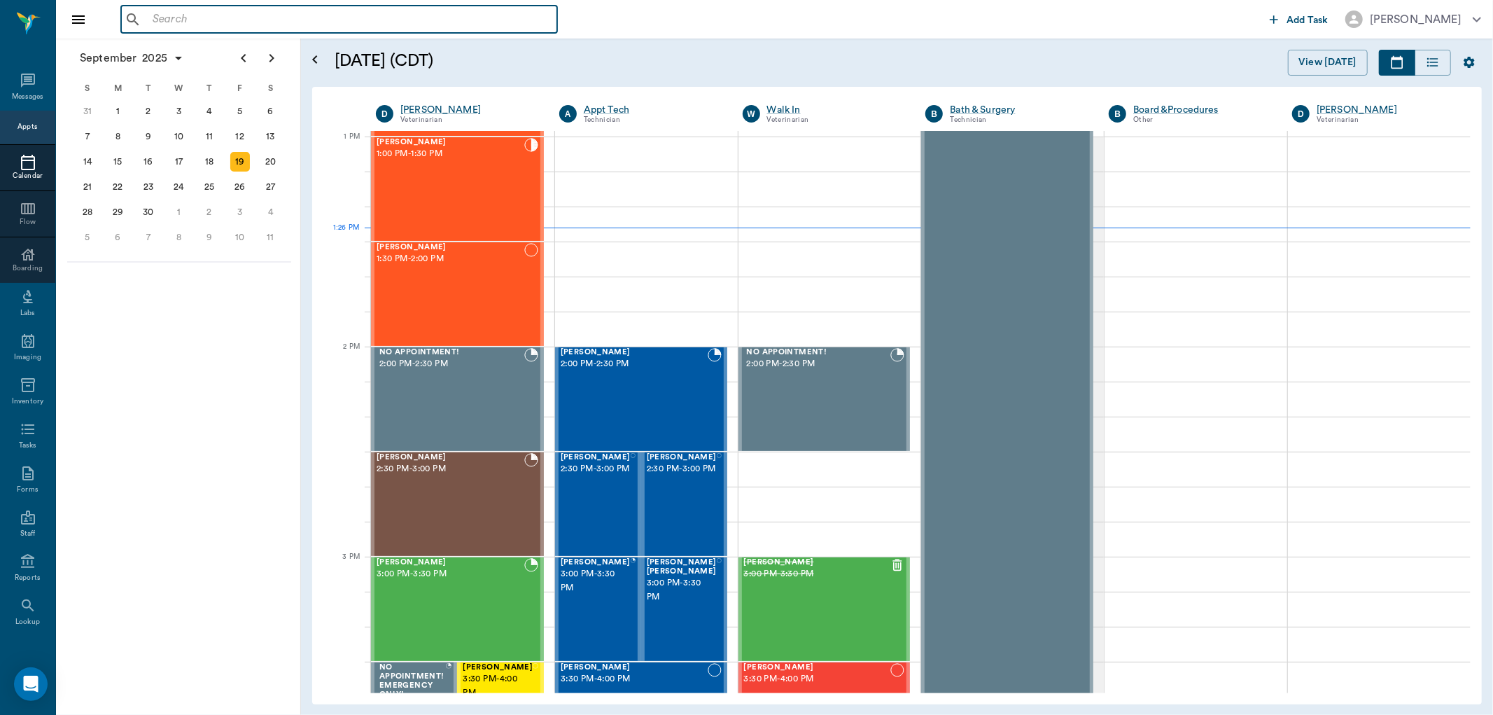
click at [171, 19] on input "text" at bounding box center [349, 20] width 405 height 20
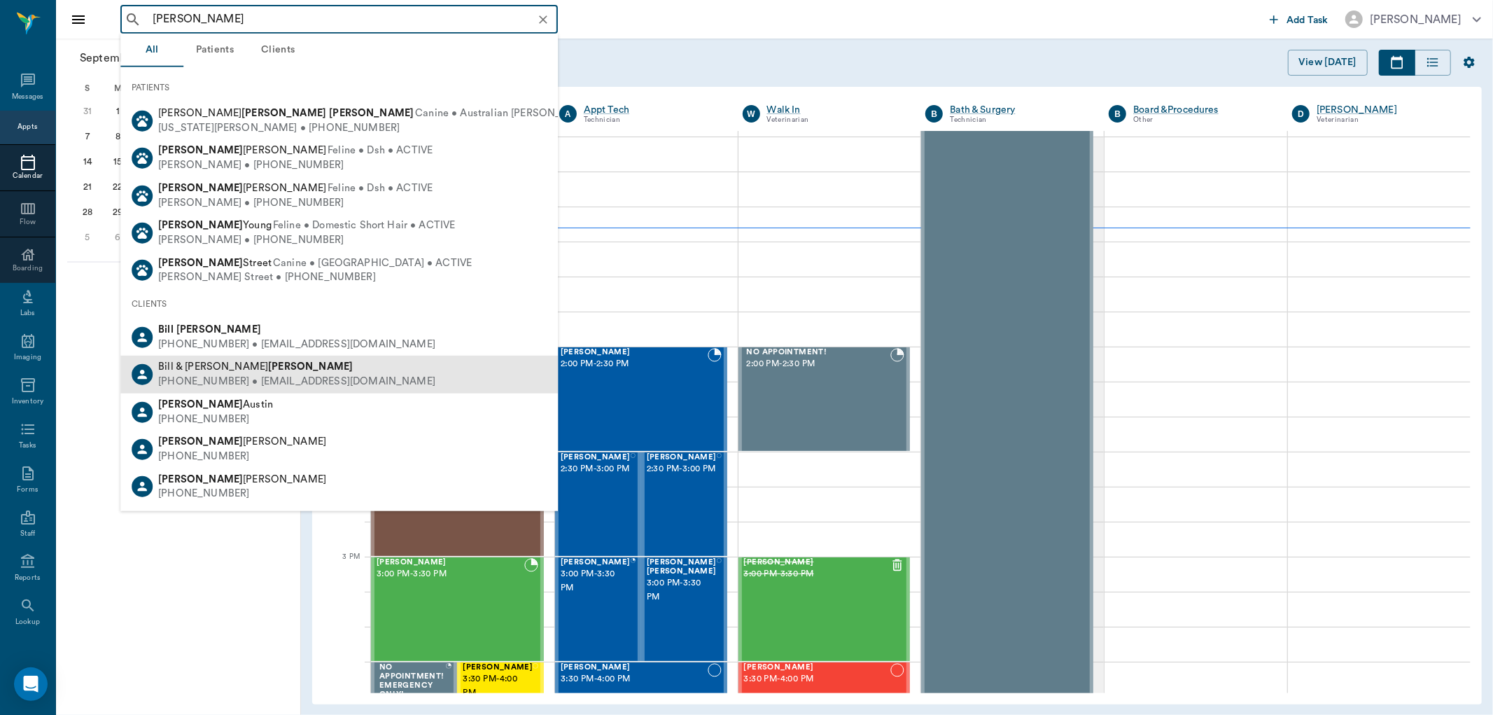
click at [216, 378] on div "[PHONE_NUMBER] • [EMAIL_ADDRESS][DOMAIN_NAME]" at bounding box center [296, 381] width 277 height 15
type input "[PERSON_NAME]"
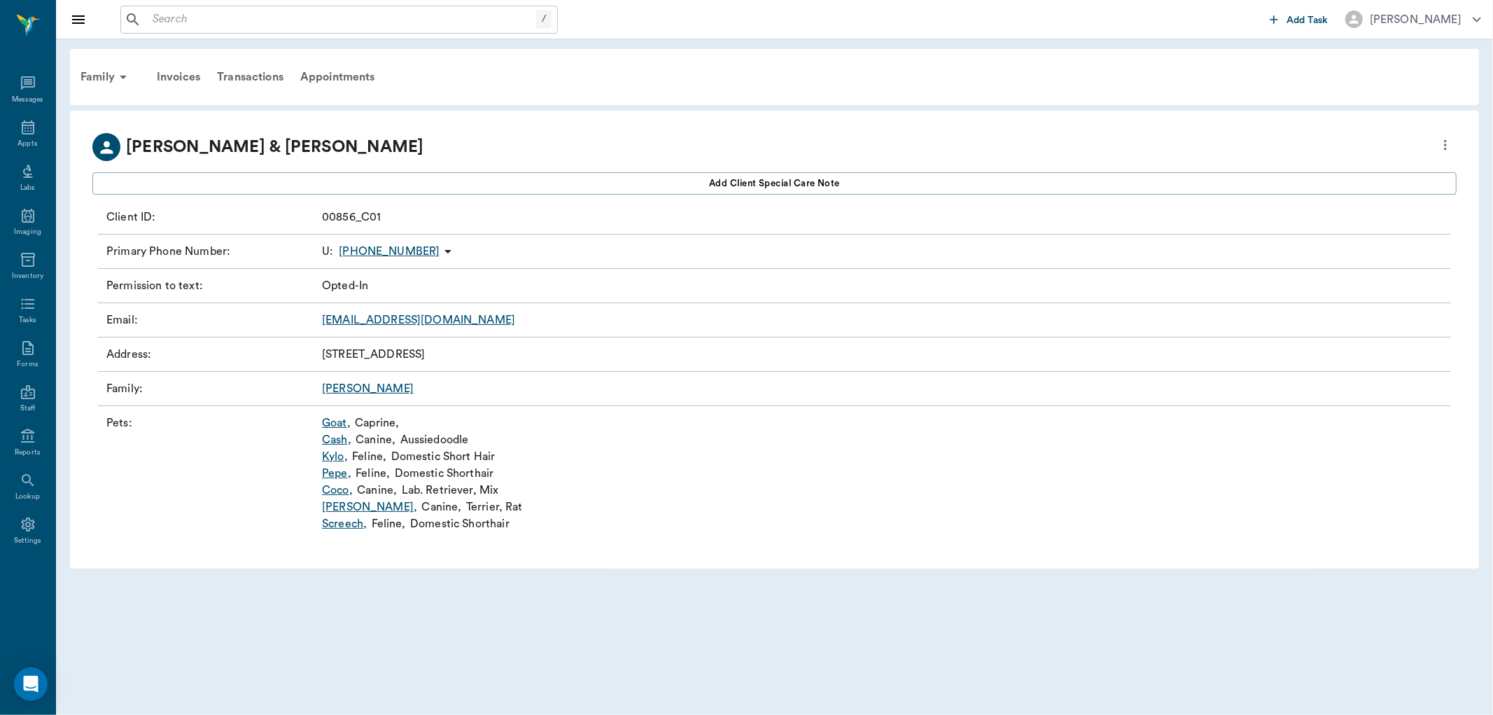
click at [342, 438] on link "Cash ," at bounding box center [336, 439] width 29 height 17
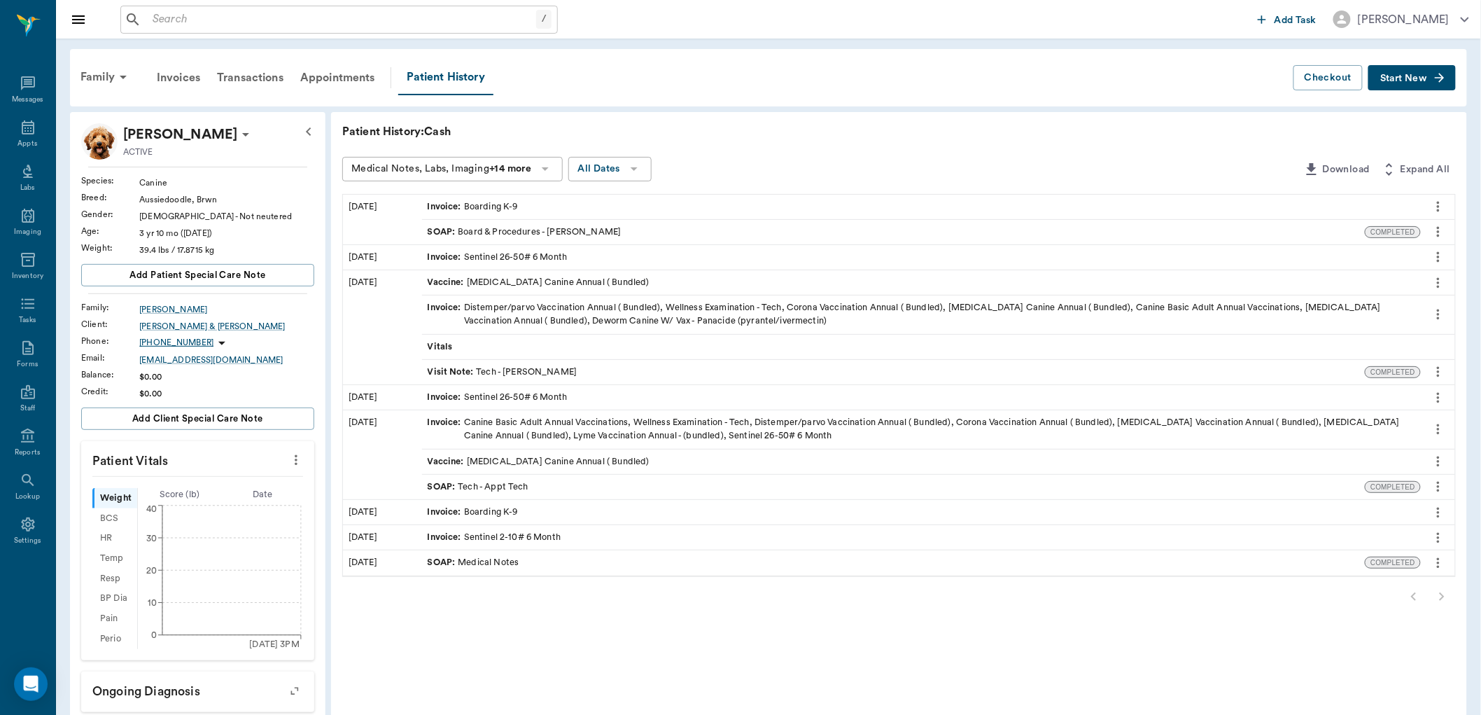
scroll to position [311, 0]
